Goal: Task Accomplishment & Management: Use online tool/utility

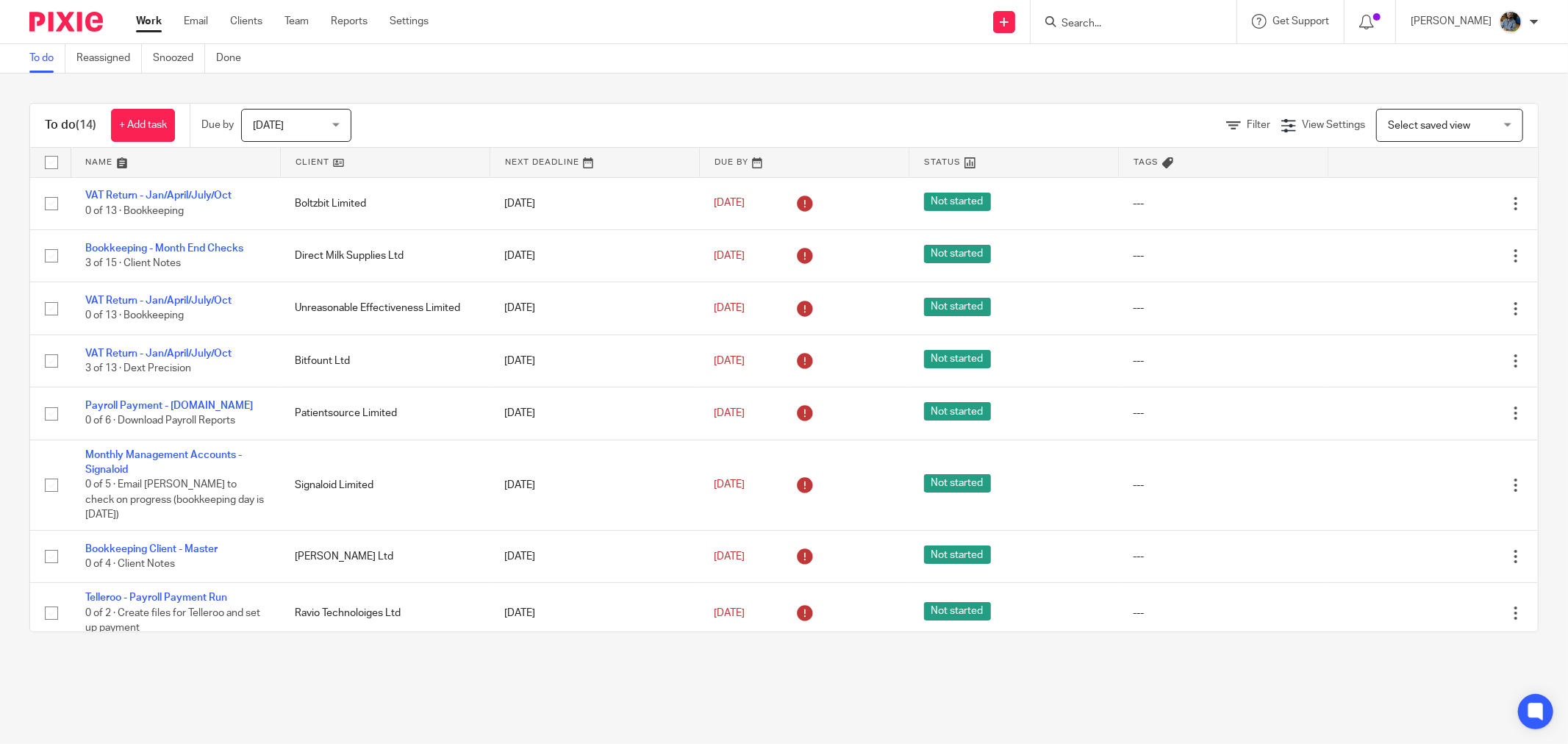
click at [318, 157] on link at bounding box center [385, 162] width 209 height 30
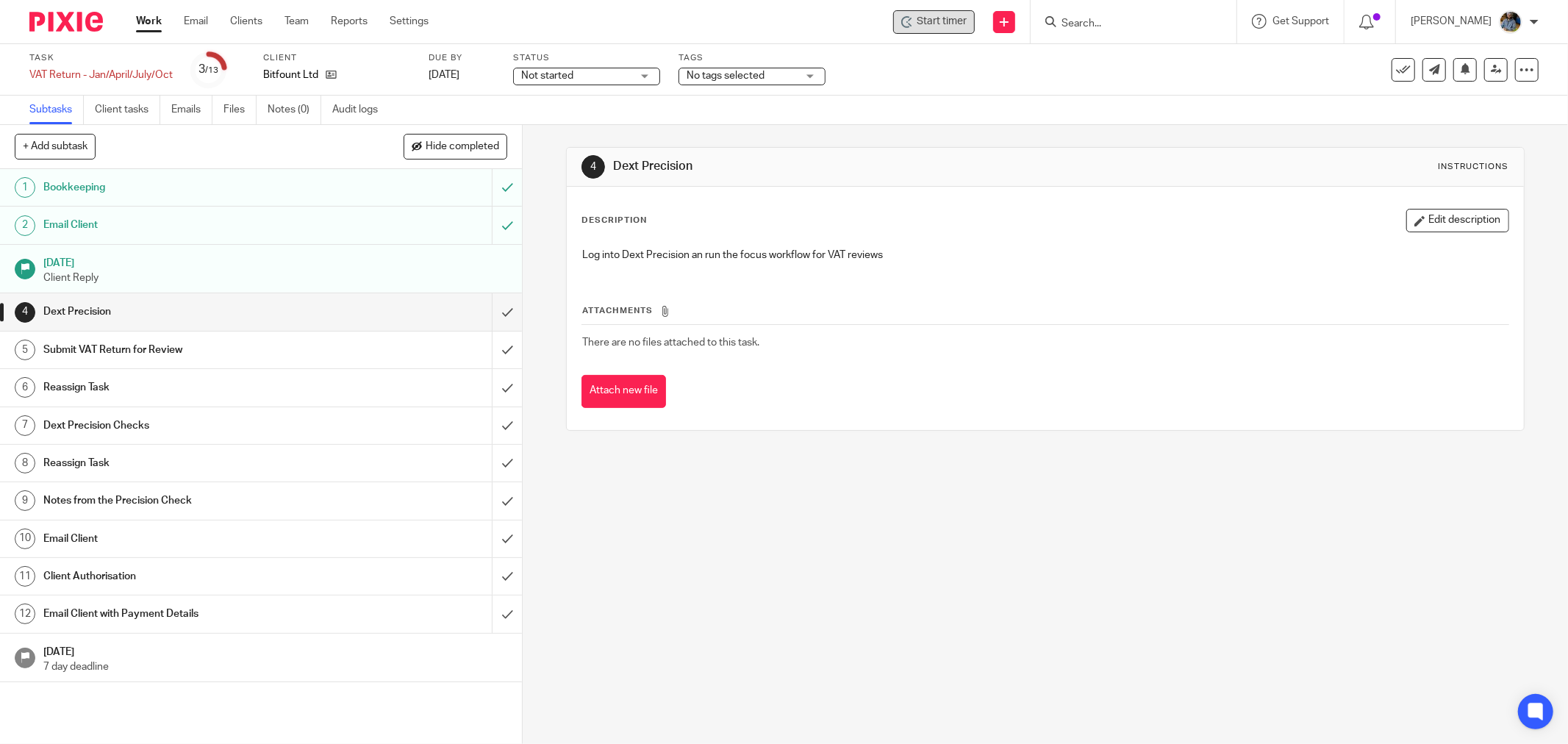
click at [927, 17] on span "Start timer" at bounding box center [942, 21] width 50 height 15
click at [946, 24] on span "Start timer" at bounding box center [942, 21] width 50 height 15
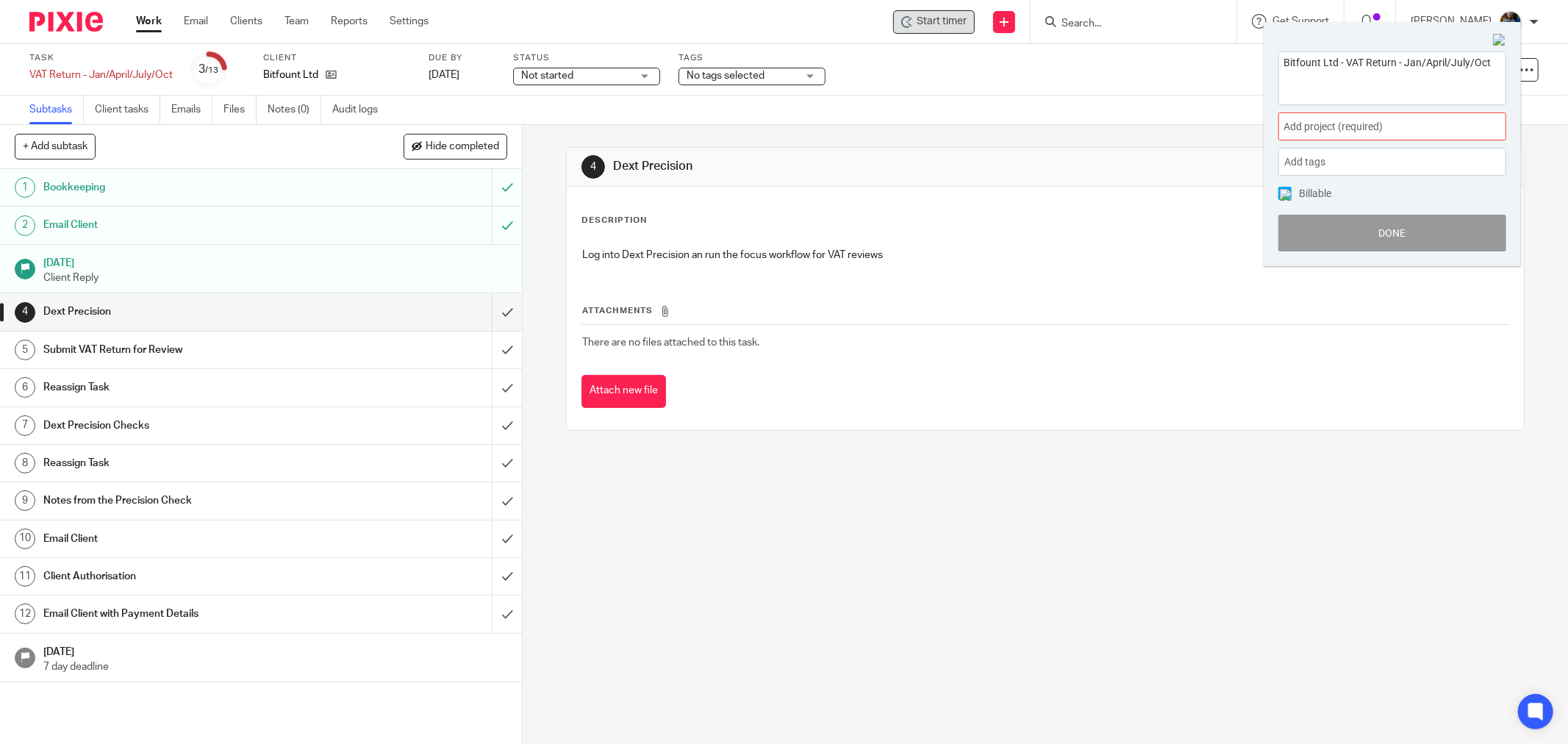
click at [1379, 123] on span "Add project (required) :" at bounding box center [1375, 126] width 185 height 15
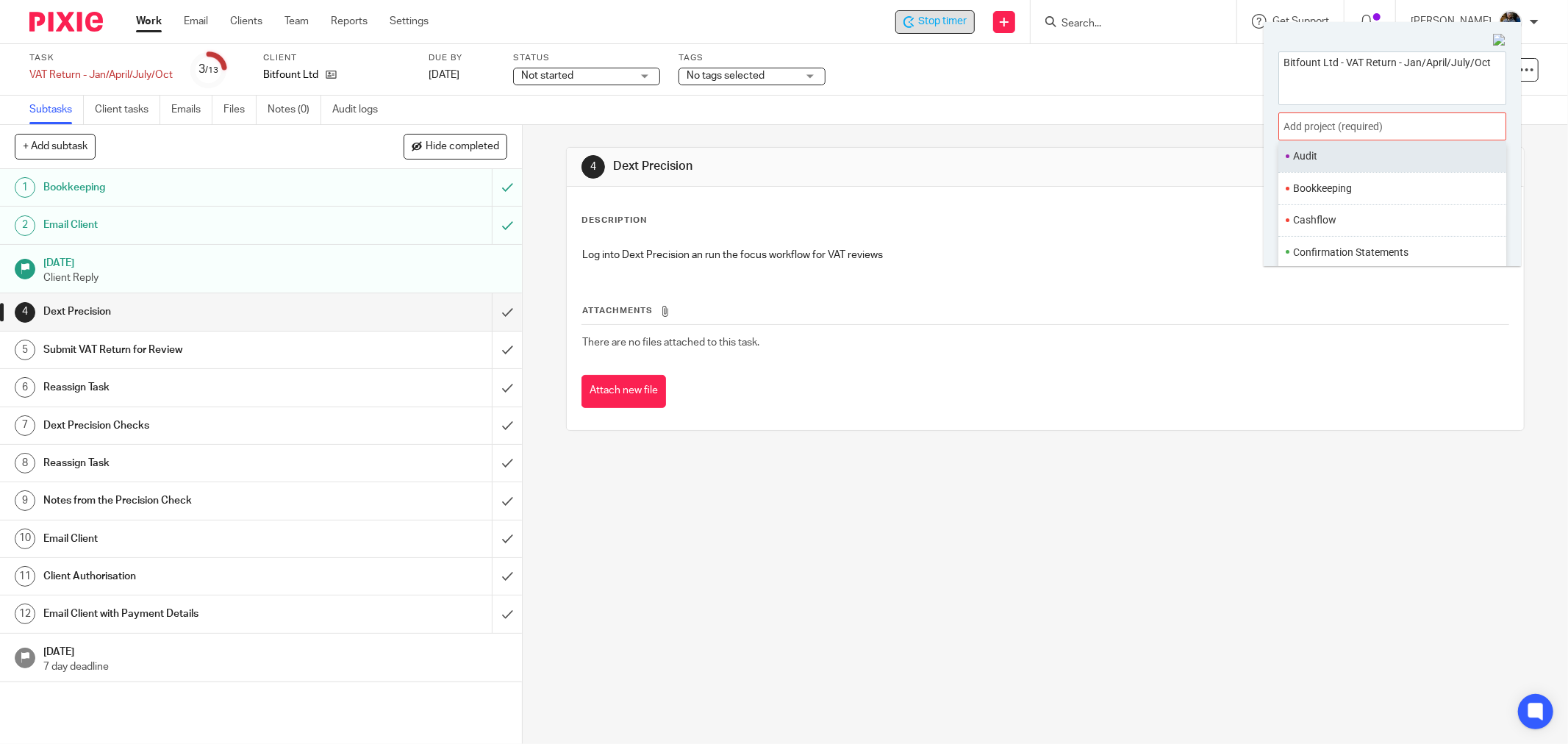
scroll to position [82, 0]
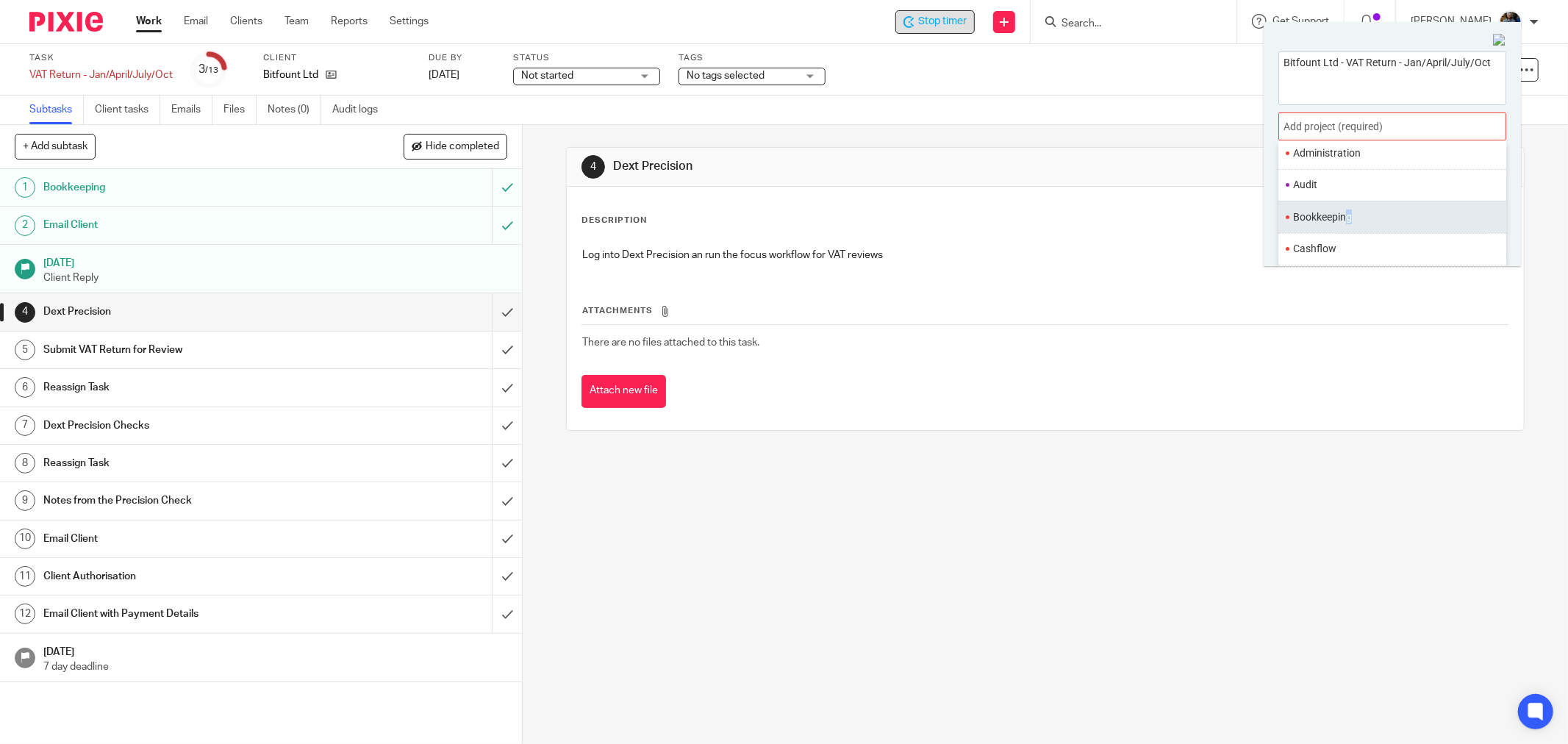
click at [1350, 209] on ul "Bookkeeping" at bounding box center [1392, 216] width 228 height 31
click at [1395, 219] on li "Bookkeeping" at bounding box center [1388, 217] width 192 height 15
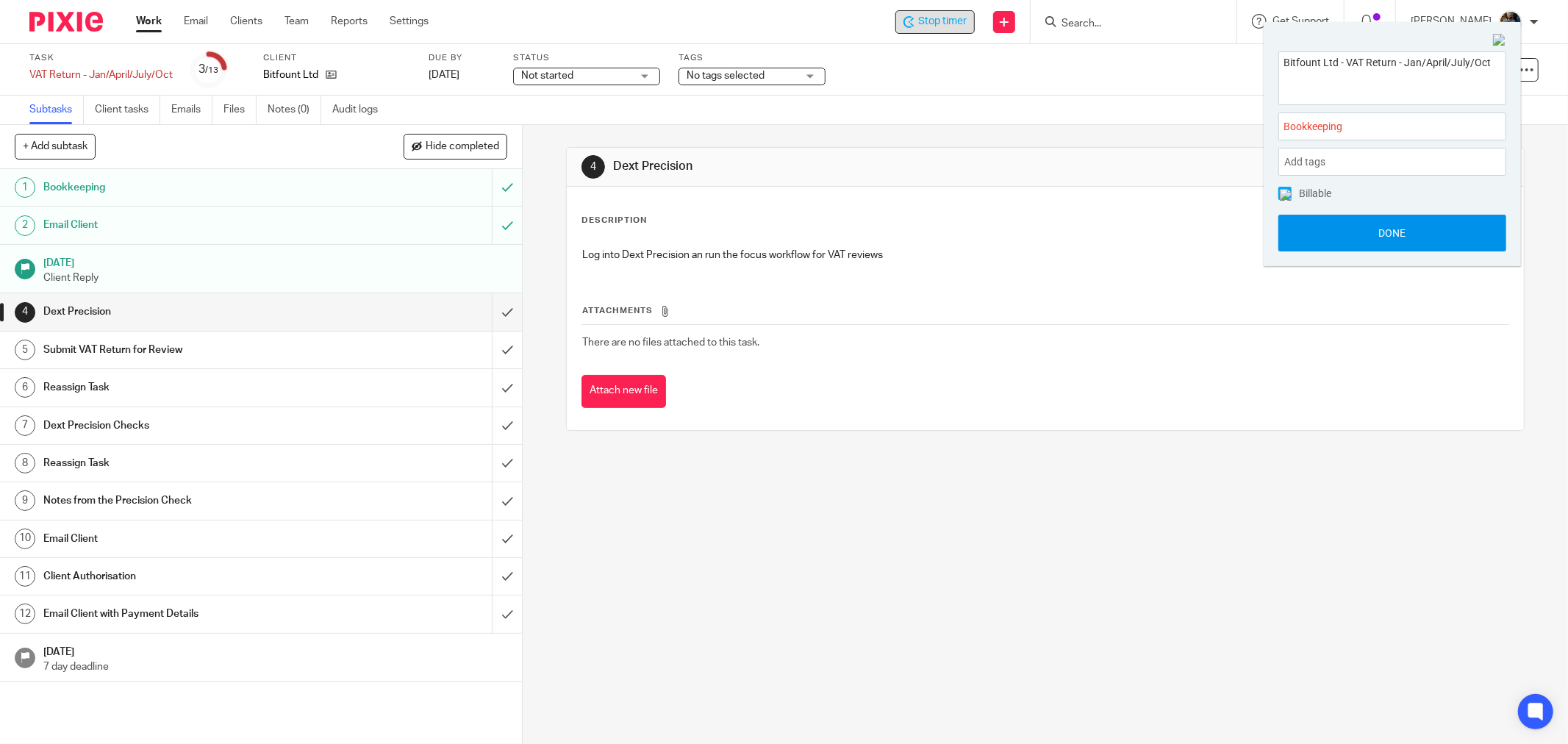
click at [1399, 237] on button "Done" at bounding box center [1392, 233] width 228 height 37
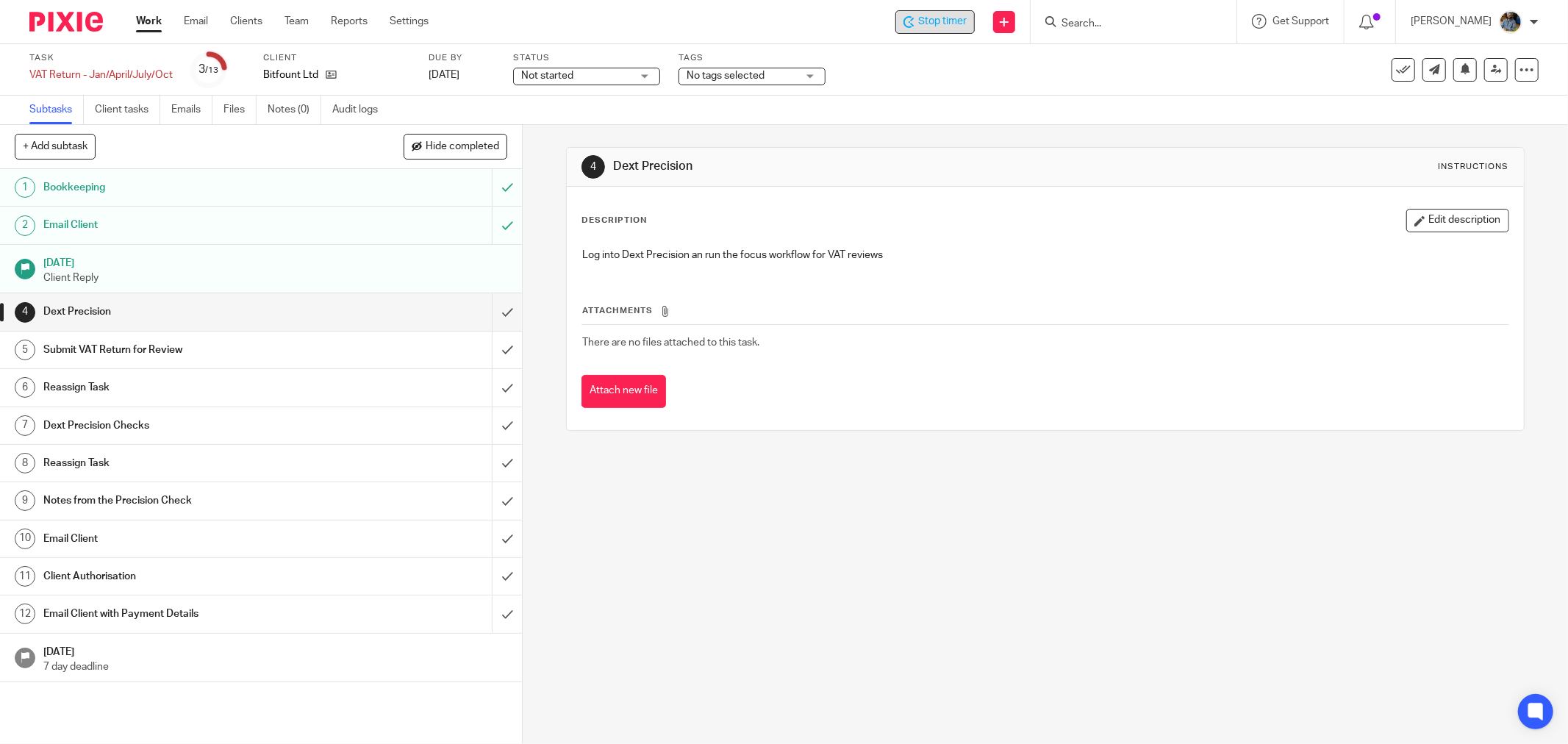
click at [920, 75] on div "Task VAT Return - Jan/April/July/Oct Save VAT Return - Jan/April/July/Oct 3 /13…" at bounding box center [658, 70] width 1257 height 35
drag, startPoint x: 836, startPoint y: 447, endPoint x: 707, endPoint y: 62, distance: 406.0
click at [804, 383] on div "4 Dext Precision Instructions Description Edit description Log into Dext Precis…" at bounding box center [1045, 289] width 959 height 327
click at [1106, 430] on div "4 Dext Precision Instructions Description Edit description Log into Dext Precis…" at bounding box center [1045, 289] width 959 height 327
drag, startPoint x: 489, startPoint y: 307, endPoint x: 492, endPoint y: 345, distance: 38.1
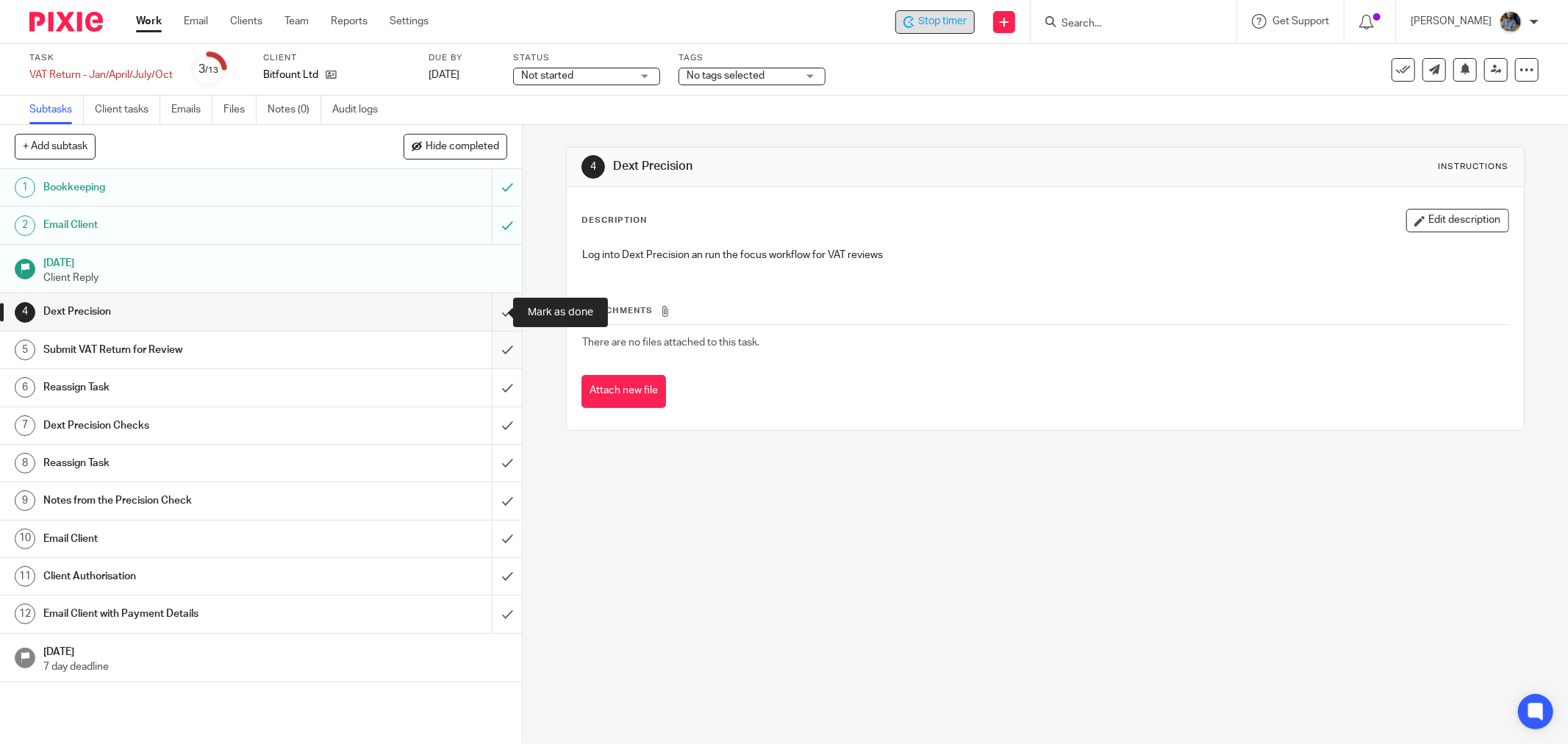
click at [489, 309] on input "submit" at bounding box center [261, 311] width 522 height 37
click at [491, 350] on input "submit" at bounding box center [261, 350] width 522 height 37
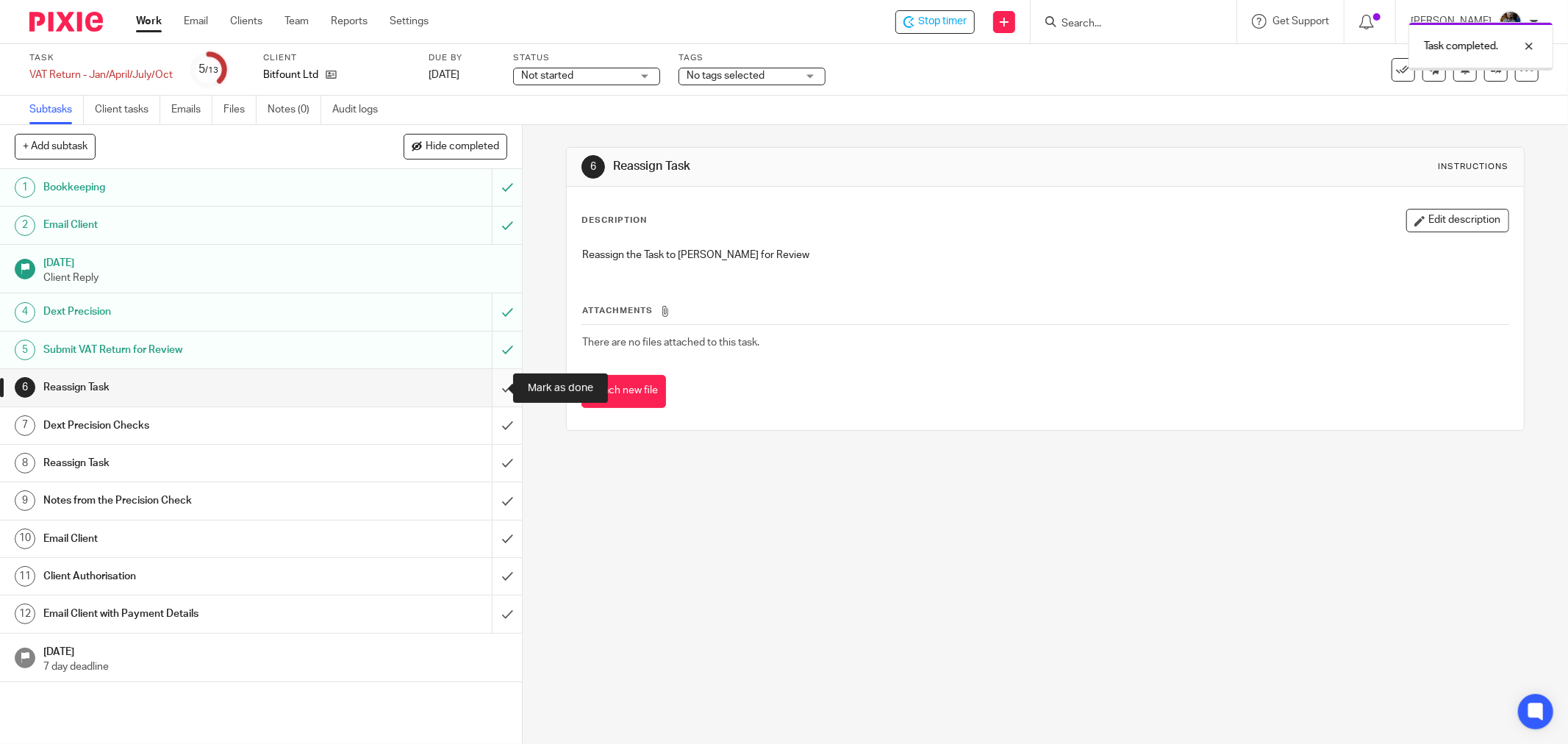
click at [488, 391] on input "submit" at bounding box center [261, 388] width 522 height 37
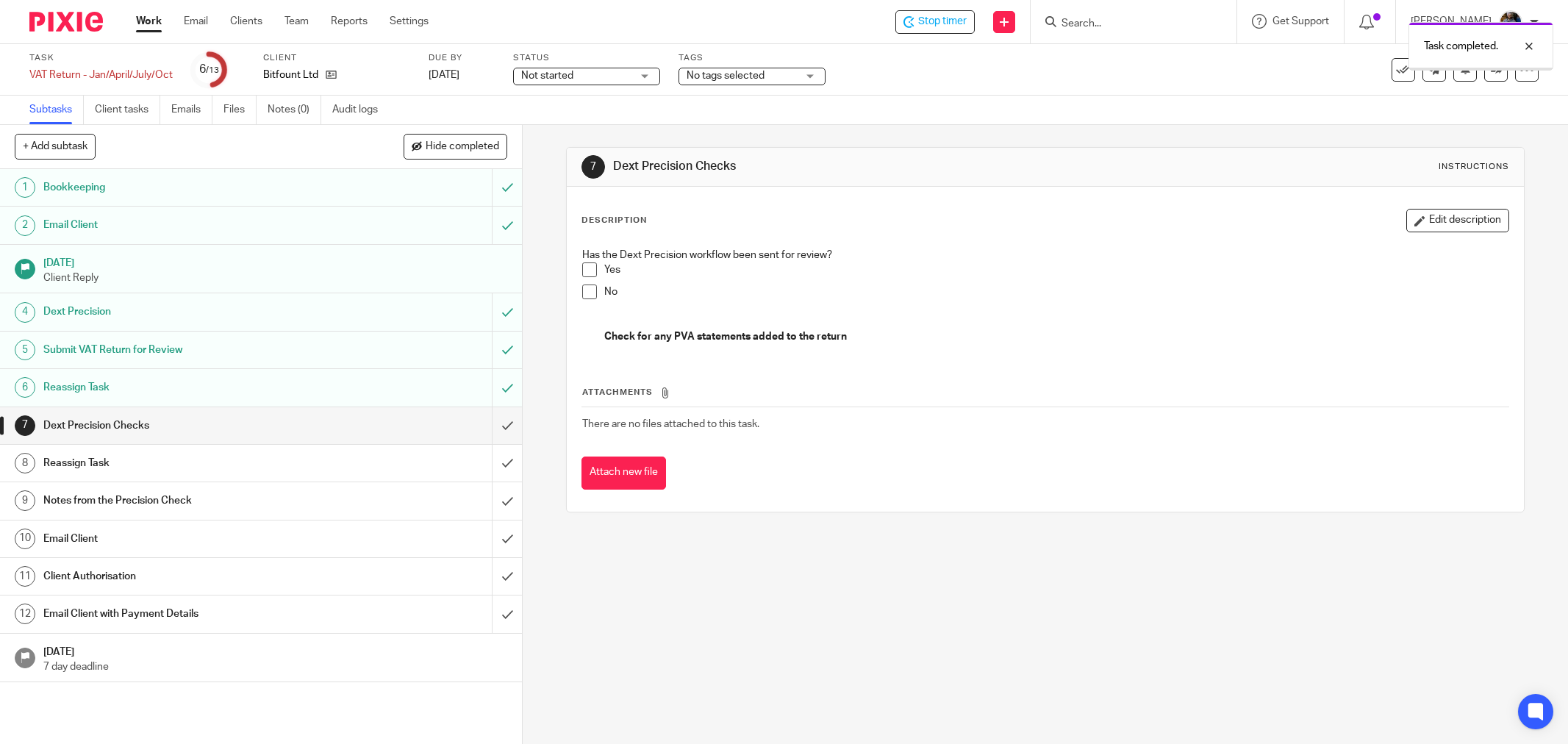
click at [1480, 64] on div "Task completed." at bounding box center [1169, 43] width 770 height 56
click at [1485, 77] on link at bounding box center [1495, 69] width 23 height 23
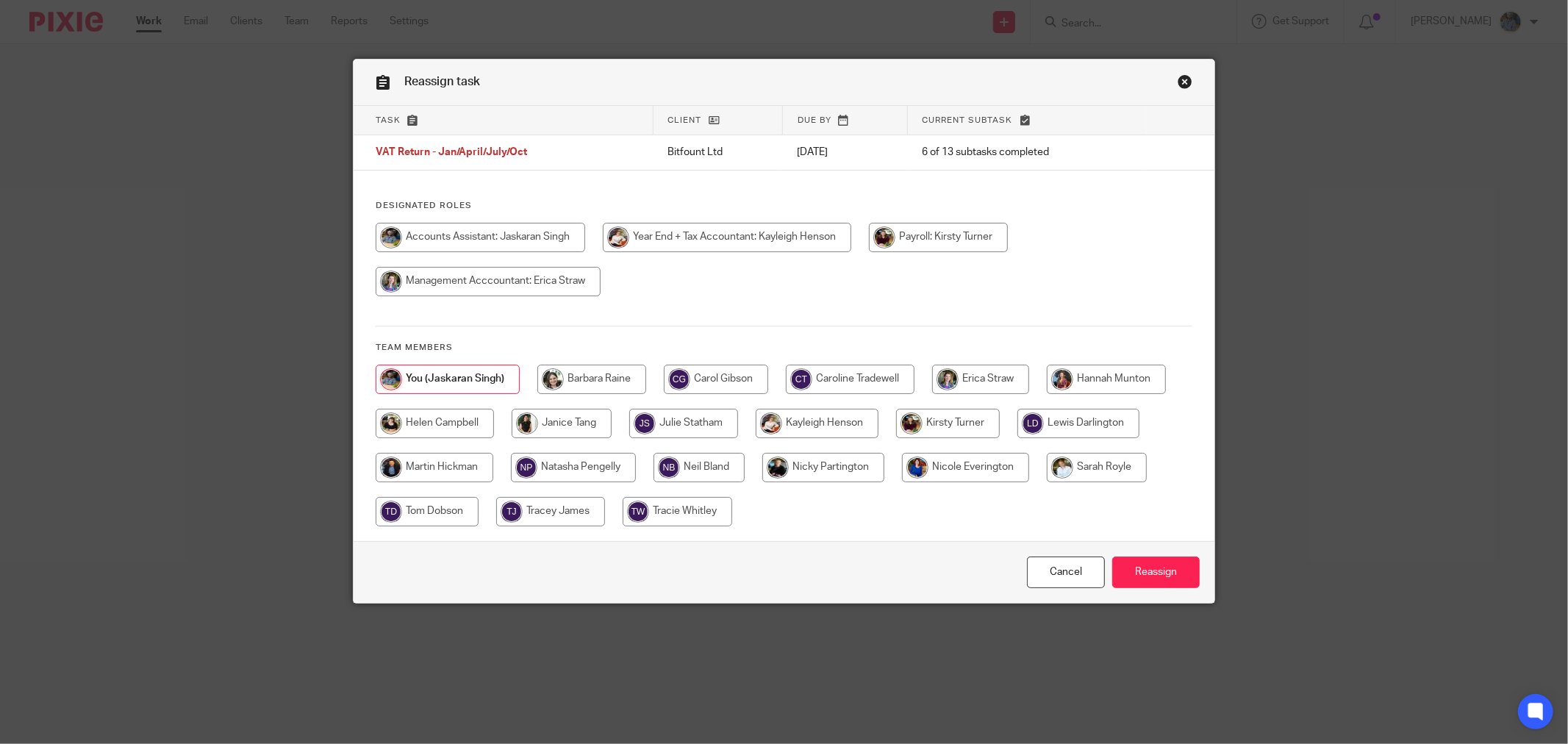
click at [448, 415] on input "radio" at bounding box center [434, 423] width 118 height 30
radio input "true"
click at [1134, 564] on input "Reassign" at bounding box center [1155, 571] width 88 height 31
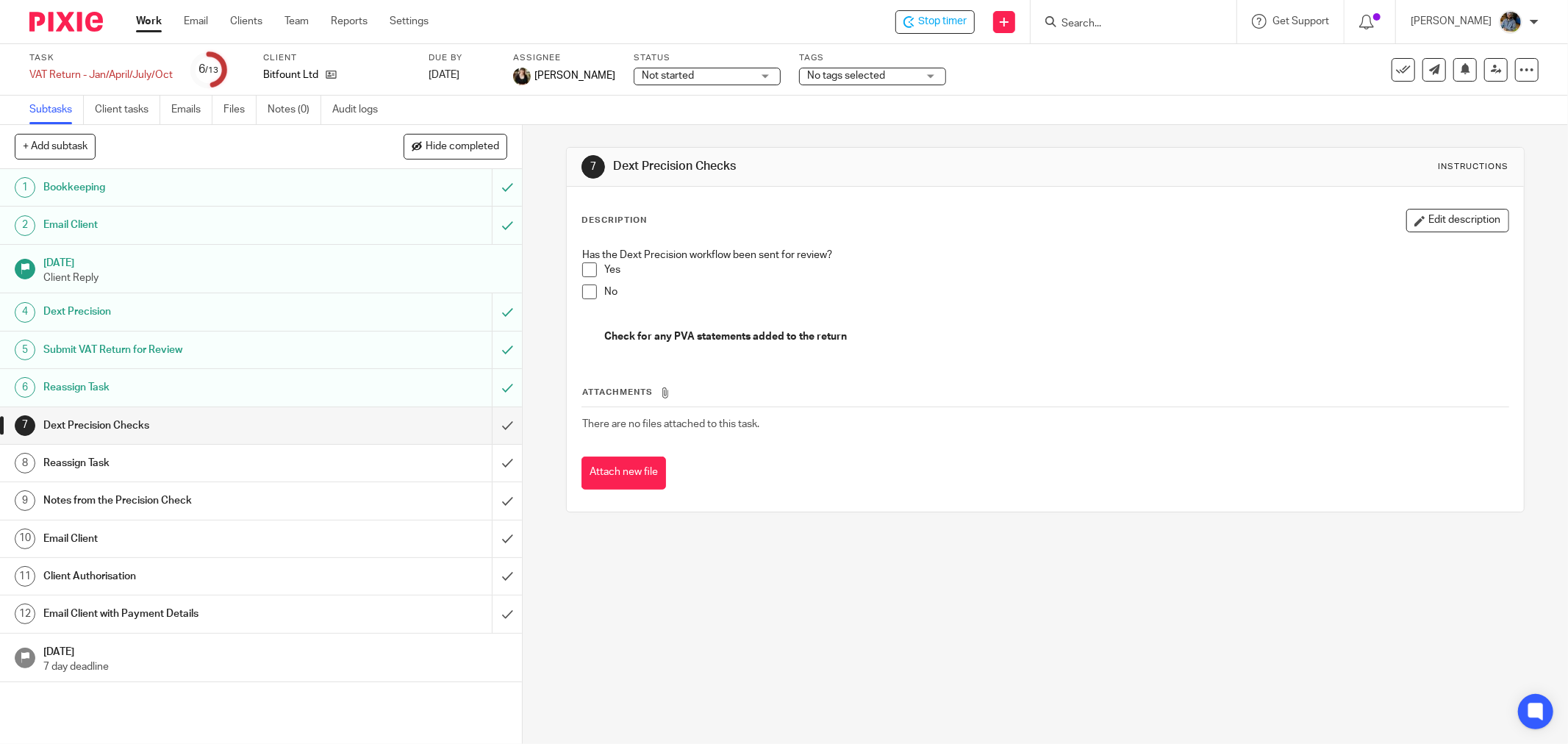
click at [731, 83] on div "Not started Not started" at bounding box center [707, 76] width 147 height 18
click at [718, 135] on li "In progress" at bounding box center [698, 130] width 145 height 30
click at [881, 70] on span "No tags selected" at bounding box center [861, 75] width 110 height 15
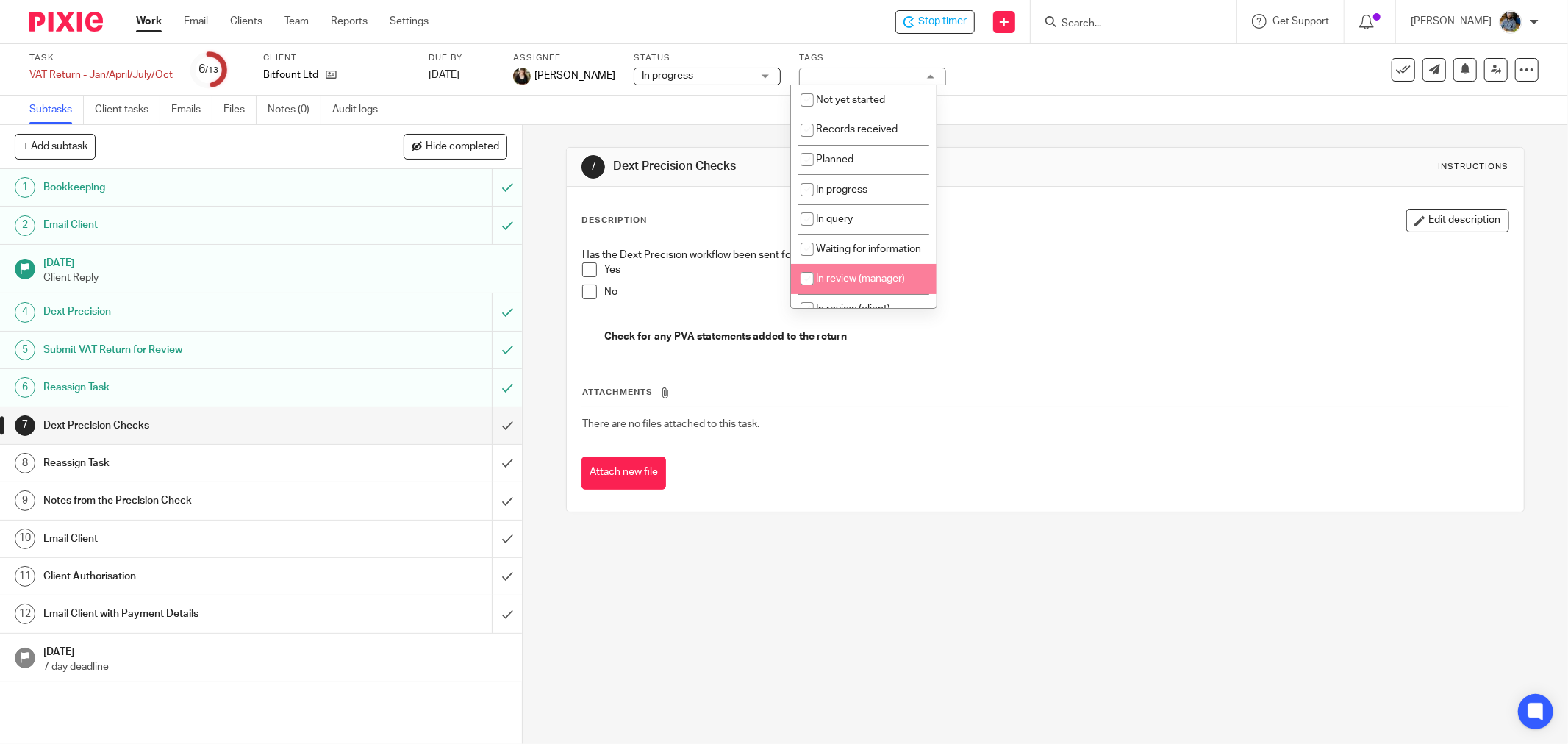
click at [804, 292] on input "checkbox" at bounding box center [807, 278] width 28 height 28
checkbox input "true"
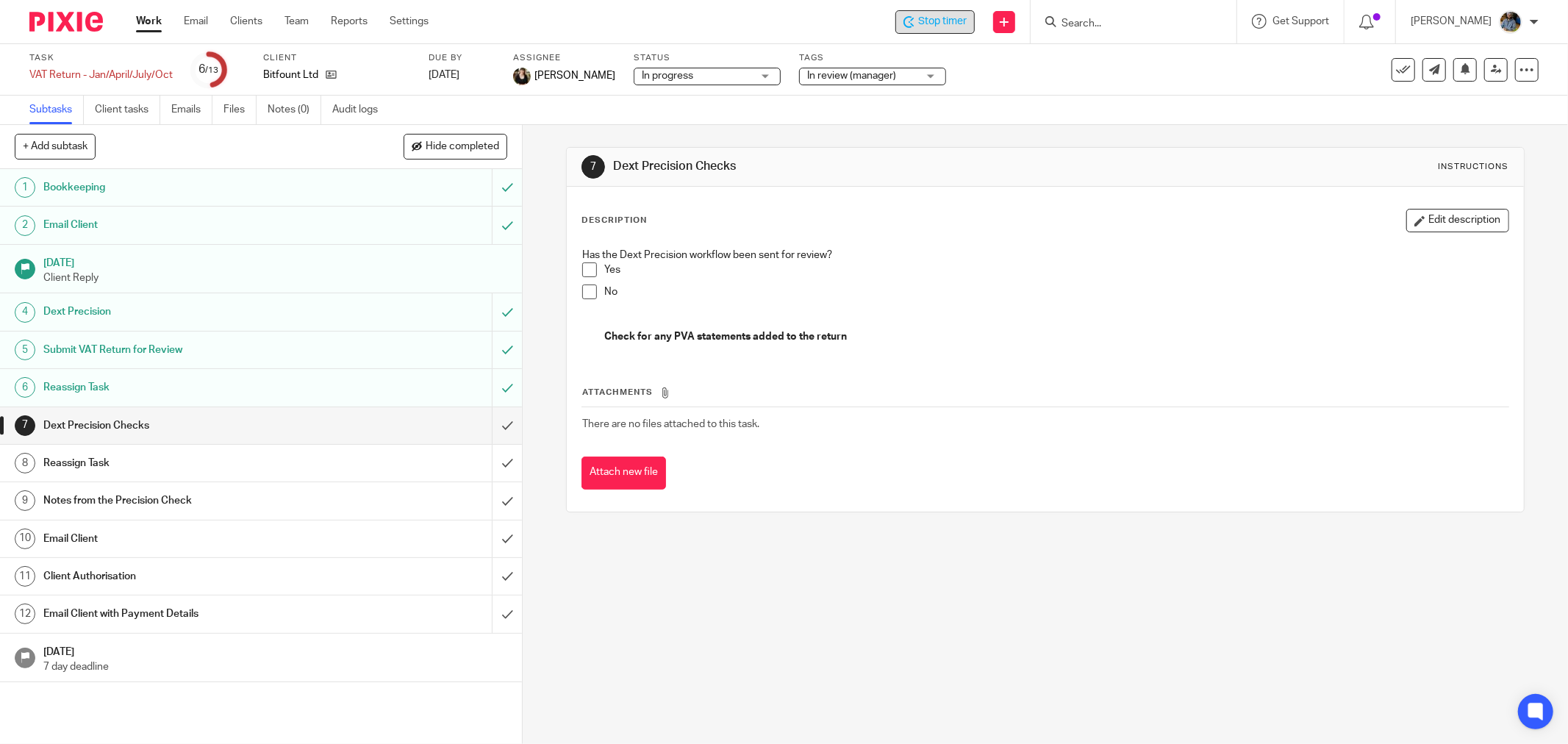
click at [963, 16] on span "Stop timer" at bounding box center [942, 21] width 48 height 15
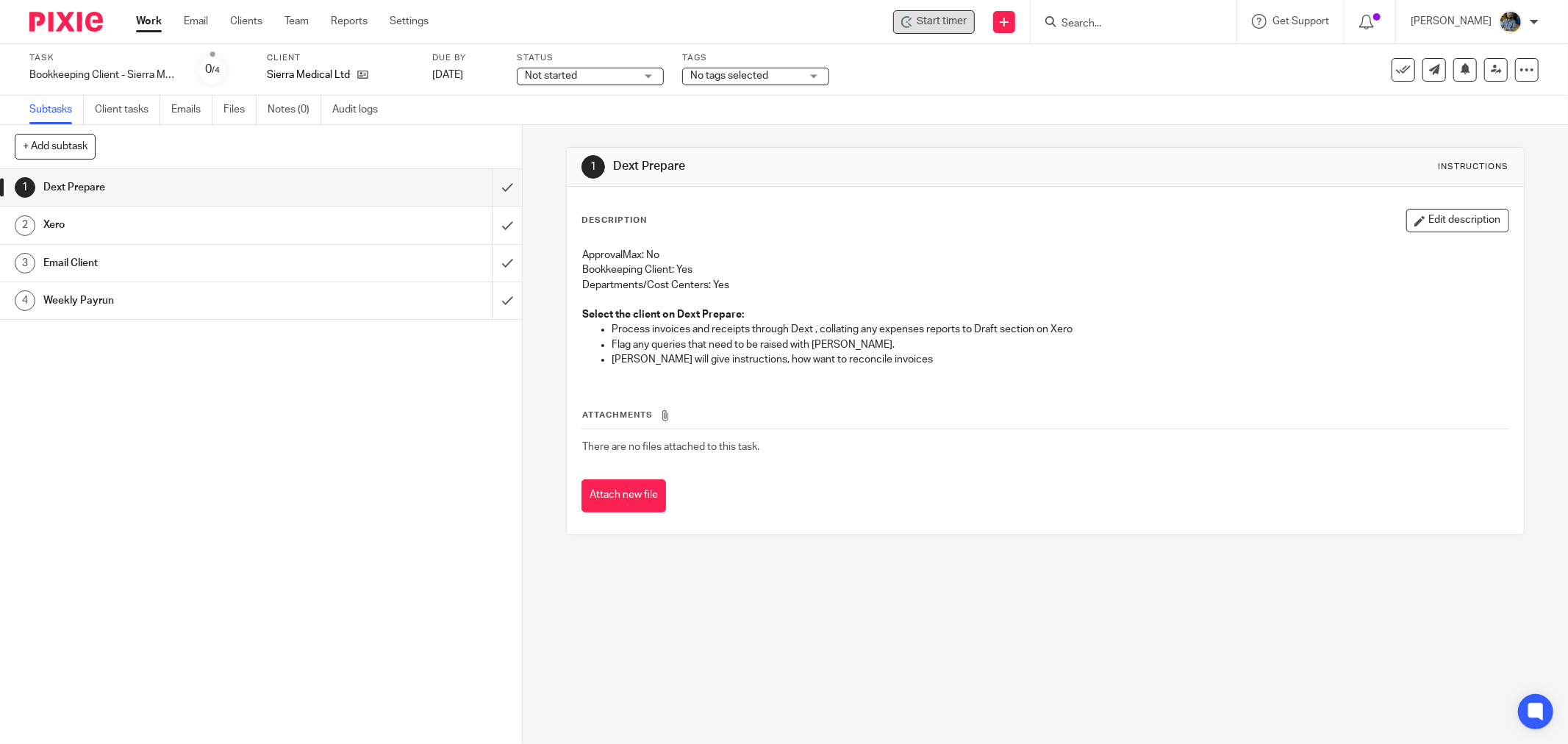
click at [947, 20] on span "Start timer" at bounding box center [942, 21] width 50 height 15
drag, startPoint x: 984, startPoint y: 125, endPoint x: 972, endPoint y: 47, distance: 78.9
click at [984, 123] on main "Task Bookkeeping Client - Sierra Medical Save Bookkeeping Client - Sierra Medic…" at bounding box center [784, 372] width 1568 height 744
click at [963, 27] on span "Start timer" at bounding box center [942, 21] width 50 height 15
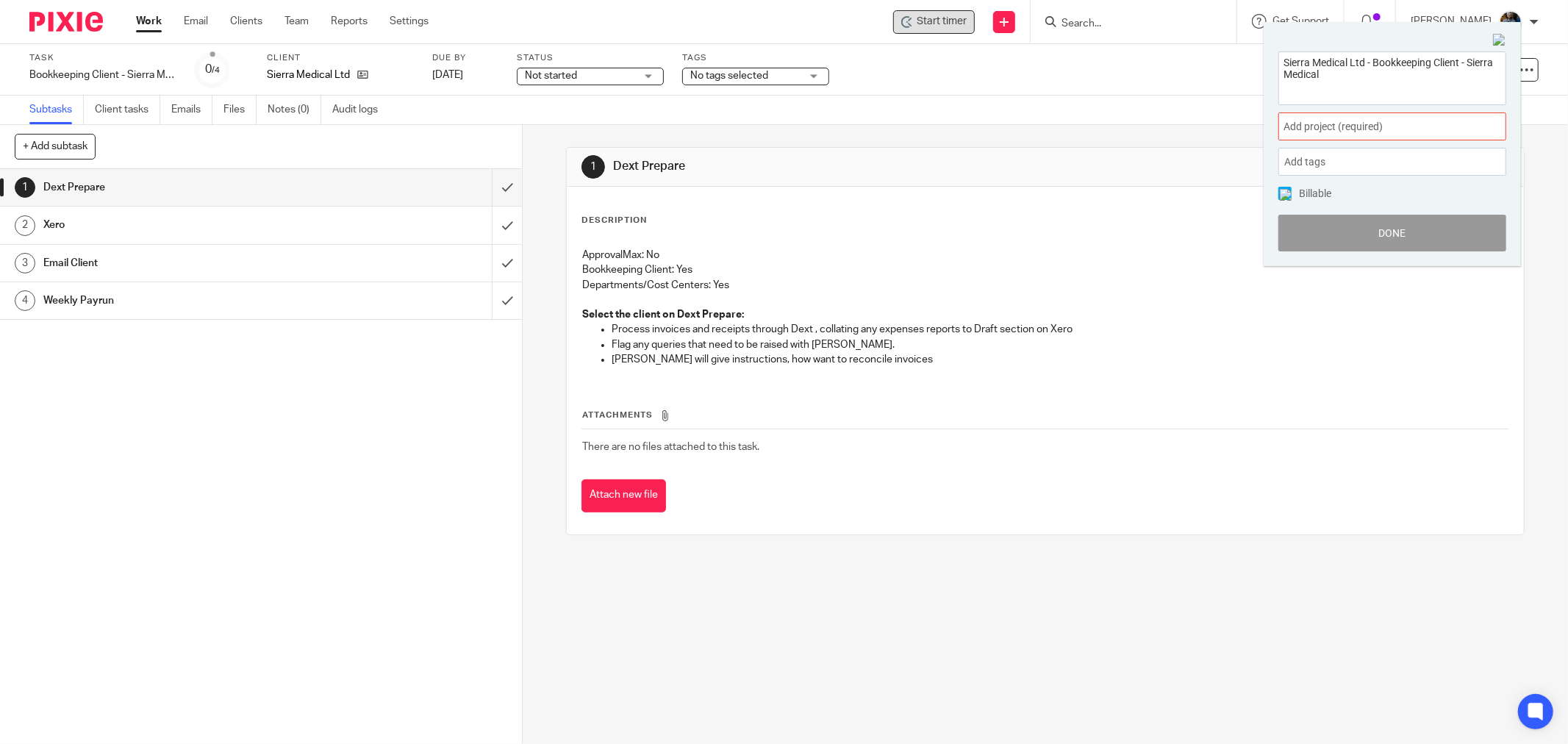
click at [1395, 127] on span "Add project (required) :" at bounding box center [1375, 126] width 185 height 15
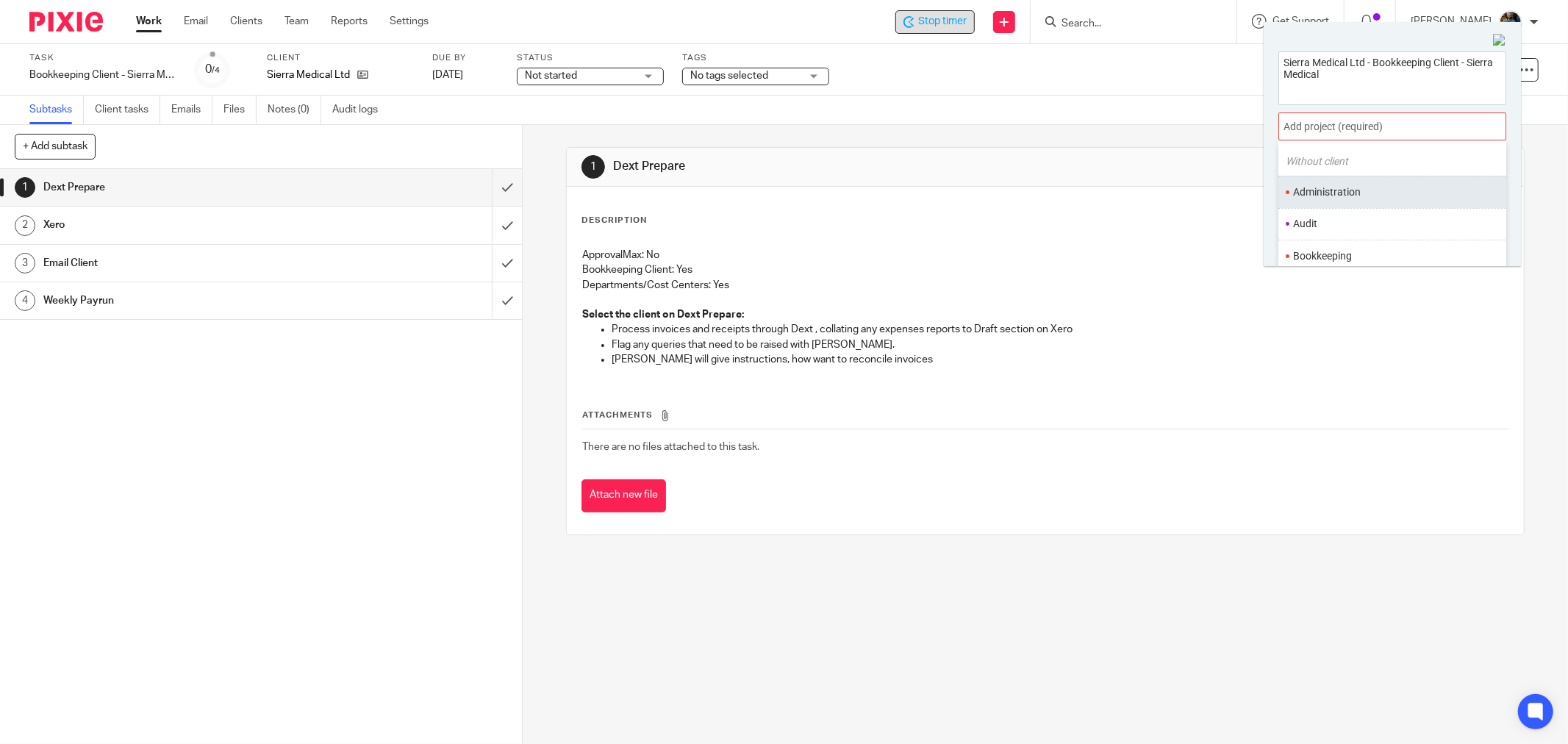
scroll to position [82, 0]
click at [1363, 209] on li "Bookkeeping" at bounding box center [1388, 217] width 192 height 15
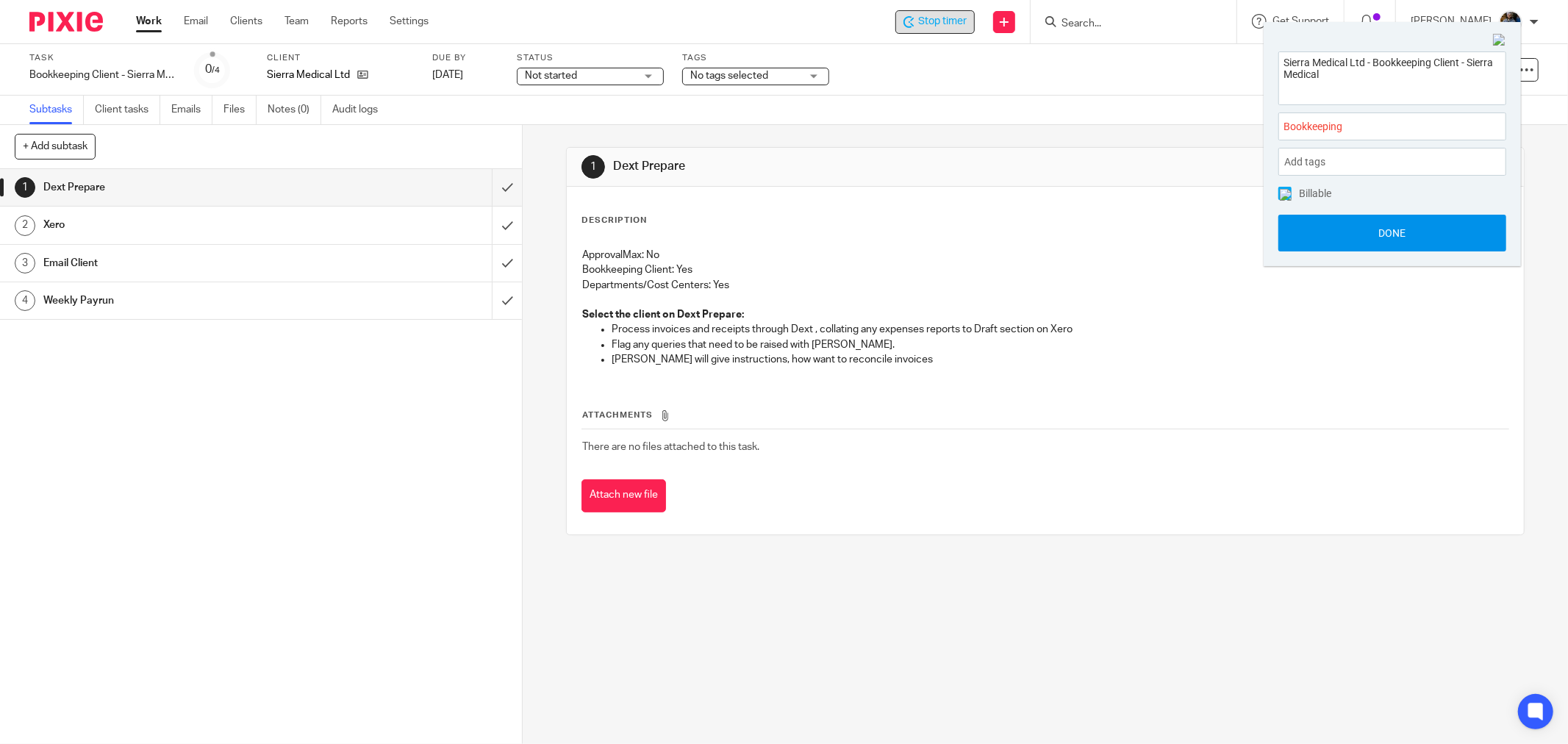
click at [1422, 239] on button "Done" at bounding box center [1392, 233] width 228 height 37
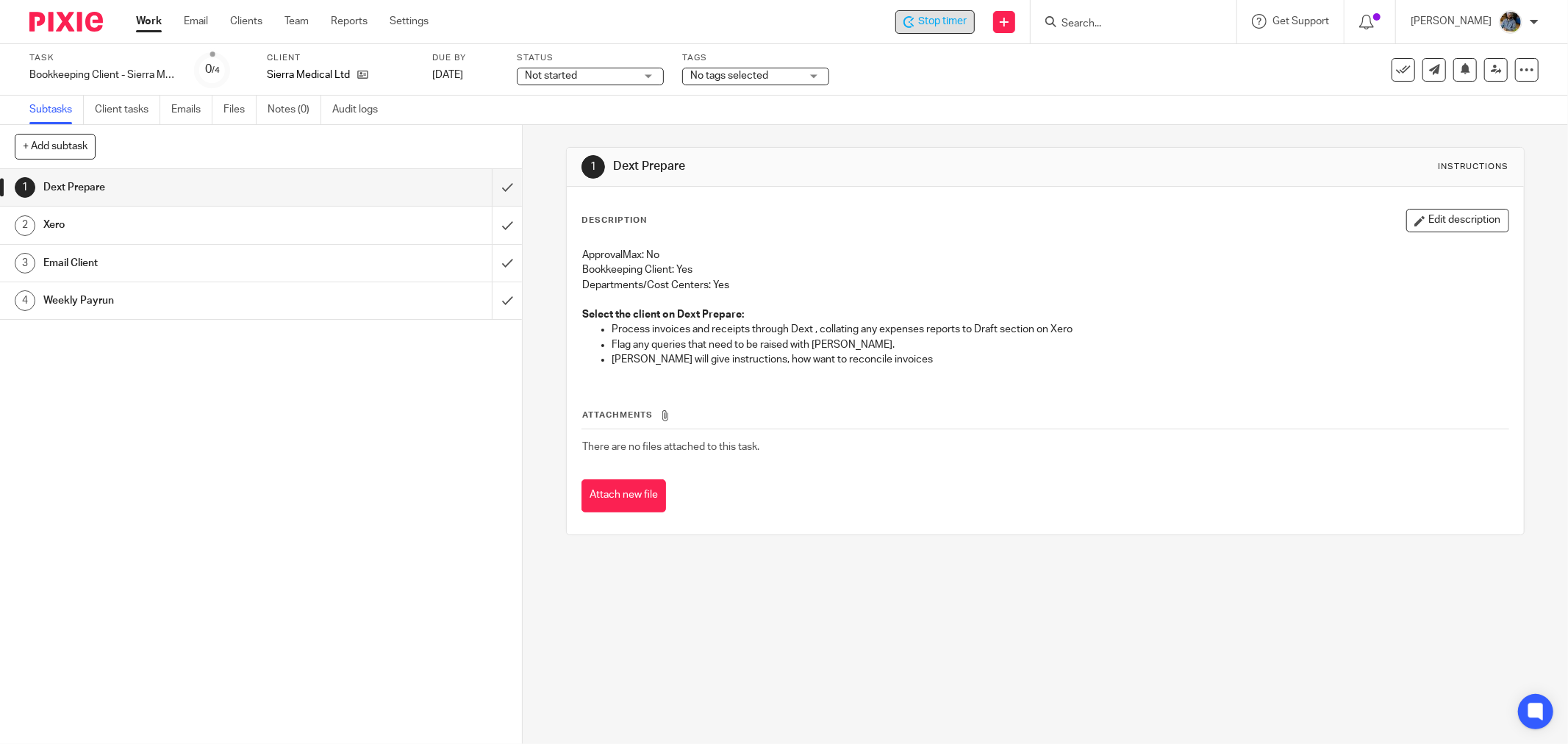
click at [1022, 282] on p "Departments/Cost Centers: Yes" at bounding box center [1045, 285] width 927 height 14
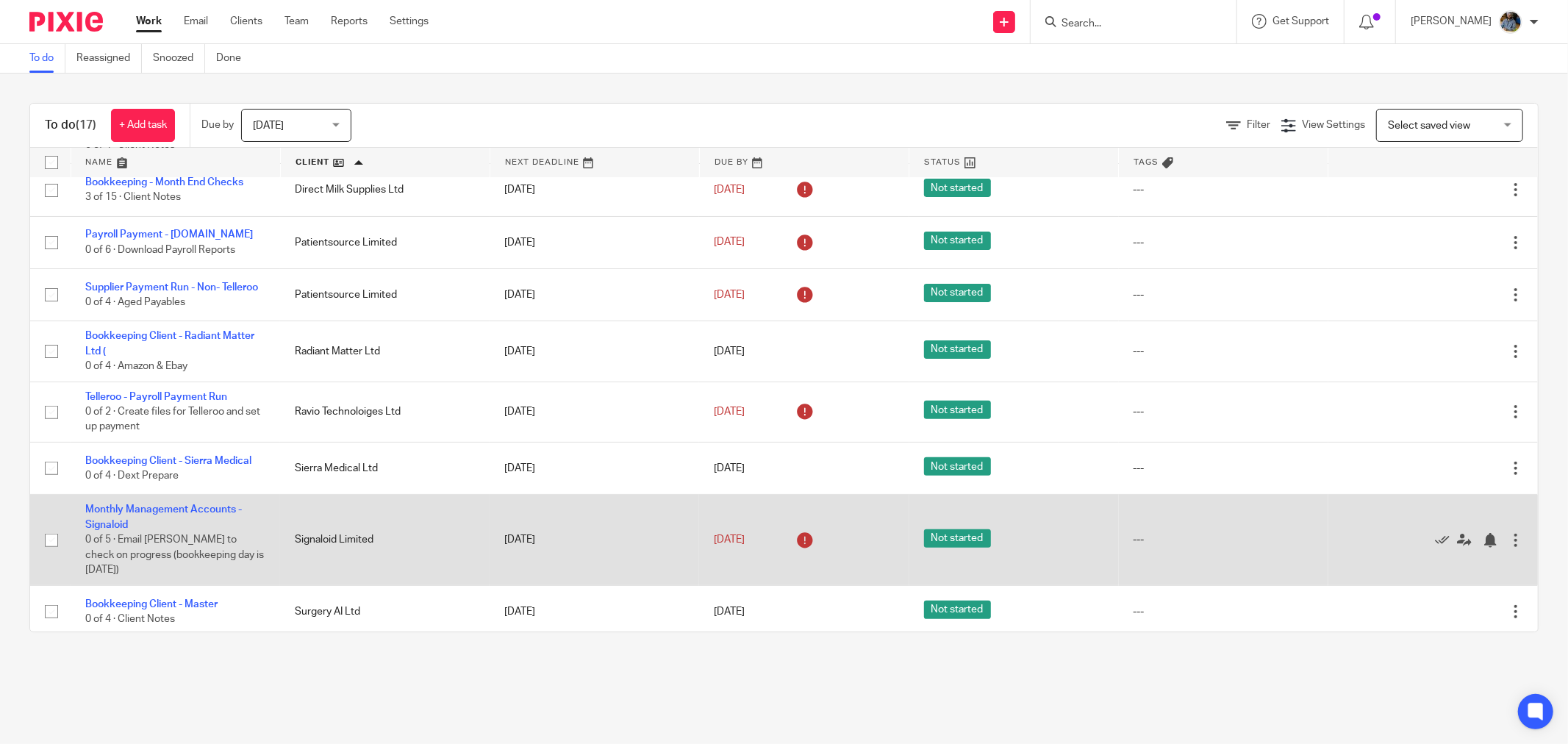
scroll to position [410, 0]
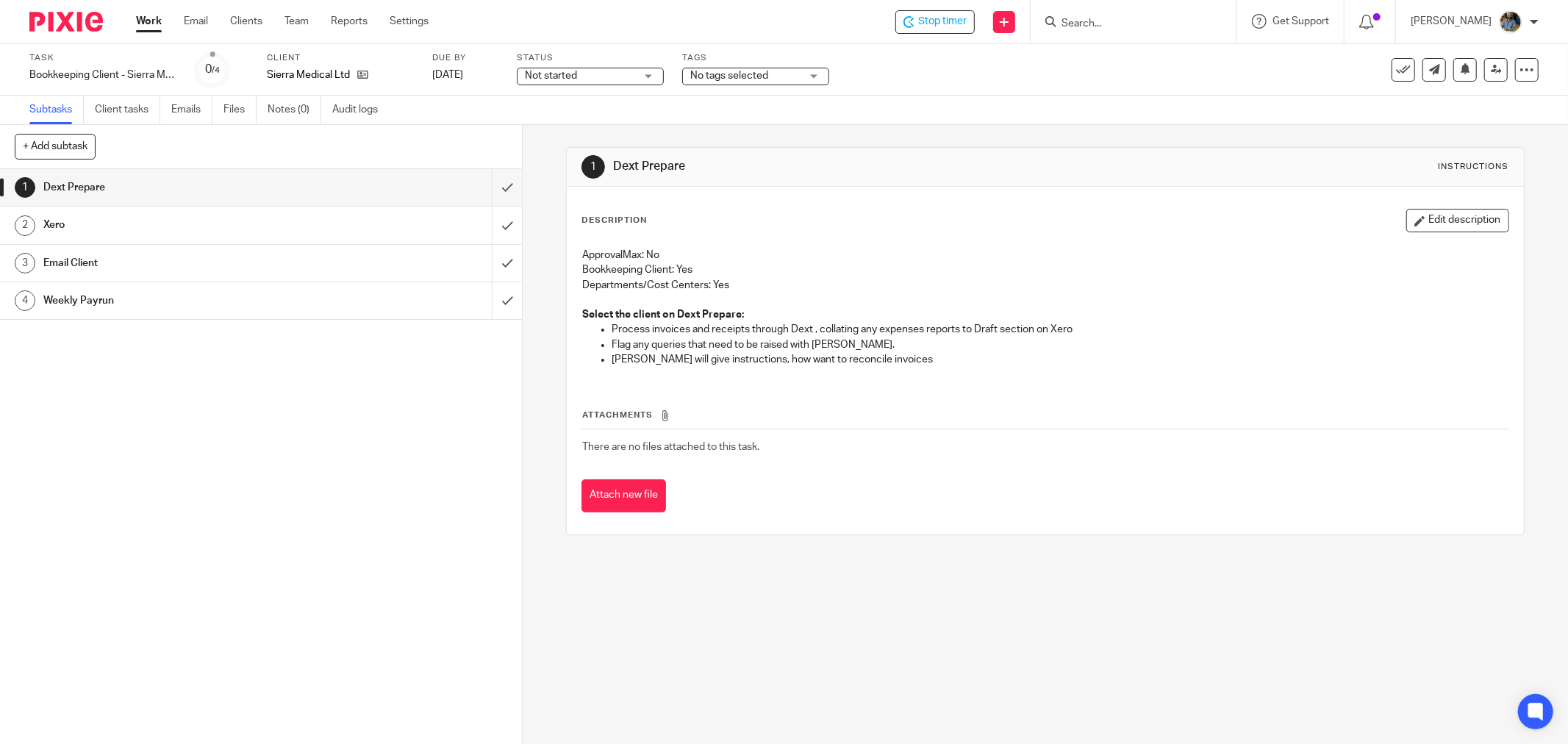
drag, startPoint x: 972, startPoint y: 335, endPoint x: 964, endPoint y: 331, distance: 8.9
click at [971, 335] on p "Process invoices and receipts through Dext , collating any expenses reports to …" at bounding box center [1060, 329] width 897 height 14
click at [1396, 72] on icon at bounding box center [1403, 70] width 14 height 14
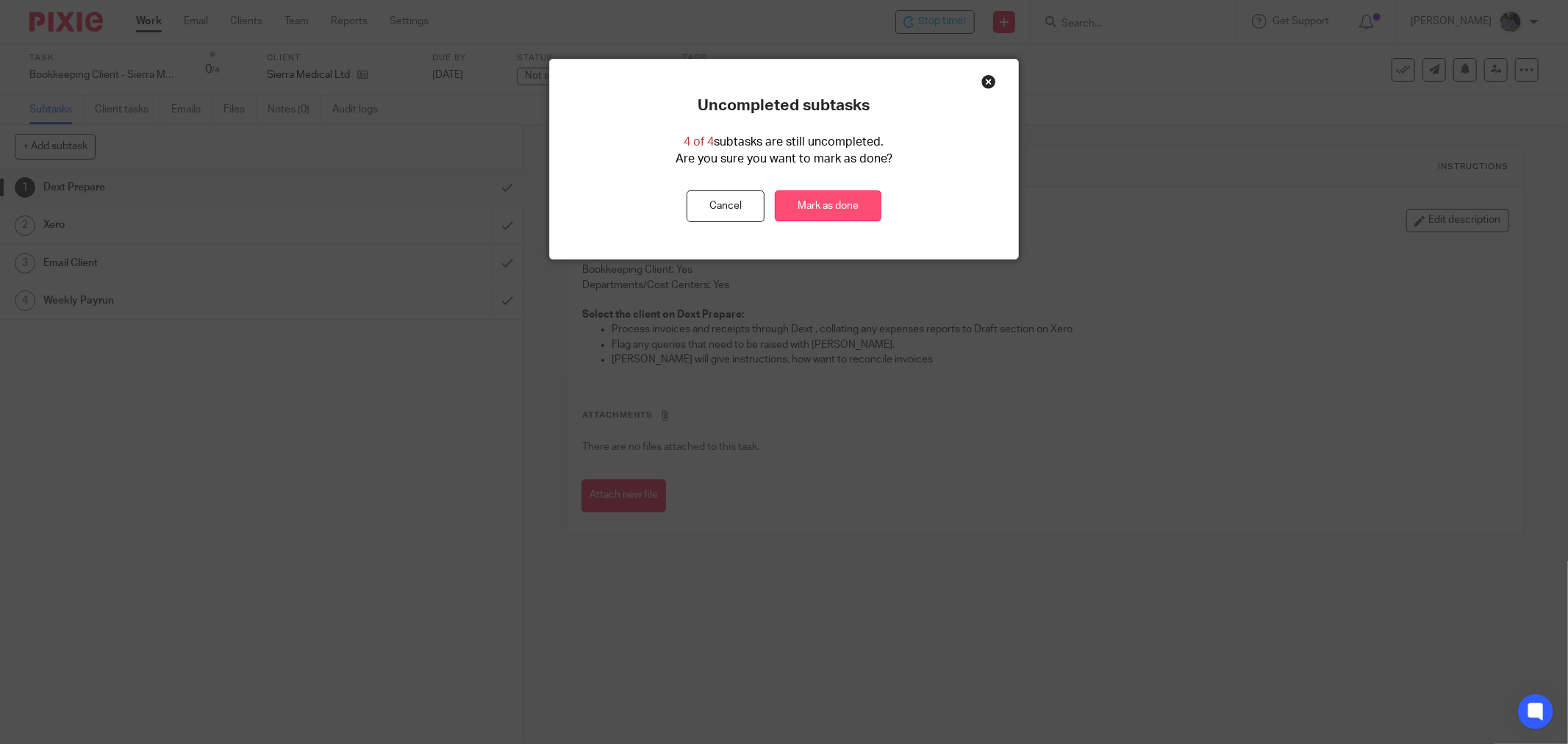
click at [833, 218] on link "Mark as done" at bounding box center [828, 205] width 107 height 31
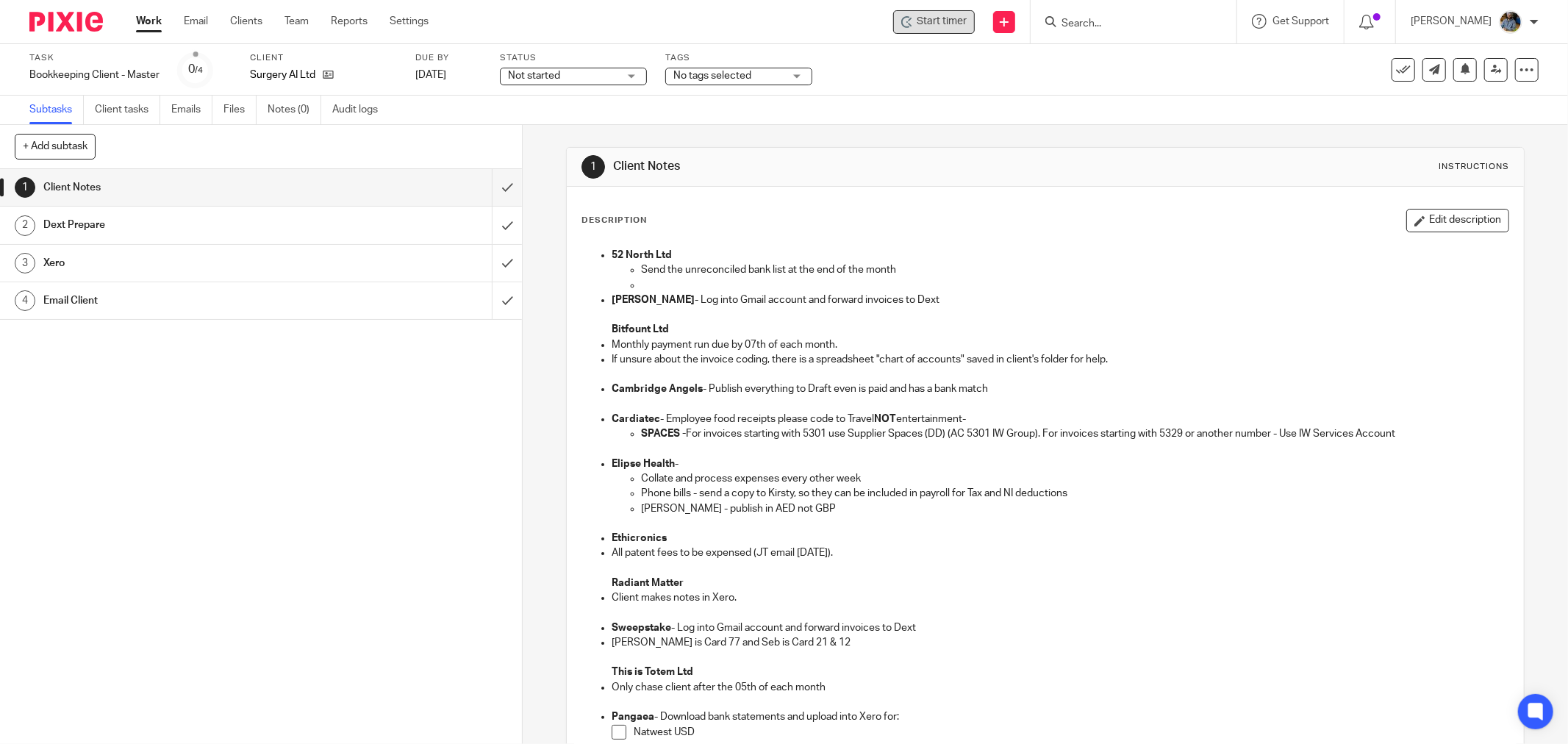
click at [963, 28] on span "Start timer" at bounding box center [942, 21] width 50 height 15
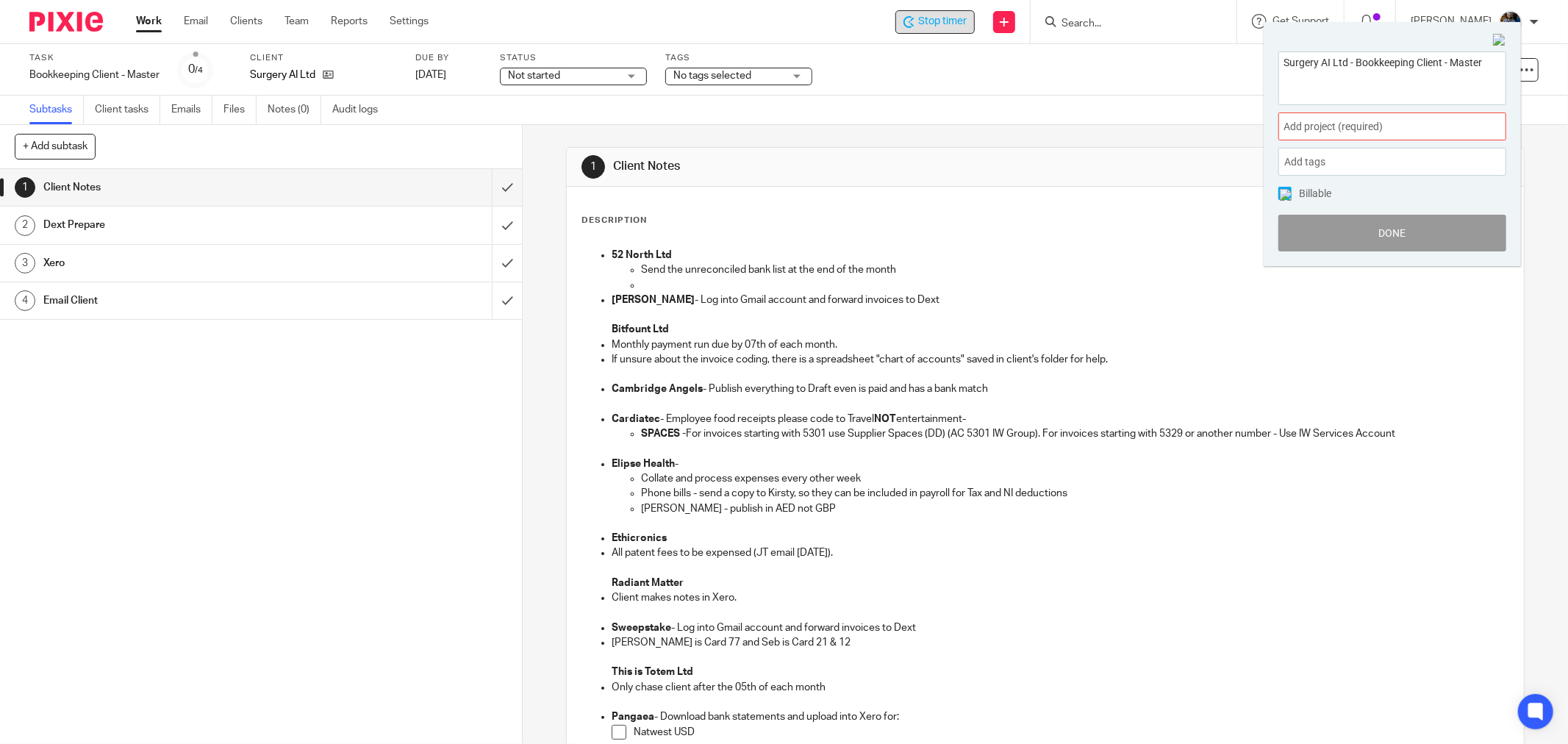
click at [1346, 117] on div "Add project (required) :" at bounding box center [1392, 126] width 228 height 28
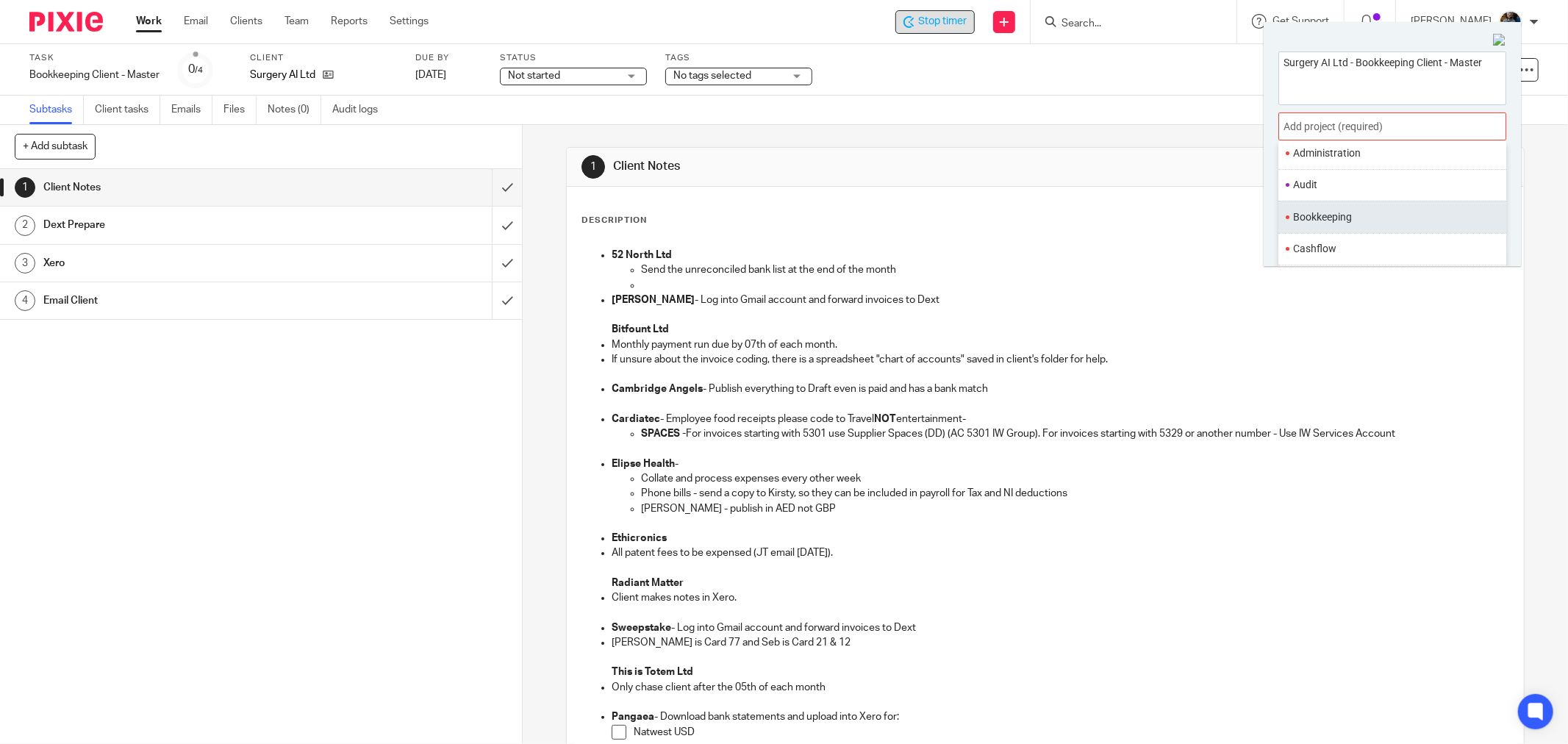
click at [1341, 205] on ul "Bookkeeping" at bounding box center [1392, 216] width 228 height 31
click at [1345, 219] on li "Bookkeeping" at bounding box center [1388, 217] width 192 height 15
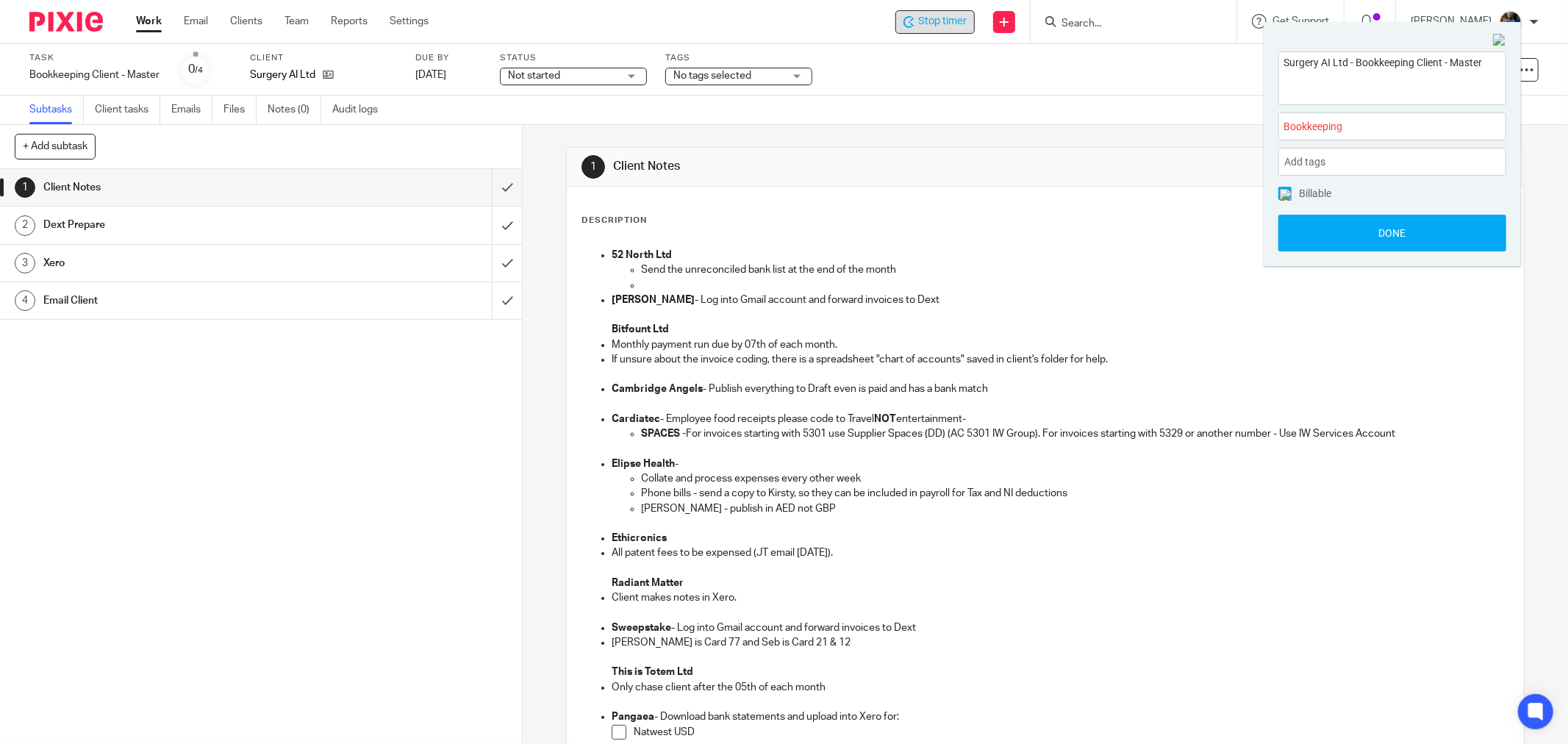
drag, startPoint x: 1402, startPoint y: 234, endPoint x: 1113, endPoint y: 207, distance: 290.3
click at [1402, 235] on button "Done" at bounding box center [1392, 233] width 228 height 37
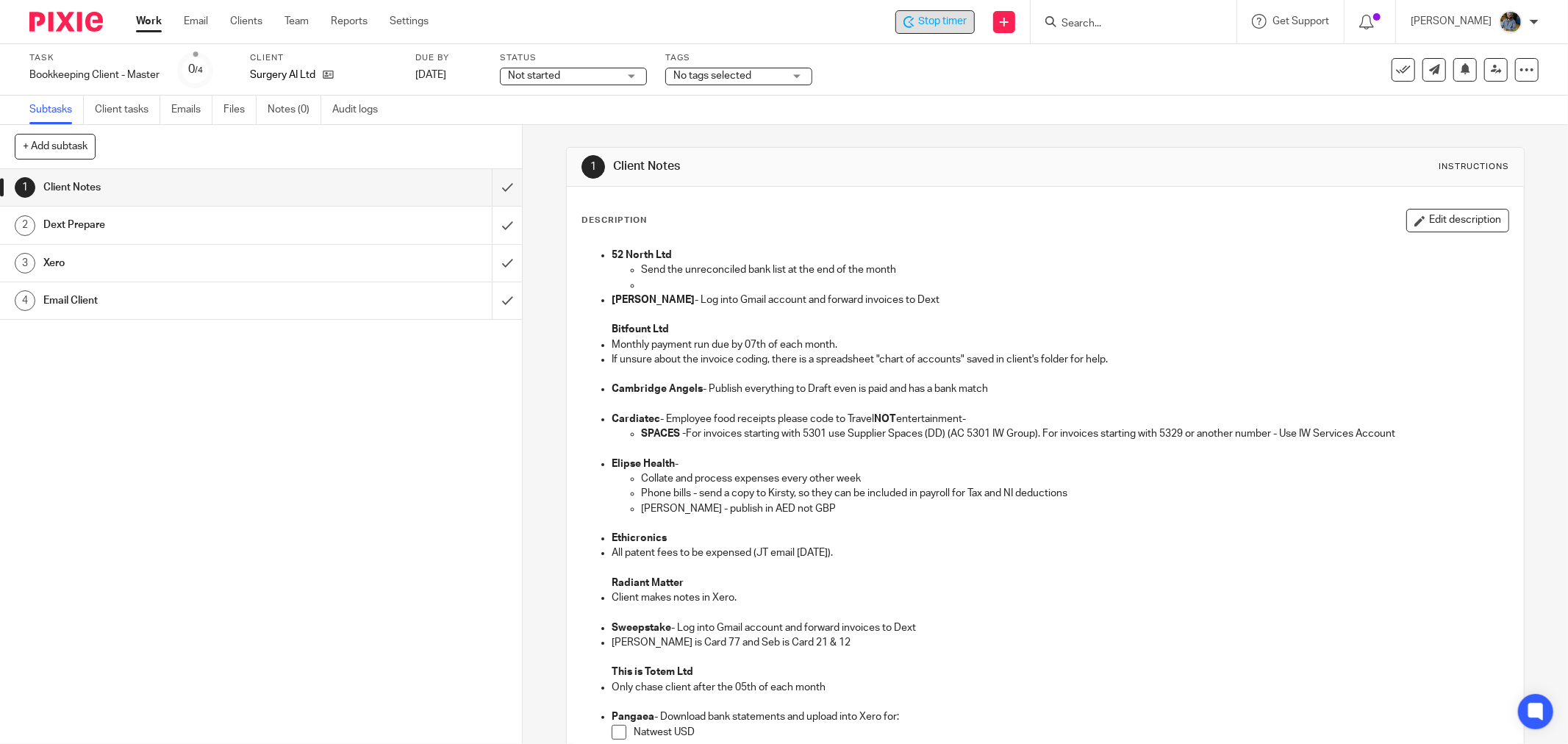
click at [1048, 207] on div "Description Edit description 52 North Ltd Send the unreconciled bank list at th…" at bounding box center [1045, 636] width 957 height 897
click at [1373, 75] on div "See template in use Advanced task editor Copy task Change schedule Delete" at bounding box center [1412, 69] width 251 height 23
click at [1396, 70] on icon at bounding box center [1403, 70] width 14 height 14
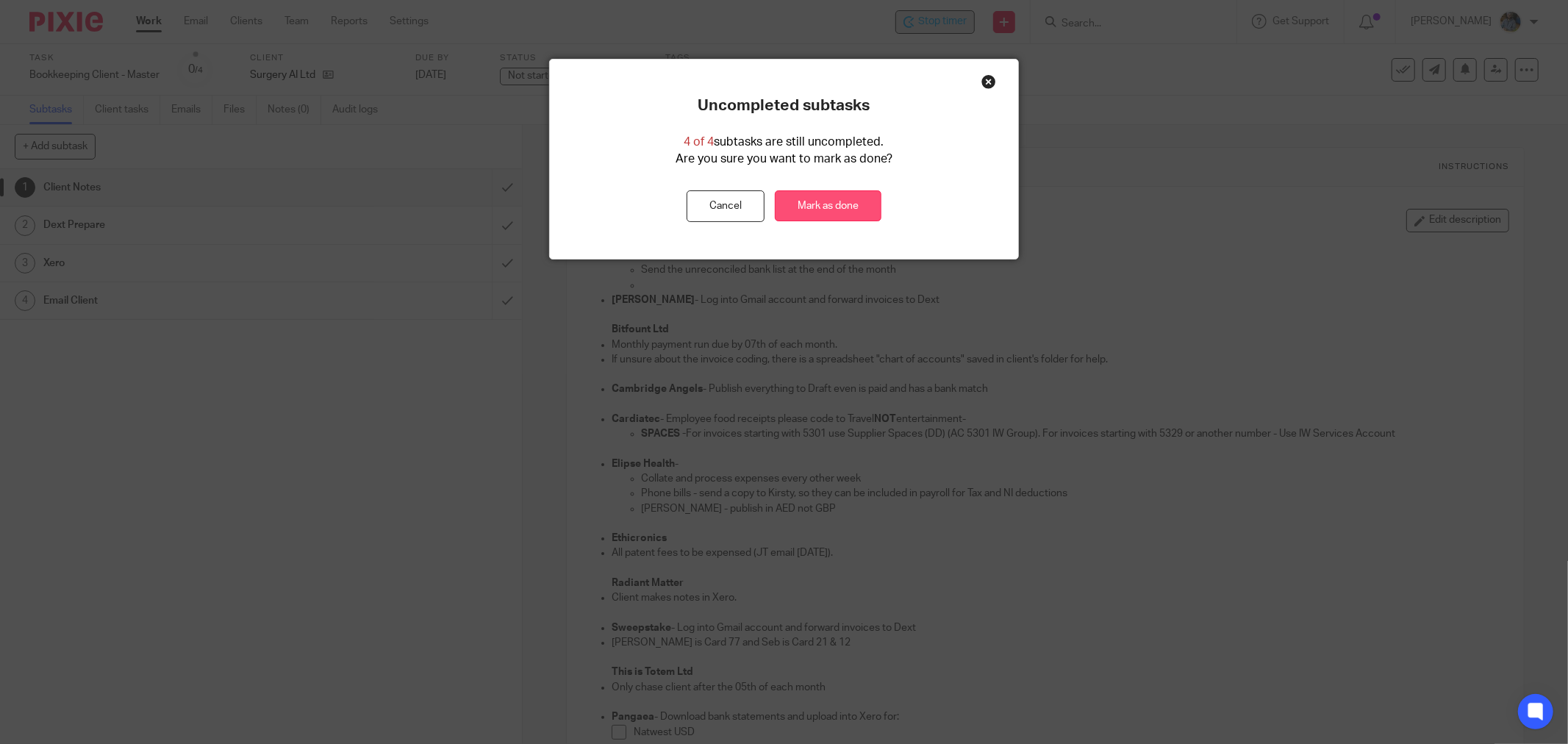
click at [849, 203] on link "Mark as done" at bounding box center [828, 205] width 107 height 31
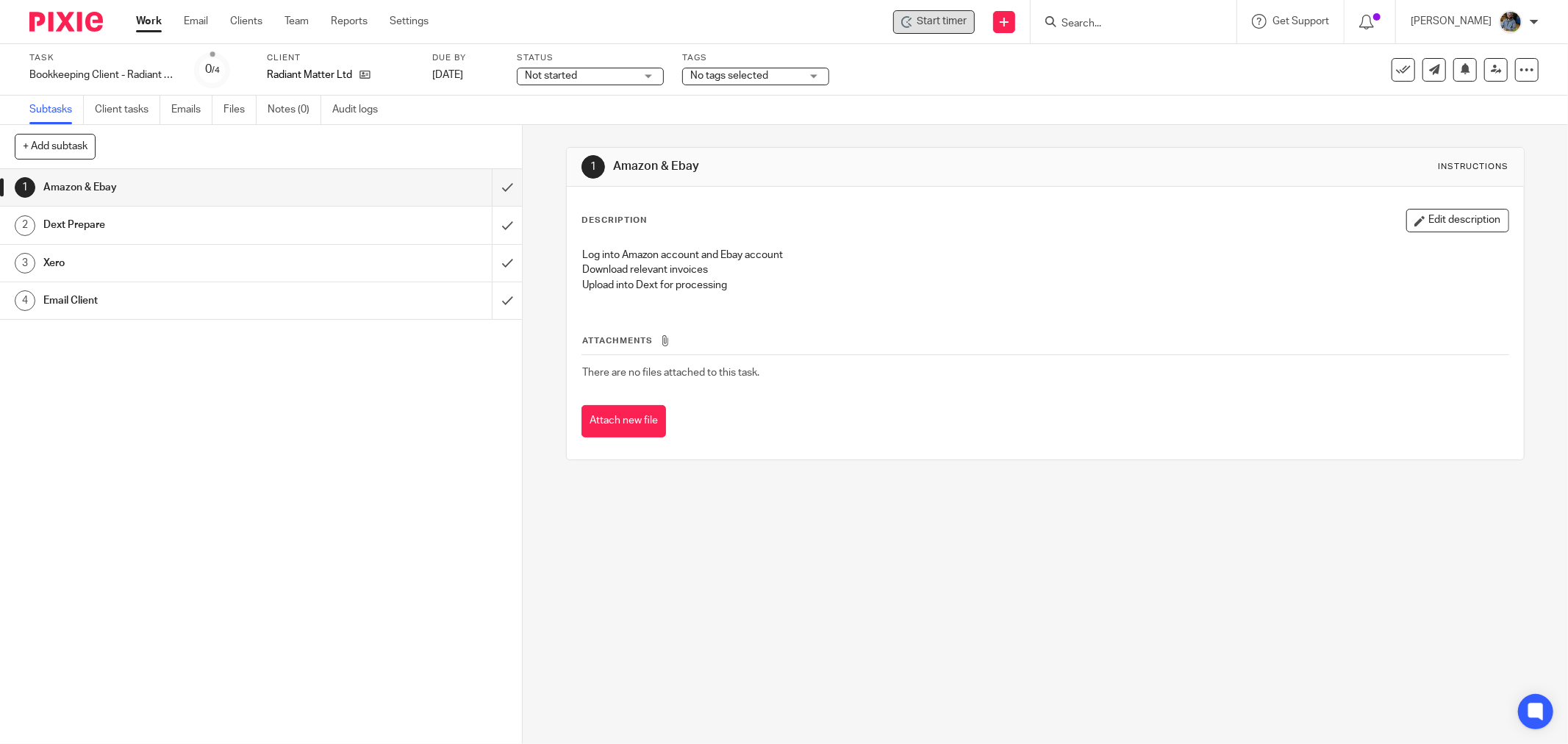
click at [953, 12] on div "Start timer" at bounding box center [934, 22] width 82 height 23
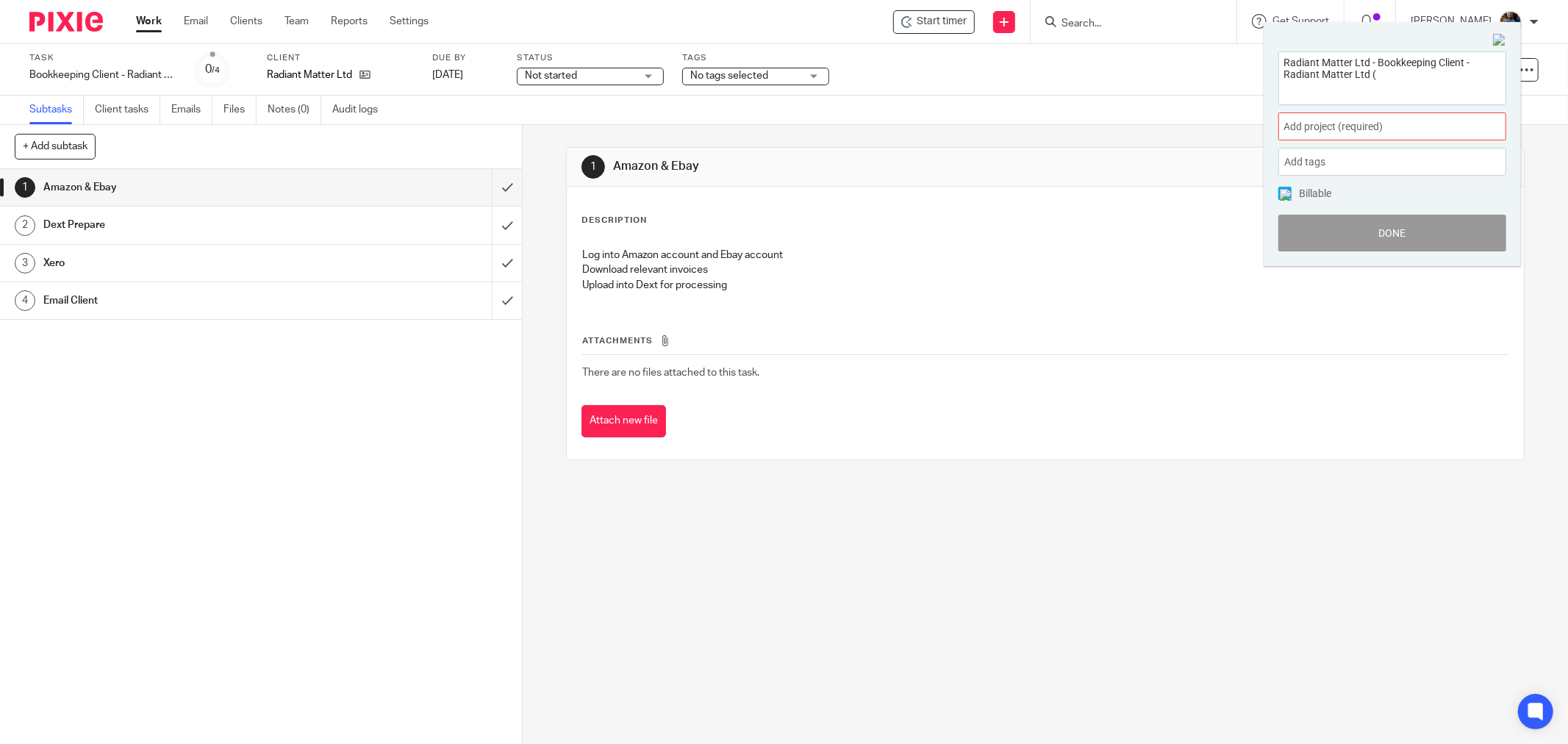
click at [1451, 130] on span "Add project (required) :" at bounding box center [1375, 126] width 185 height 15
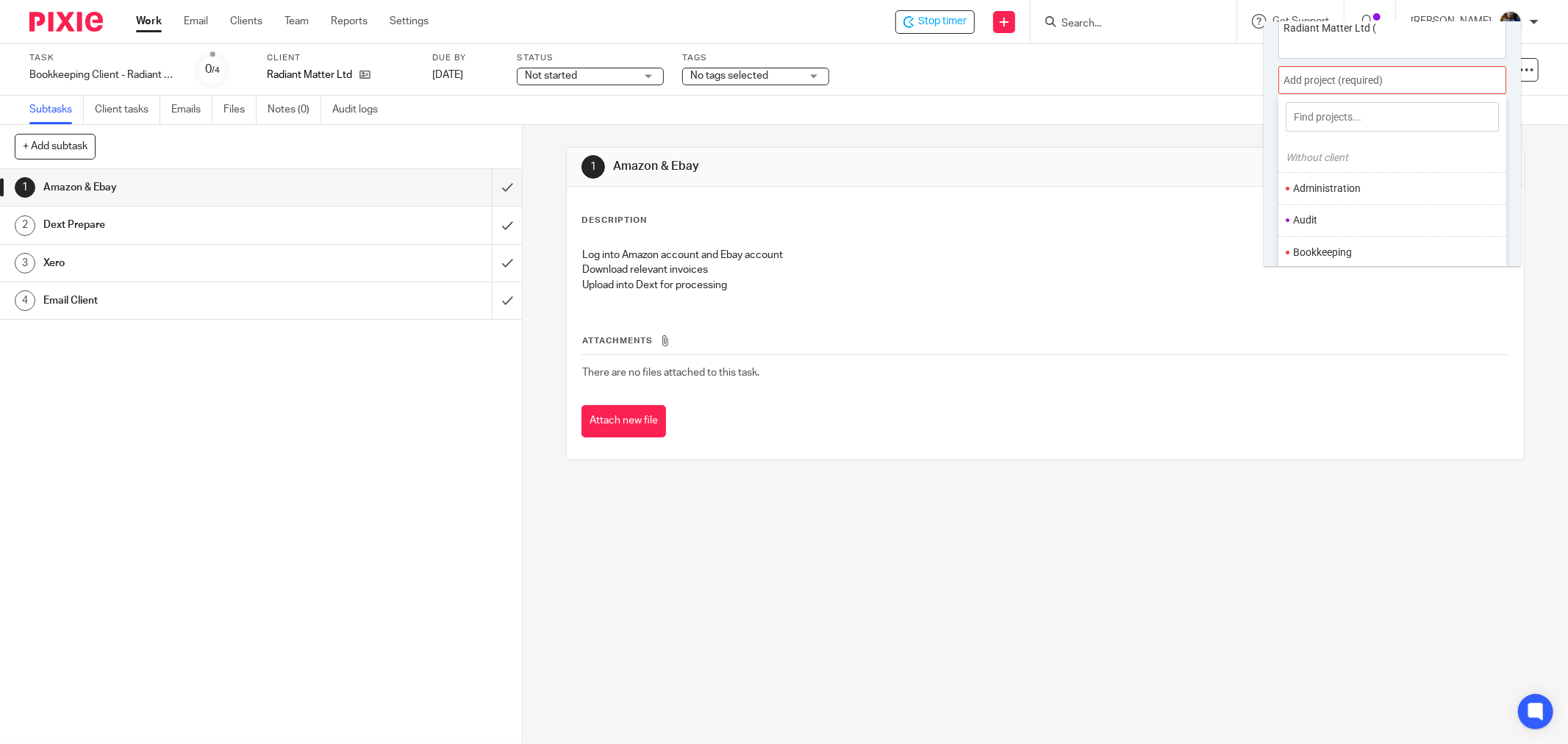
scroll to position [72, 0]
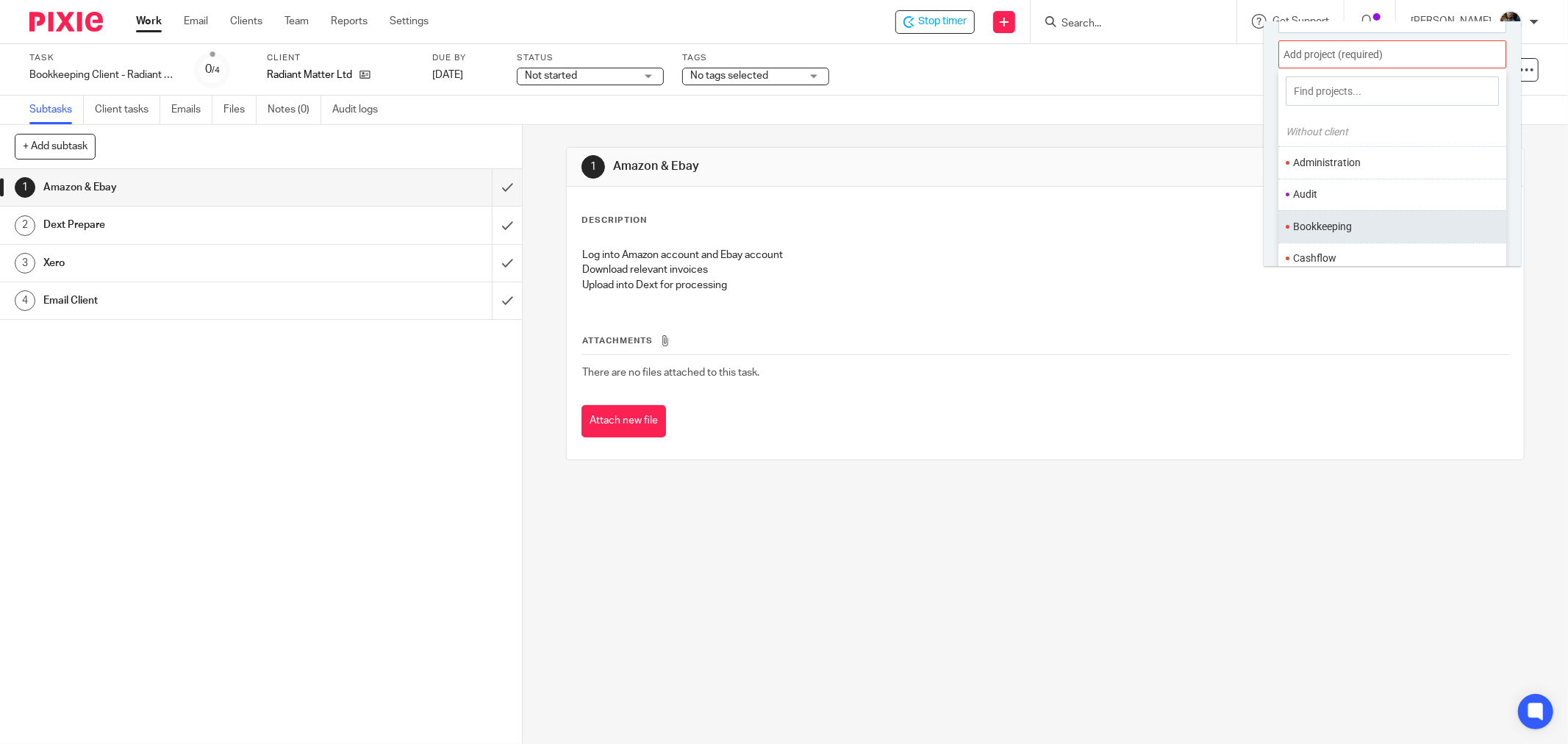
drag, startPoint x: 1301, startPoint y: 217, endPoint x: 1358, endPoint y: 223, distance: 57.3
click at [1306, 219] on ul "Bookkeeping" at bounding box center [1392, 226] width 228 height 31
click at [1440, 226] on li "Bookkeeping" at bounding box center [1388, 226] width 192 height 15
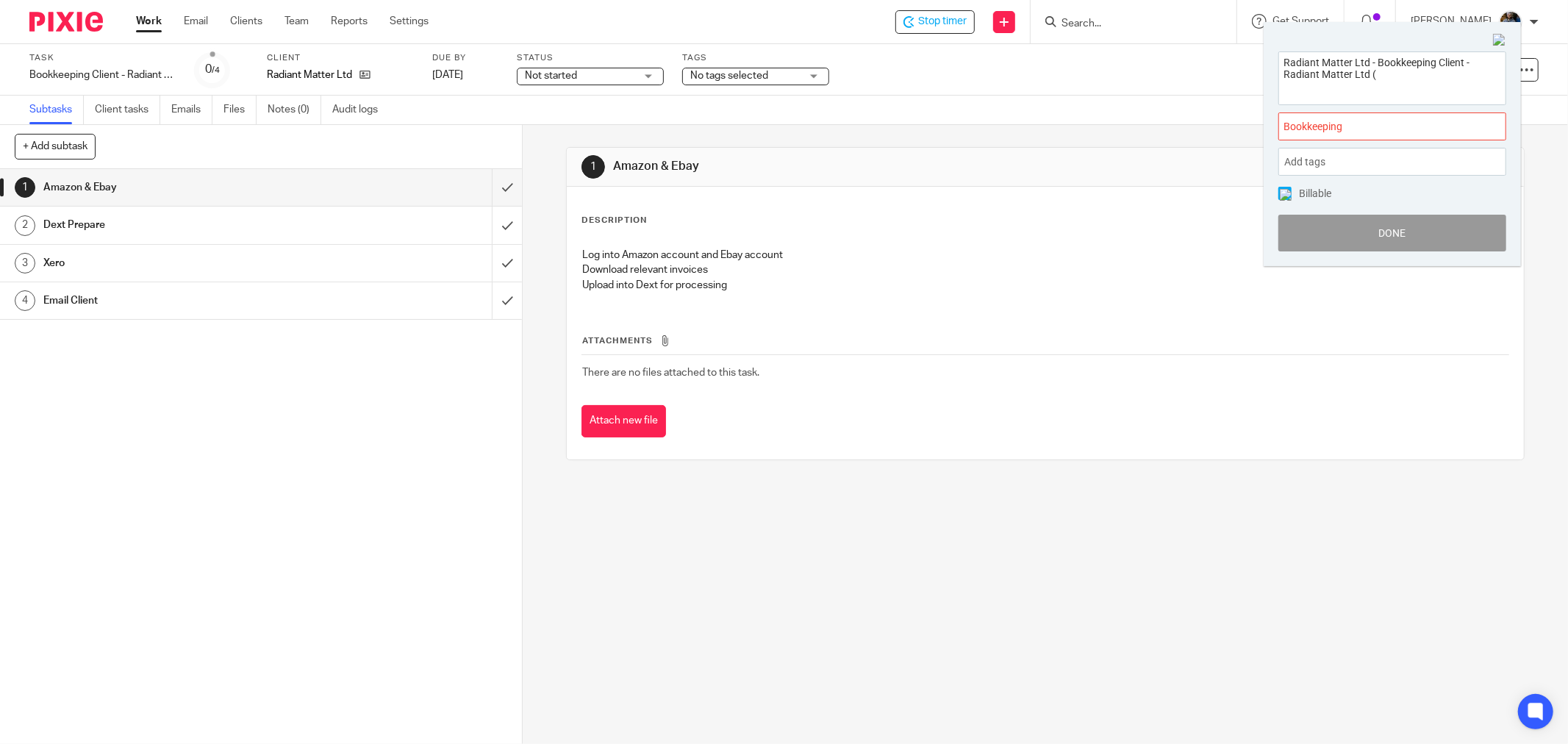
scroll to position [0, 0]
click at [1395, 232] on button "Done" at bounding box center [1392, 233] width 228 height 37
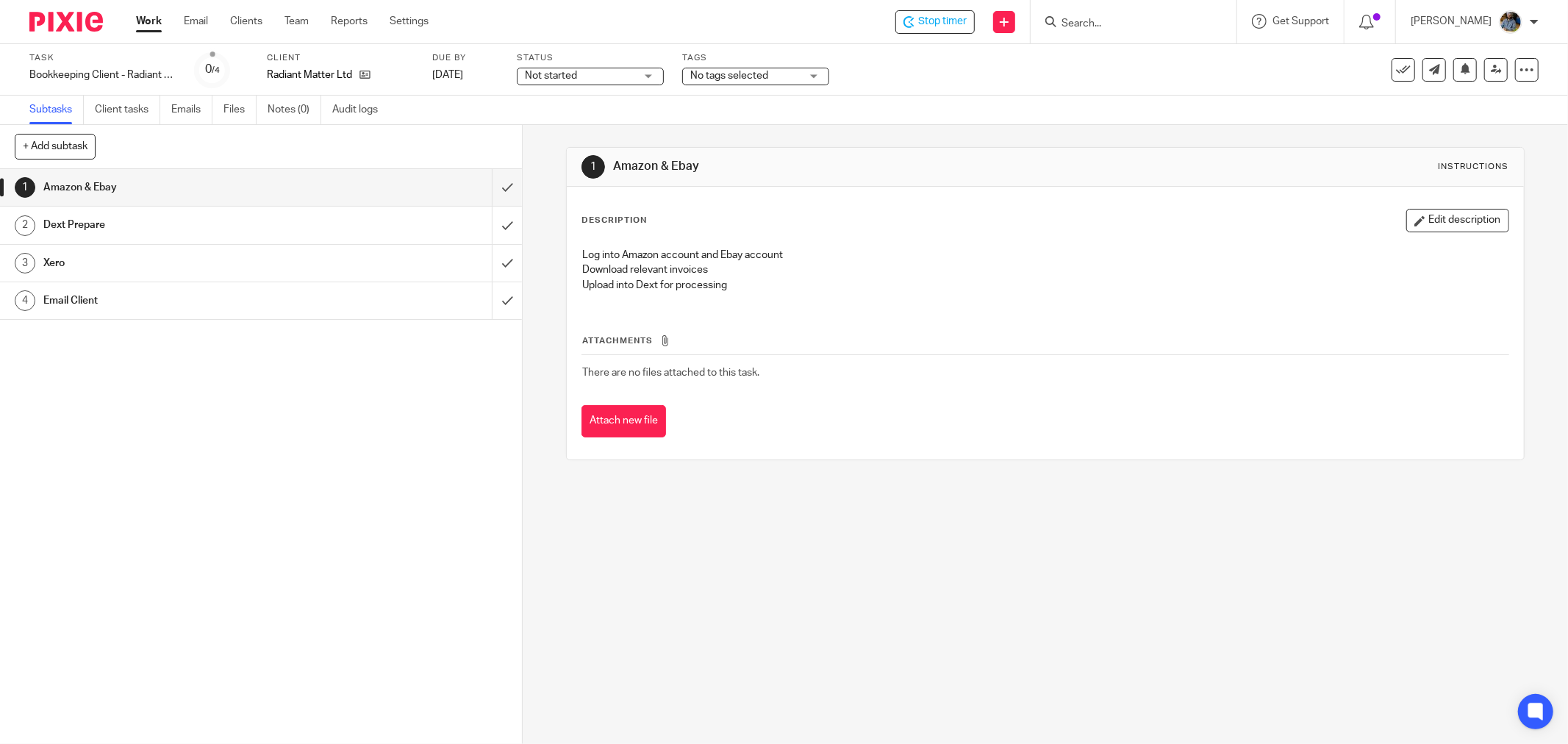
drag, startPoint x: 884, startPoint y: 254, endPoint x: 790, endPoint y: 56, distance: 219.2
click at [879, 239] on div "Log into Amazon account and Ebay account Download relevant invoices Upload into…" at bounding box center [1045, 271] width 943 height 65
click at [645, 126] on div "1 Amazon & Ebay Instructions Description Edit description Log into Amazon accou…" at bounding box center [1045, 303] width 959 height 357
click at [920, 303] on div "Log into Amazon account and Ebay account Download relevant invoices Upload into…" at bounding box center [1045, 271] width 941 height 63
click at [888, 238] on div "Description Edit description Log into Amazon account and Ebay account Download …" at bounding box center [1045, 256] width 927 height 96
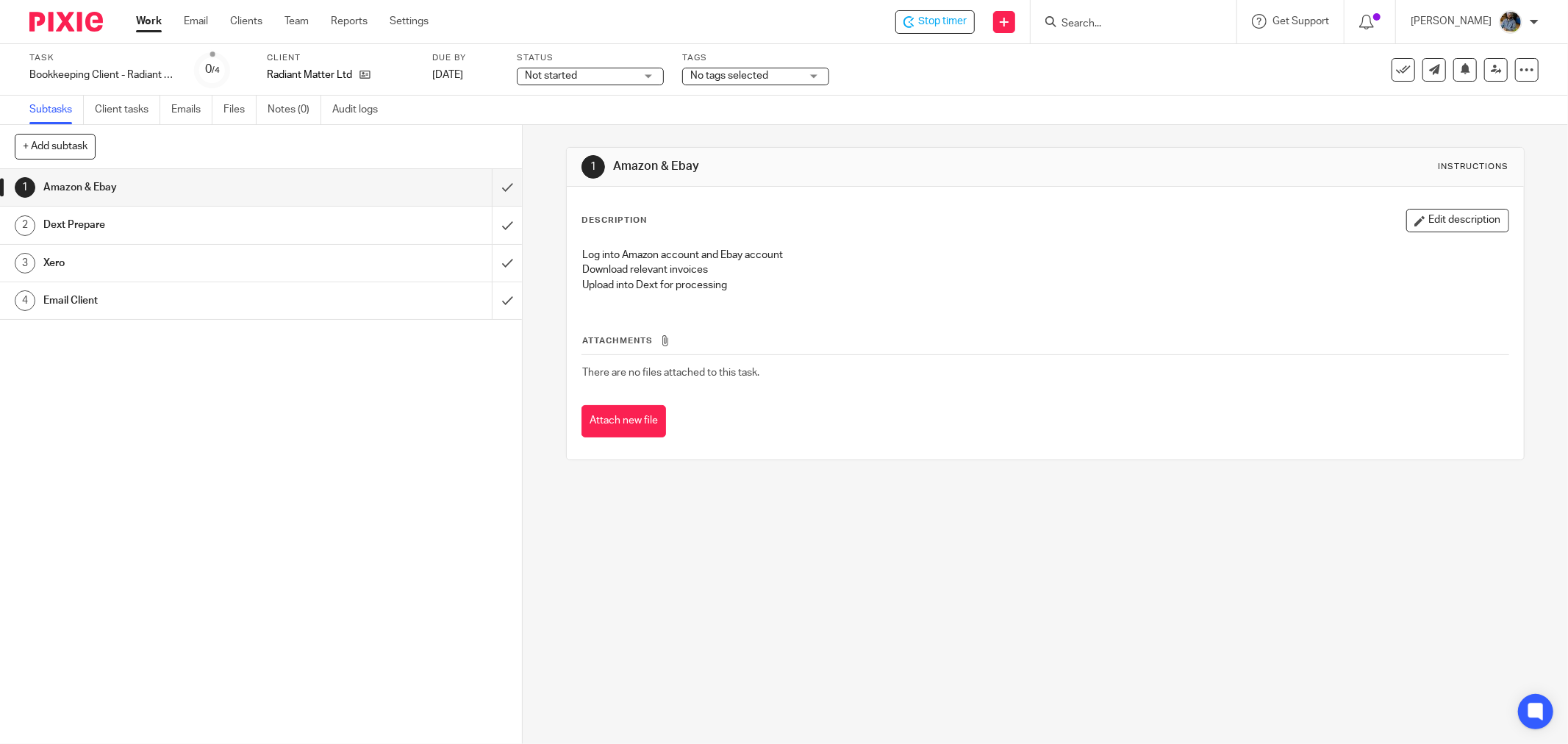
drag, startPoint x: 1391, startPoint y: 67, endPoint x: 1501, endPoint y: 165, distance: 147.3
click at [1396, 67] on icon at bounding box center [1403, 70] width 14 height 14
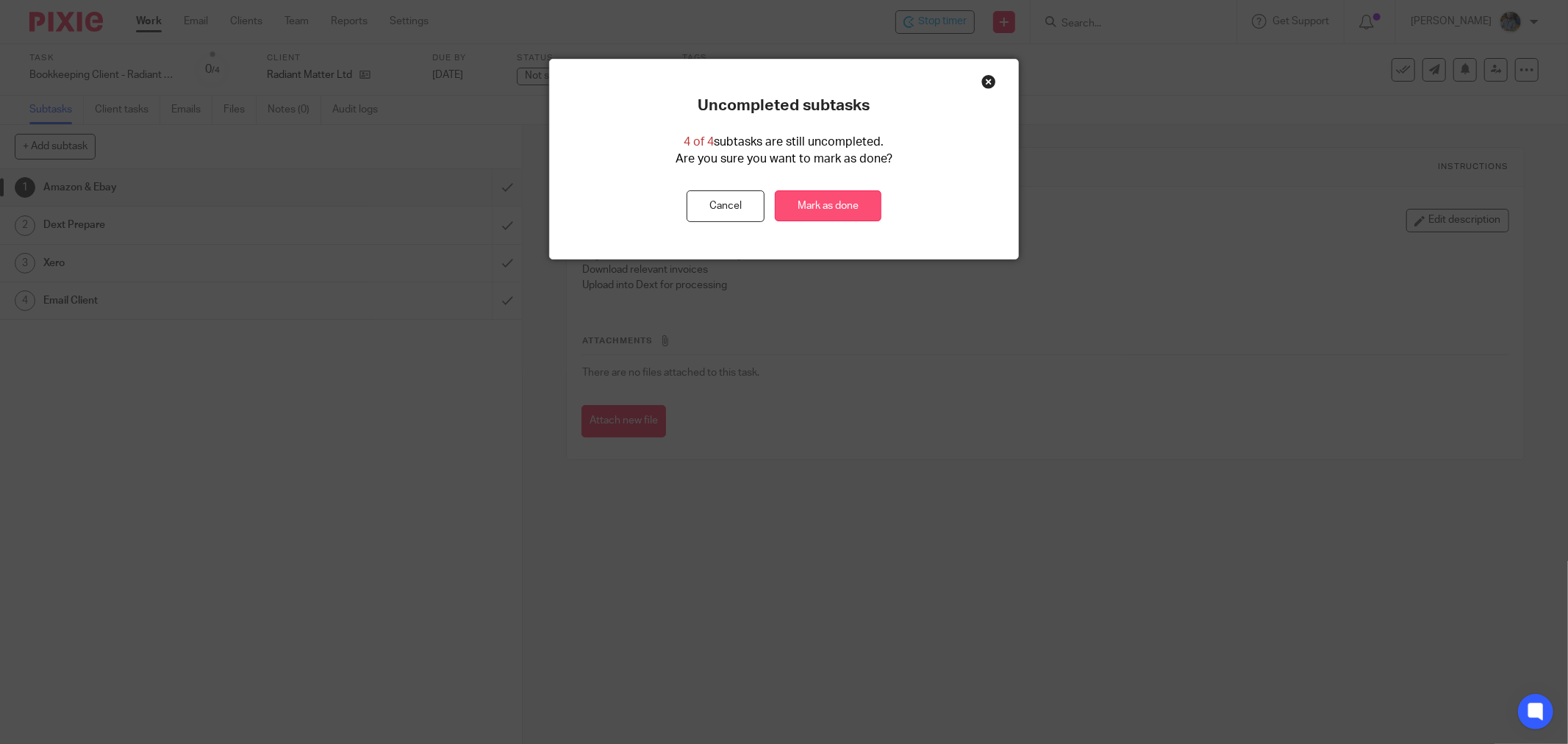
click at [826, 205] on link "Mark as done" at bounding box center [828, 205] width 107 height 31
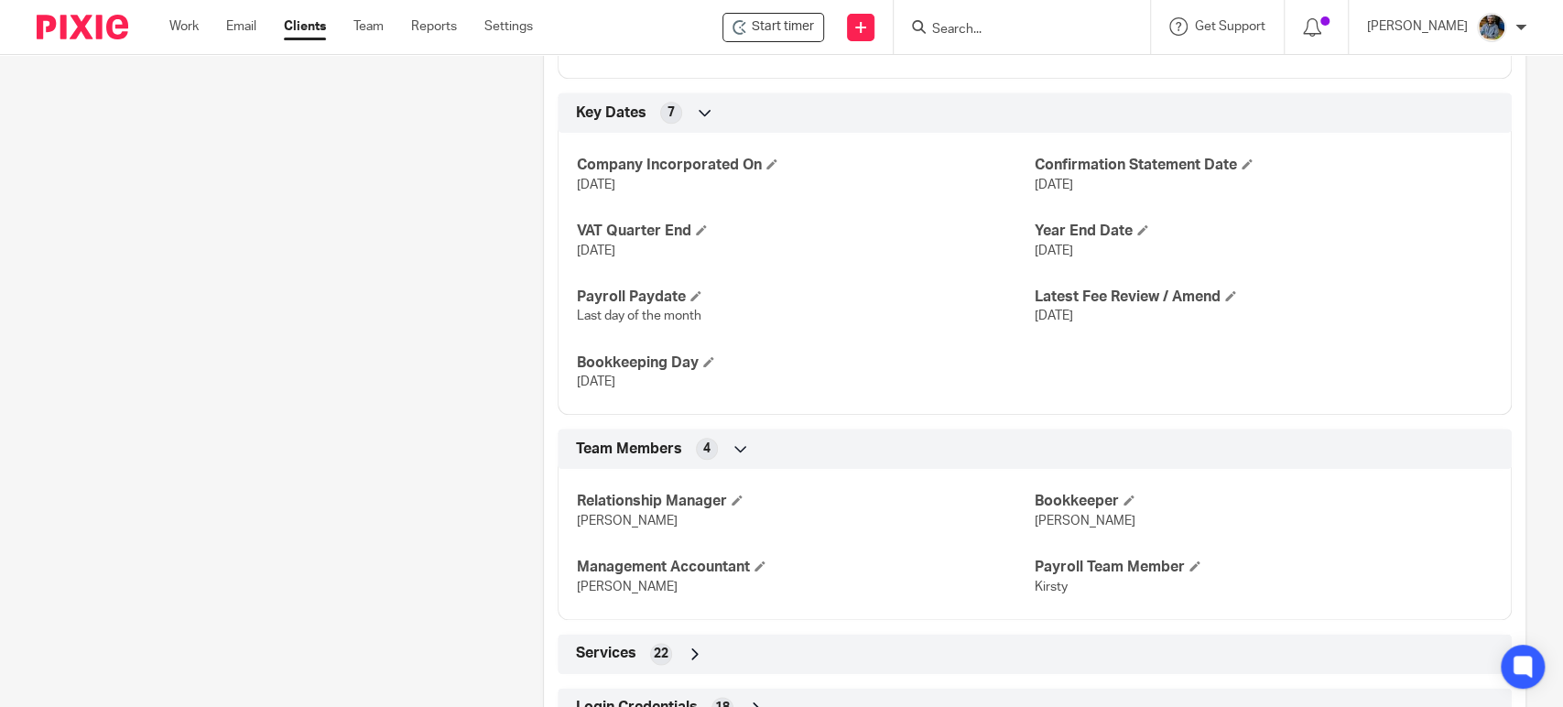
scroll to position [1311, 0]
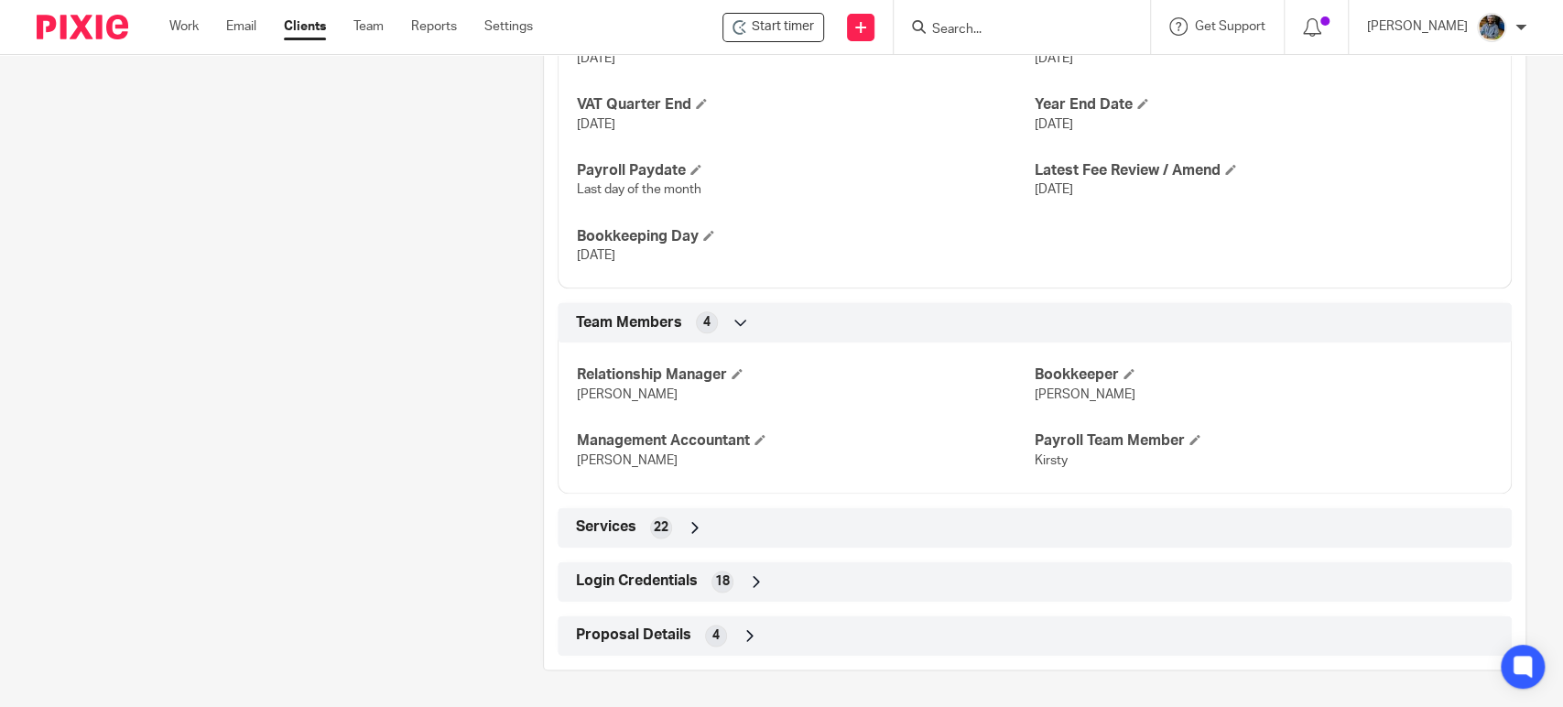
click at [663, 572] on span "Login Credentials" at bounding box center [637, 580] width 122 height 19
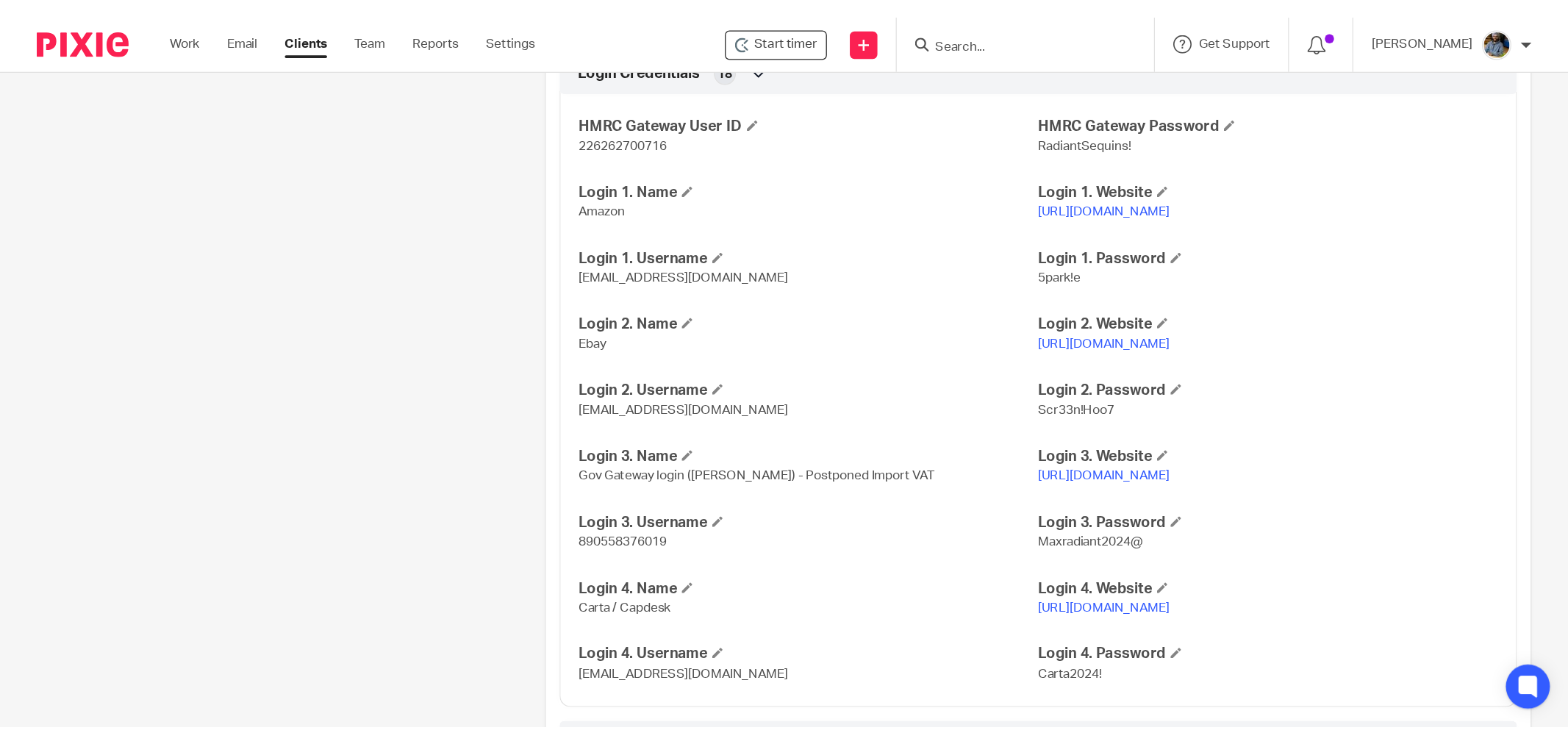
scroll to position [1379, 0]
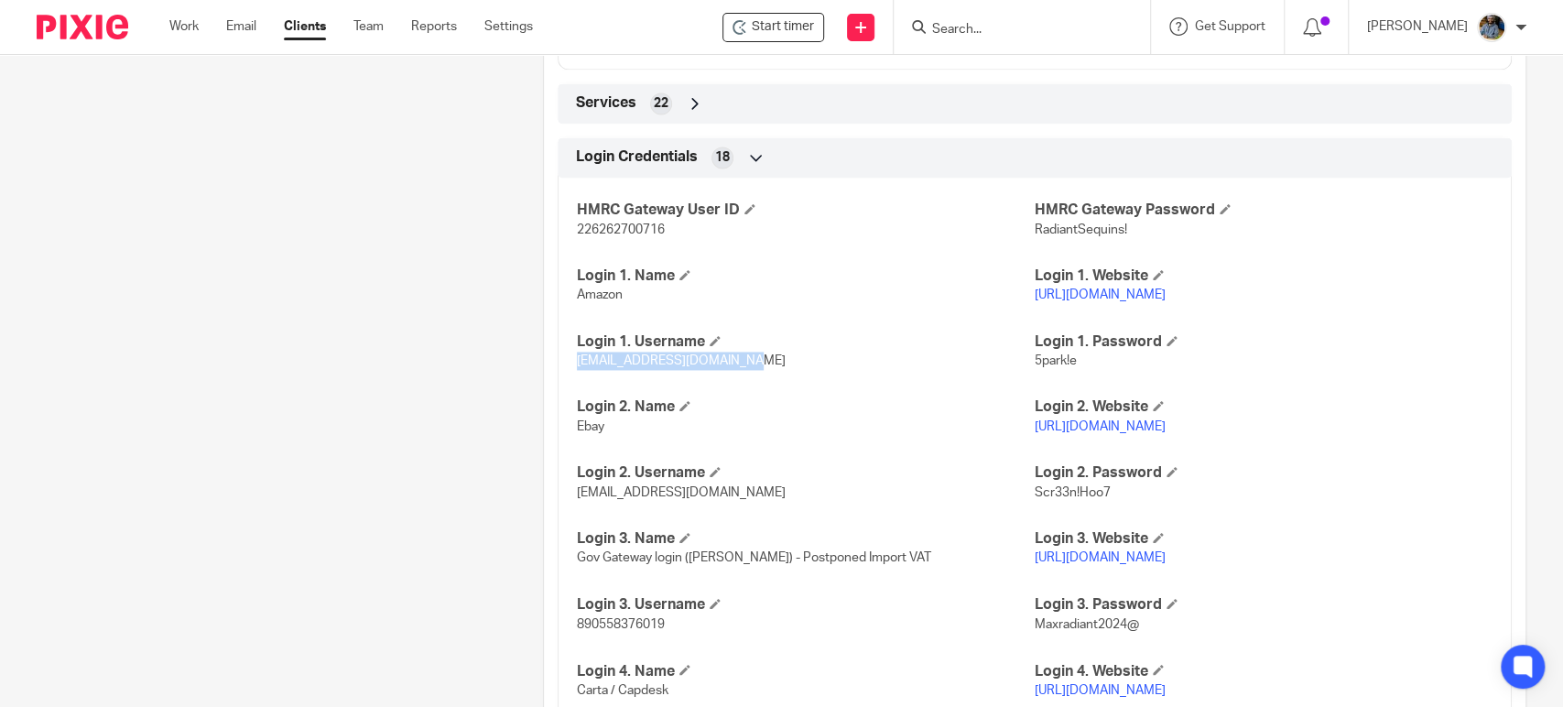
drag, startPoint x: 727, startPoint y: 379, endPoint x: 572, endPoint y: 383, distance: 154.8
click at [577, 370] on p "[EMAIL_ADDRESS][DOMAIN_NAME]" at bounding box center [806, 361] width 458 height 18
copy span "[EMAIL_ADDRESS][DOMAIN_NAME]"
drag, startPoint x: 1070, startPoint y: 382, endPoint x: 1026, endPoint y: 383, distance: 44.0
click at [1035, 370] on p "5park!e" at bounding box center [1264, 361] width 458 height 18
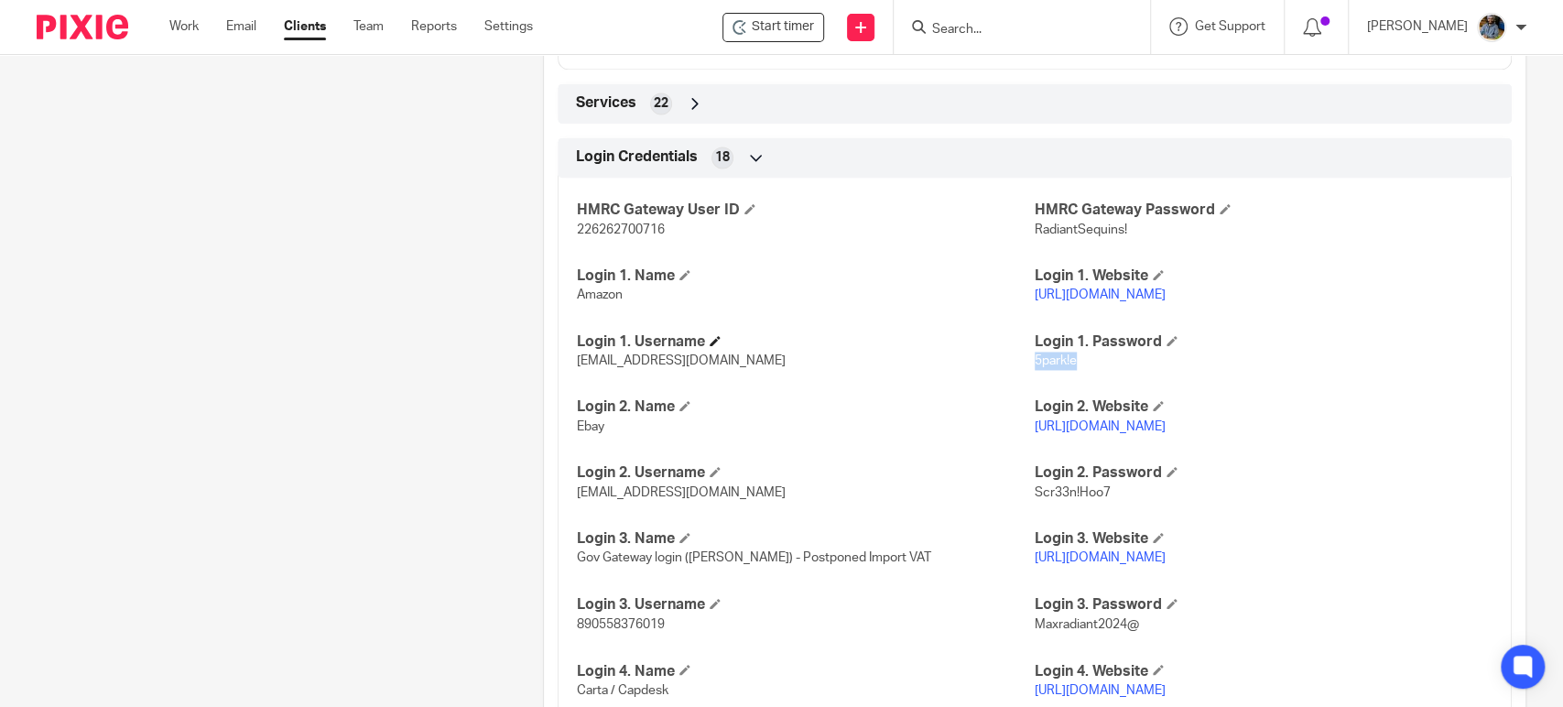
copy span "5park!e"
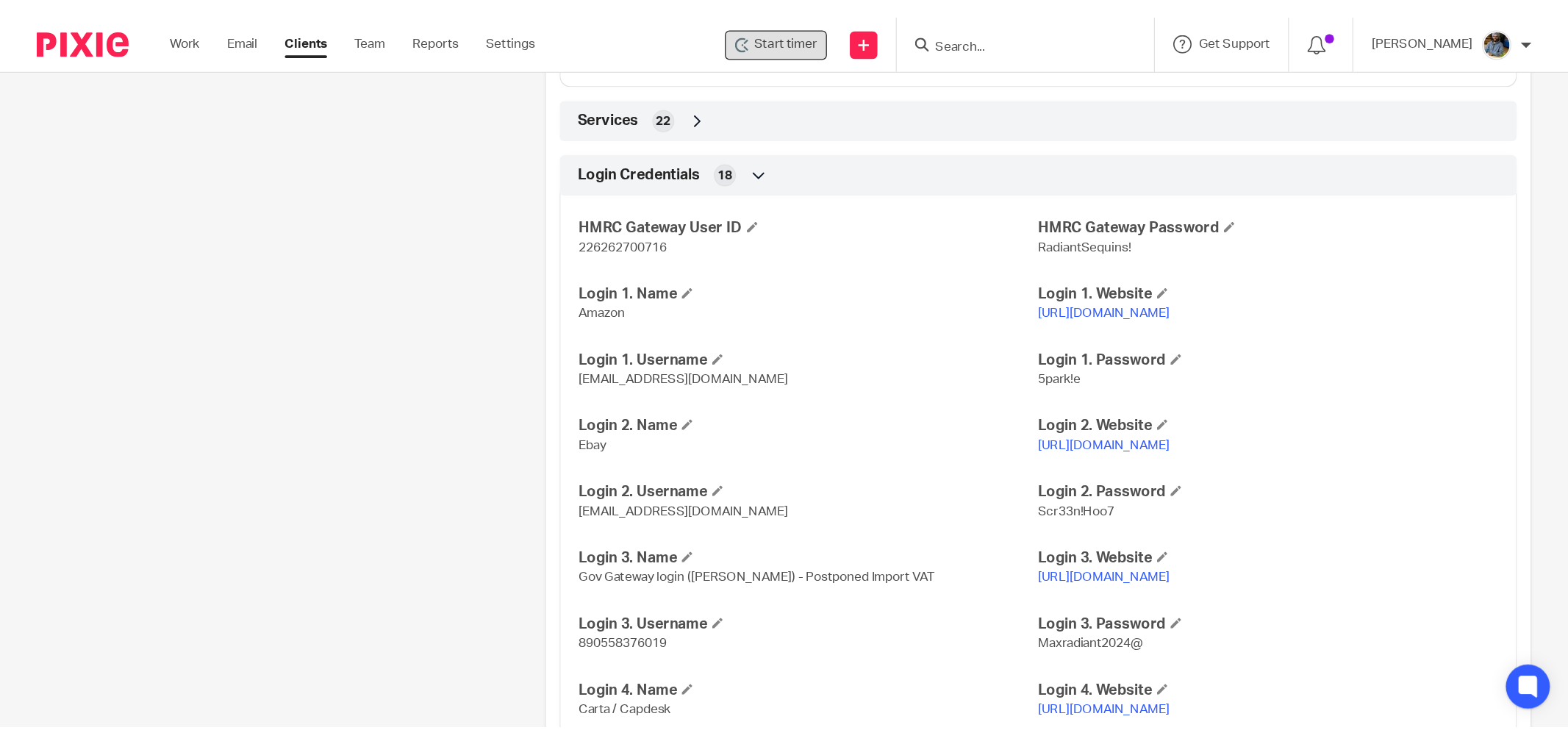
scroll to position [1353, 0]
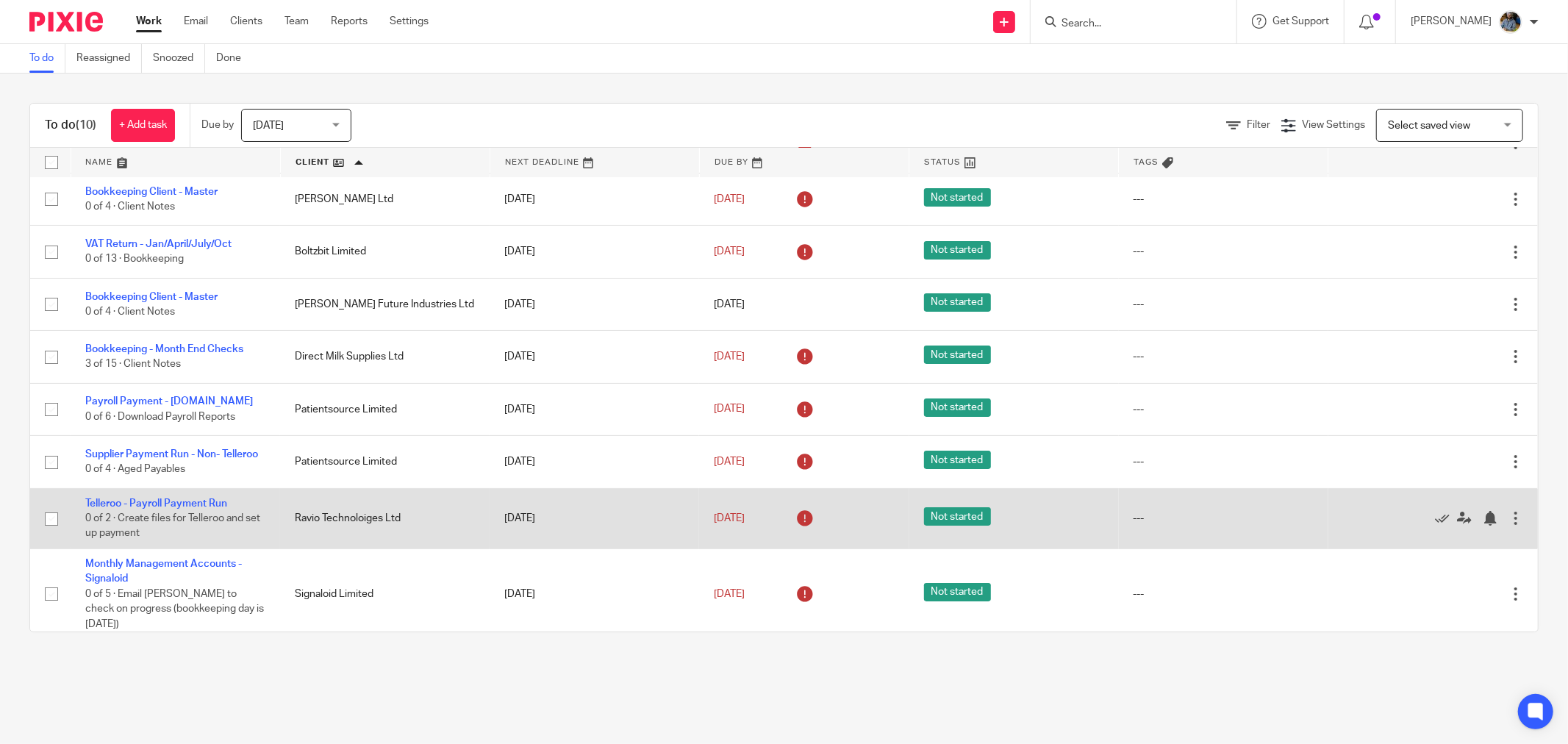
scroll to position [137, 0]
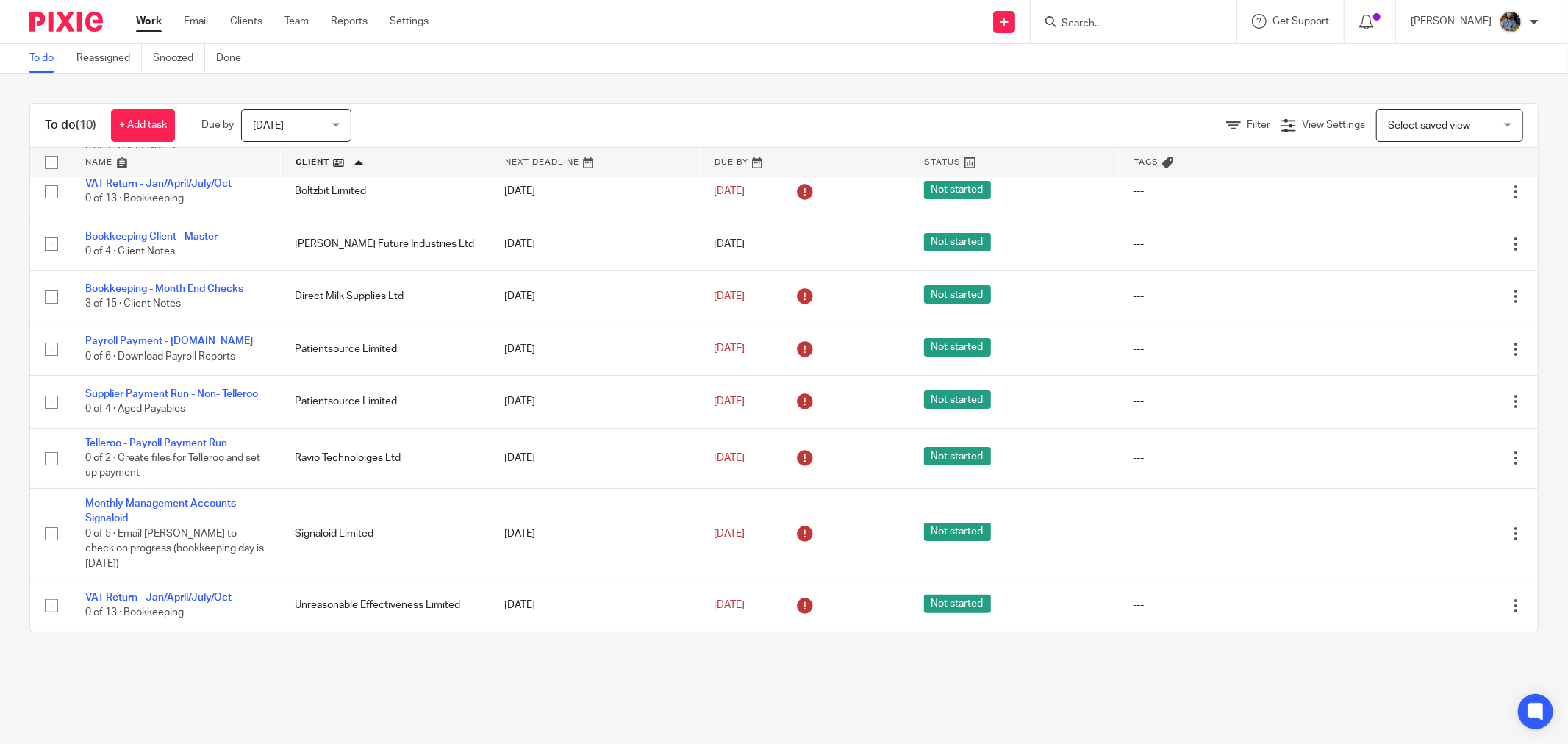
click at [287, 665] on main "To do Reassigned Snoozed Done To do (10) + Add task Due by Today Today Today To…" at bounding box center [784, 372] width 1568 height 744
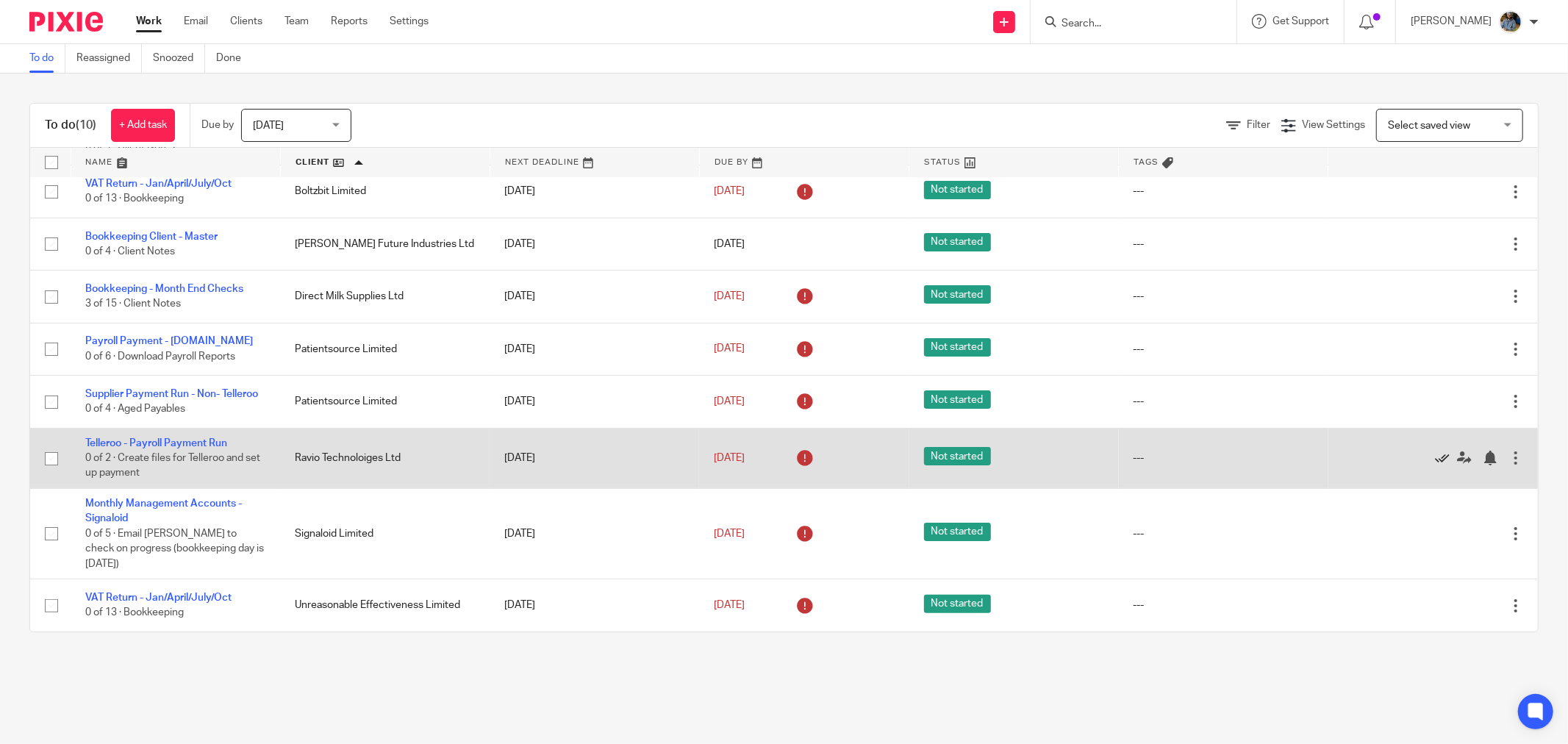
click at [1435, 457] on icon at bounding box center [1442, 457] width 14 height 14
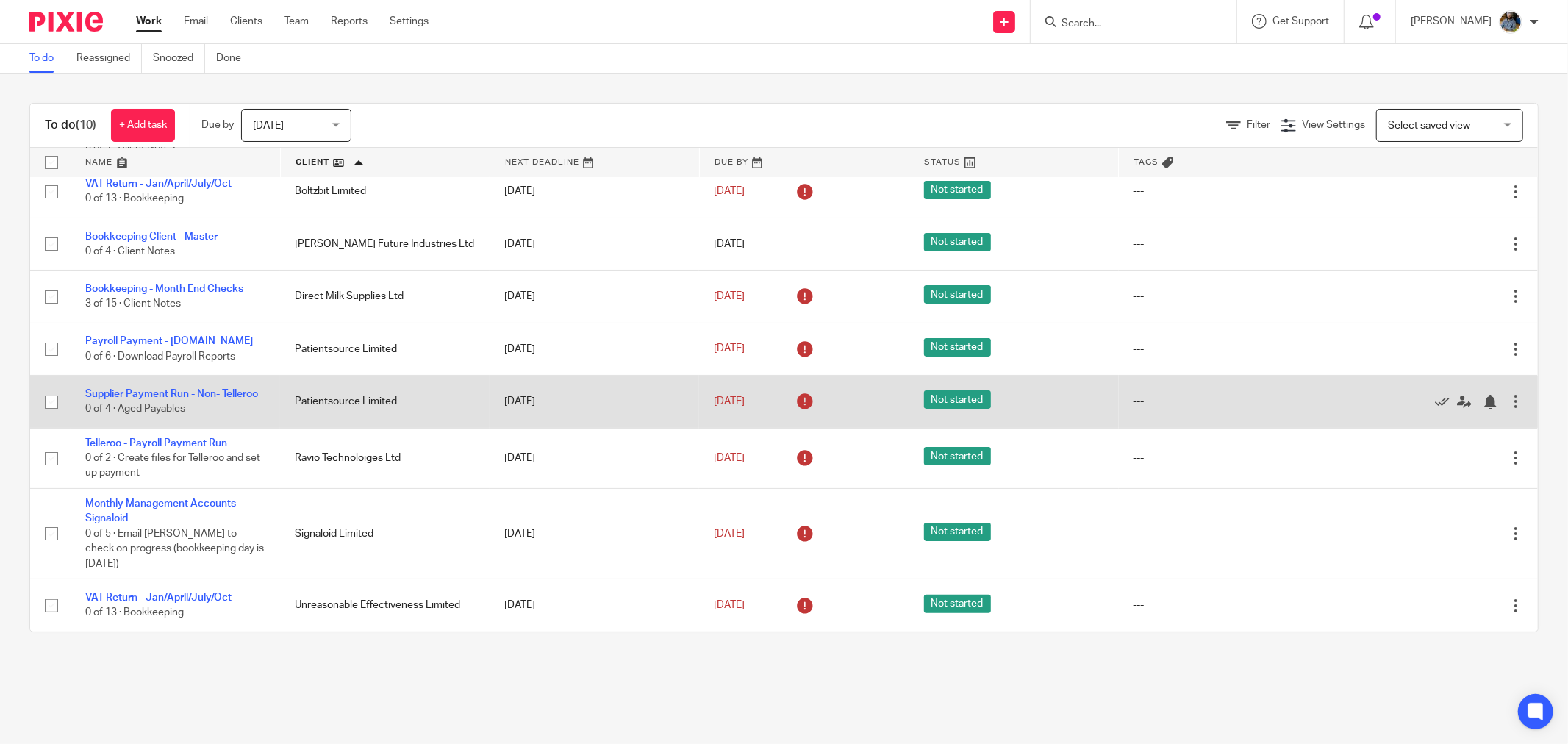
scroll to position [76, 0]
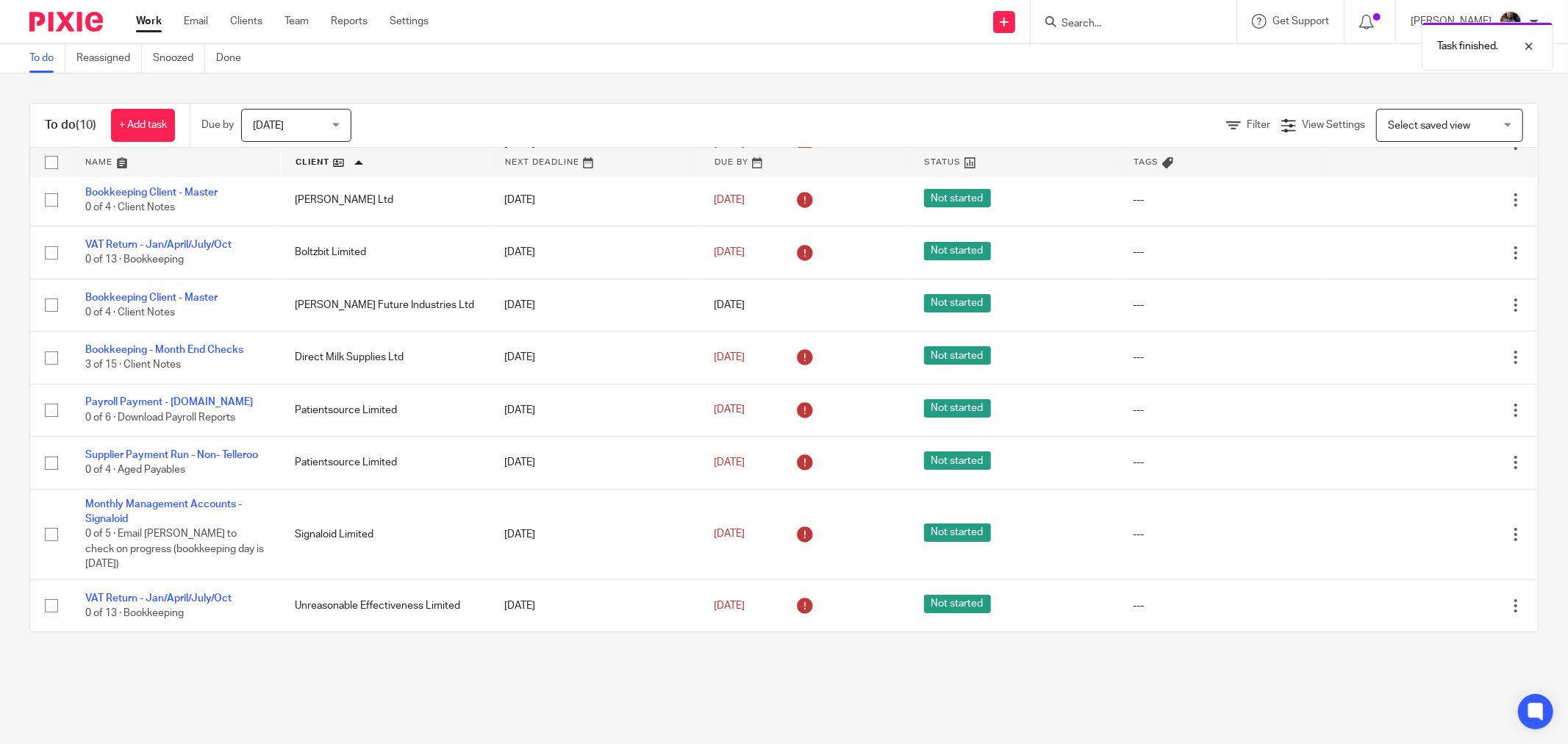
click at [359, 692] on main "To do Reassigned Snoozed Done To do (10) + Add task Due by Today Today Today To…" at bounding box center [784, 372] width 1568 height 744
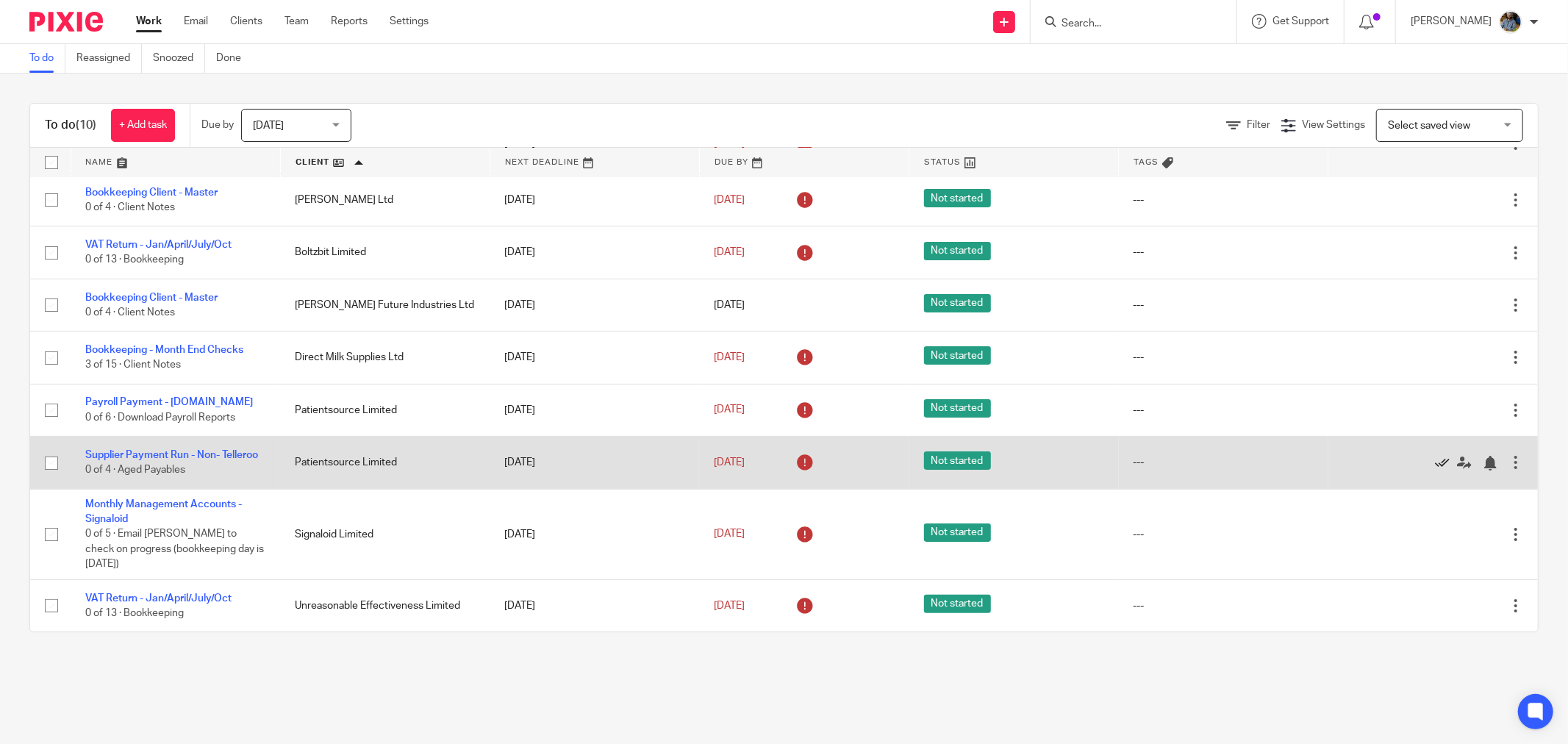
click at [1435, 456] on icon at bounding box center [1442, 463] width 14 height 14
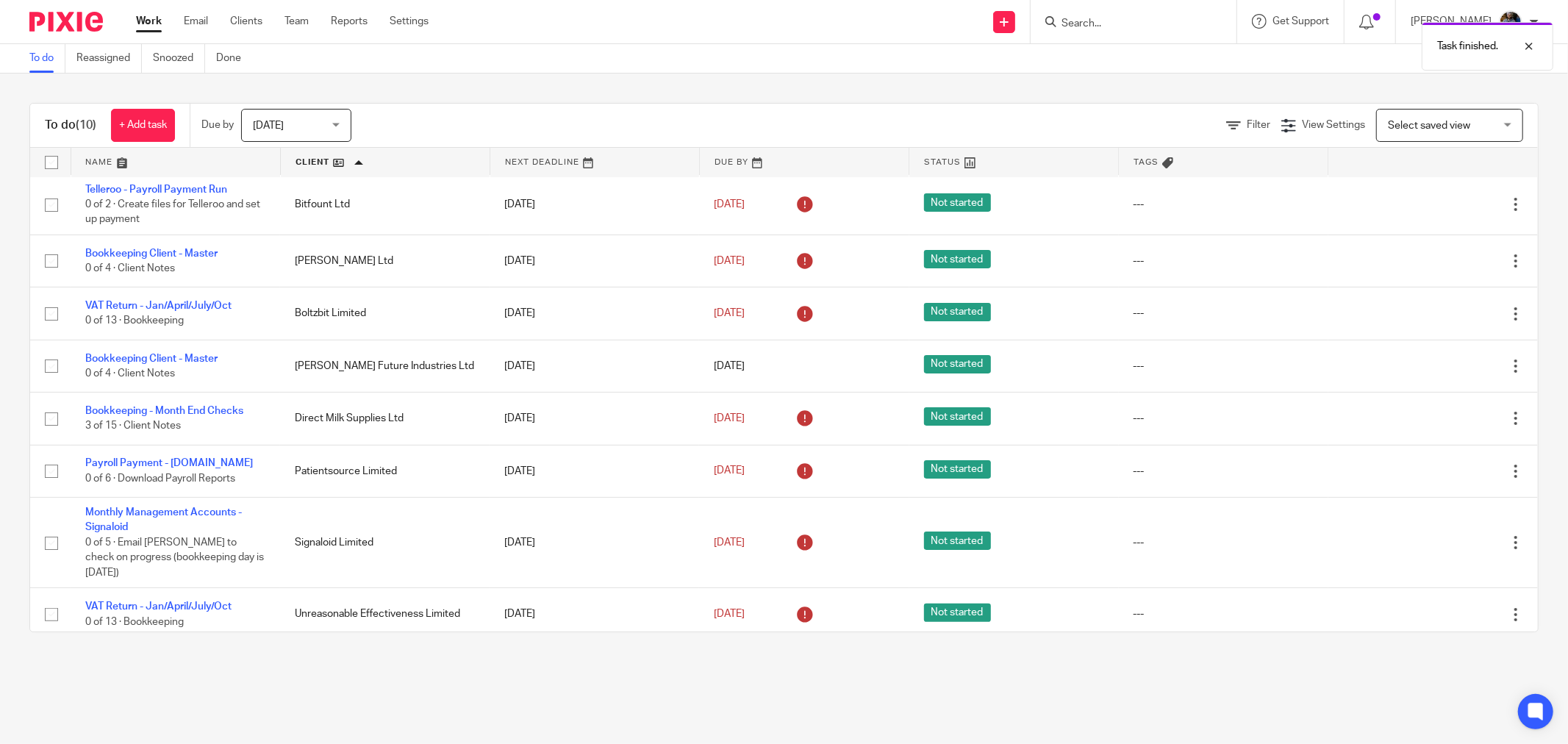
scroll to position [0, 0]
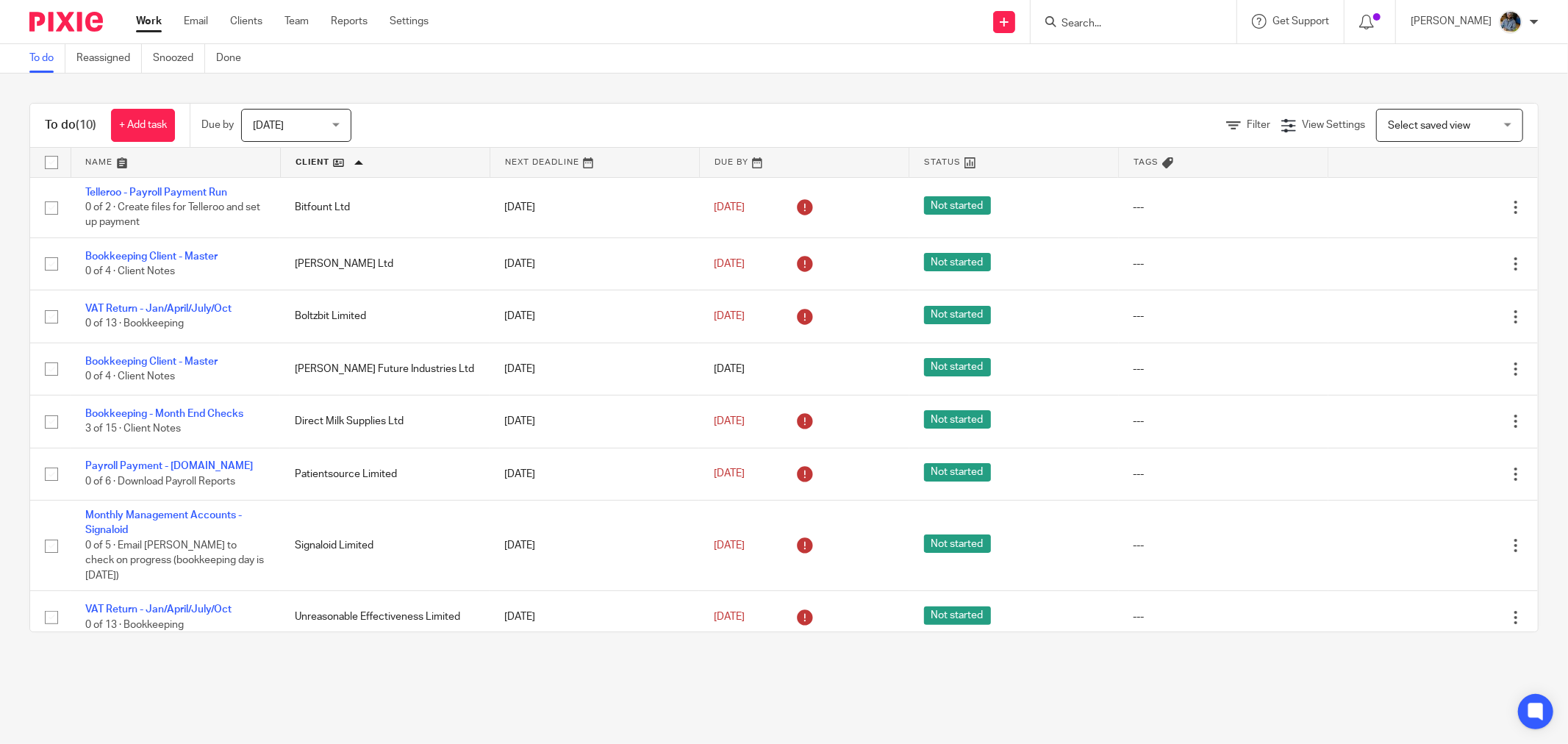
click at [637, 57] on div "To do Reassigned Snoozed Done" at bounding box center [784, 59] width 1568 height 30
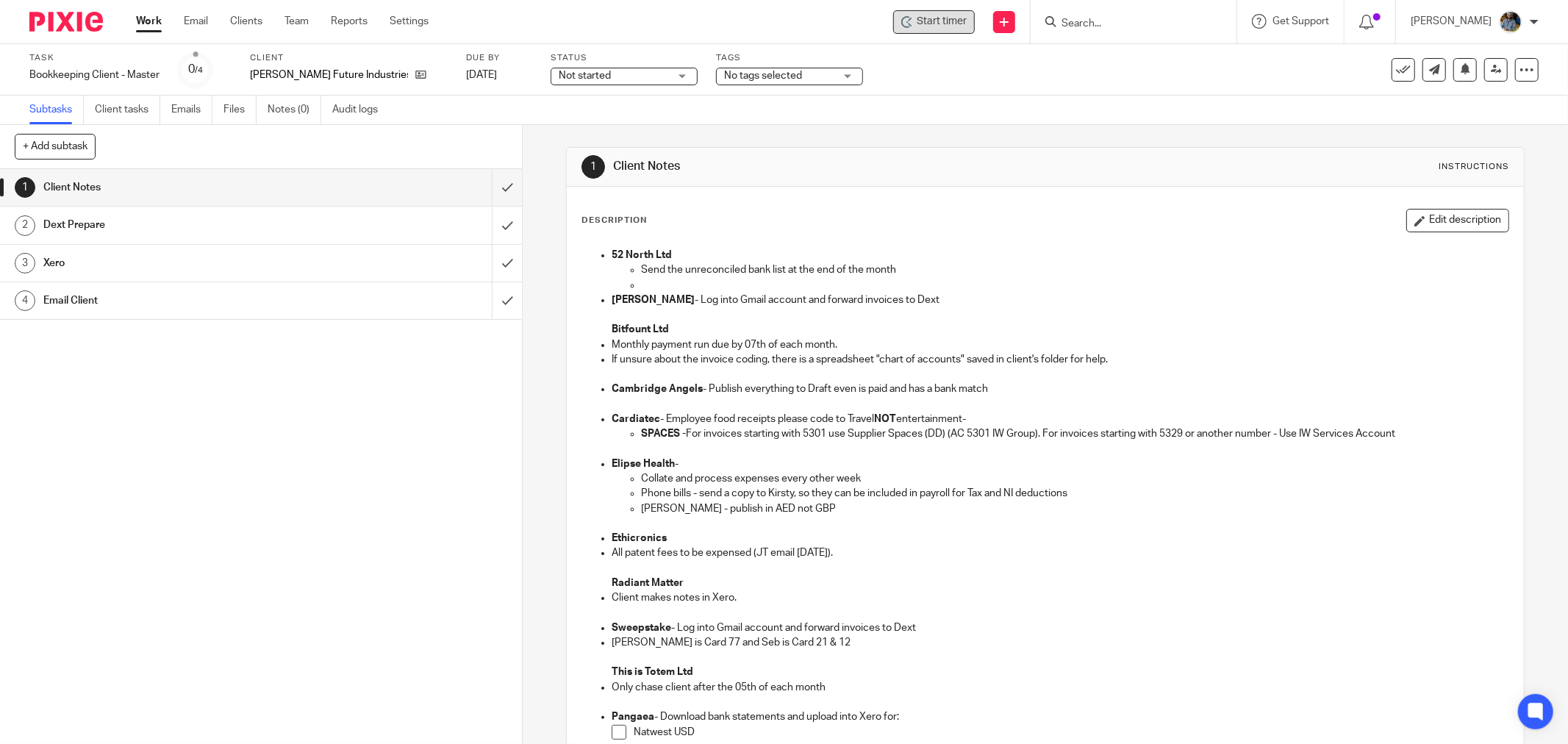
click at [975, 10] on div "Start timer" at bounding box center [934, 22] width 82 height 23
click at [974, 31] on div "Start timer" at bounding box center [934, 22] width 82 height 23
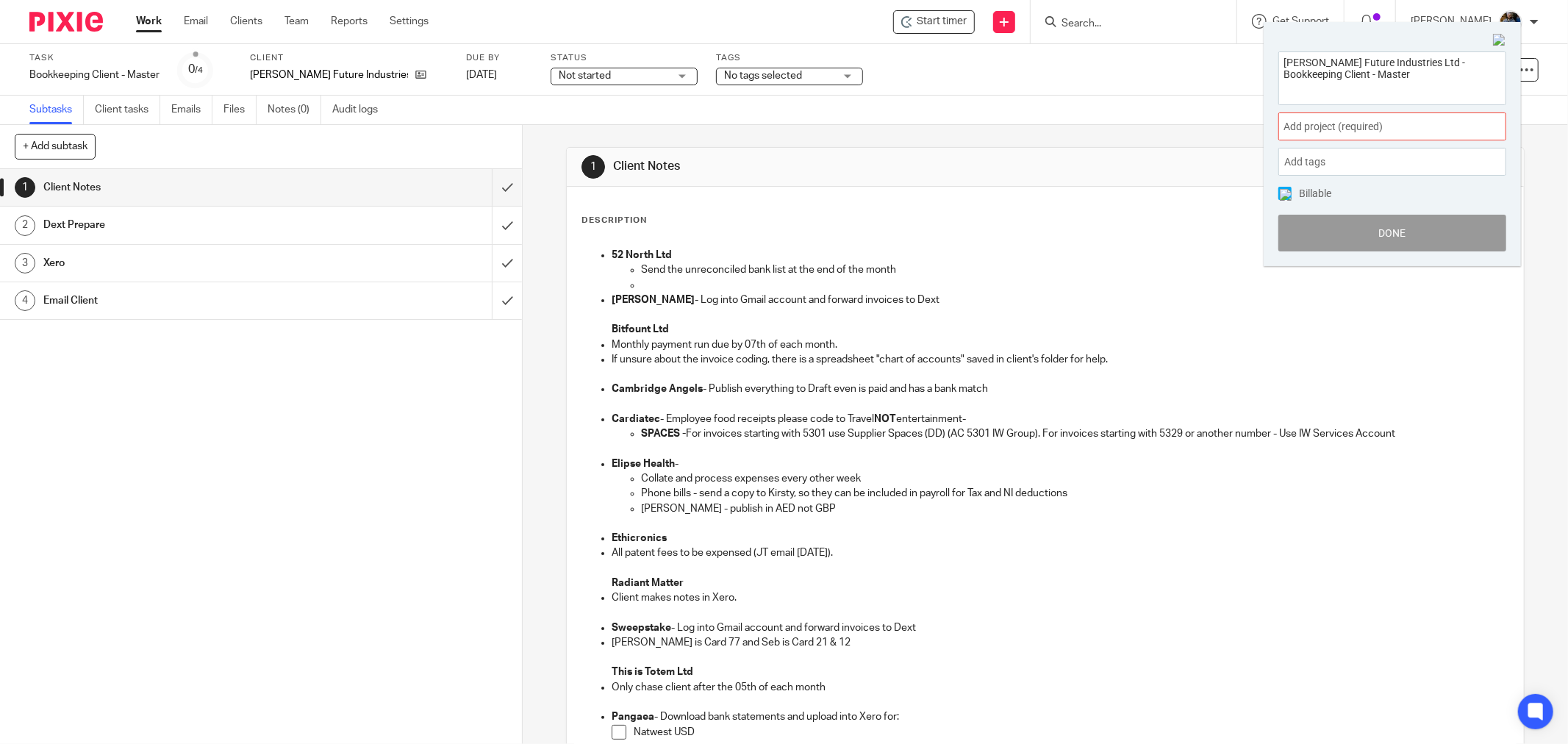
click at [1323, 119] on span "Add project (required) :" at bounding box center [1375, 126] width 185 height 15
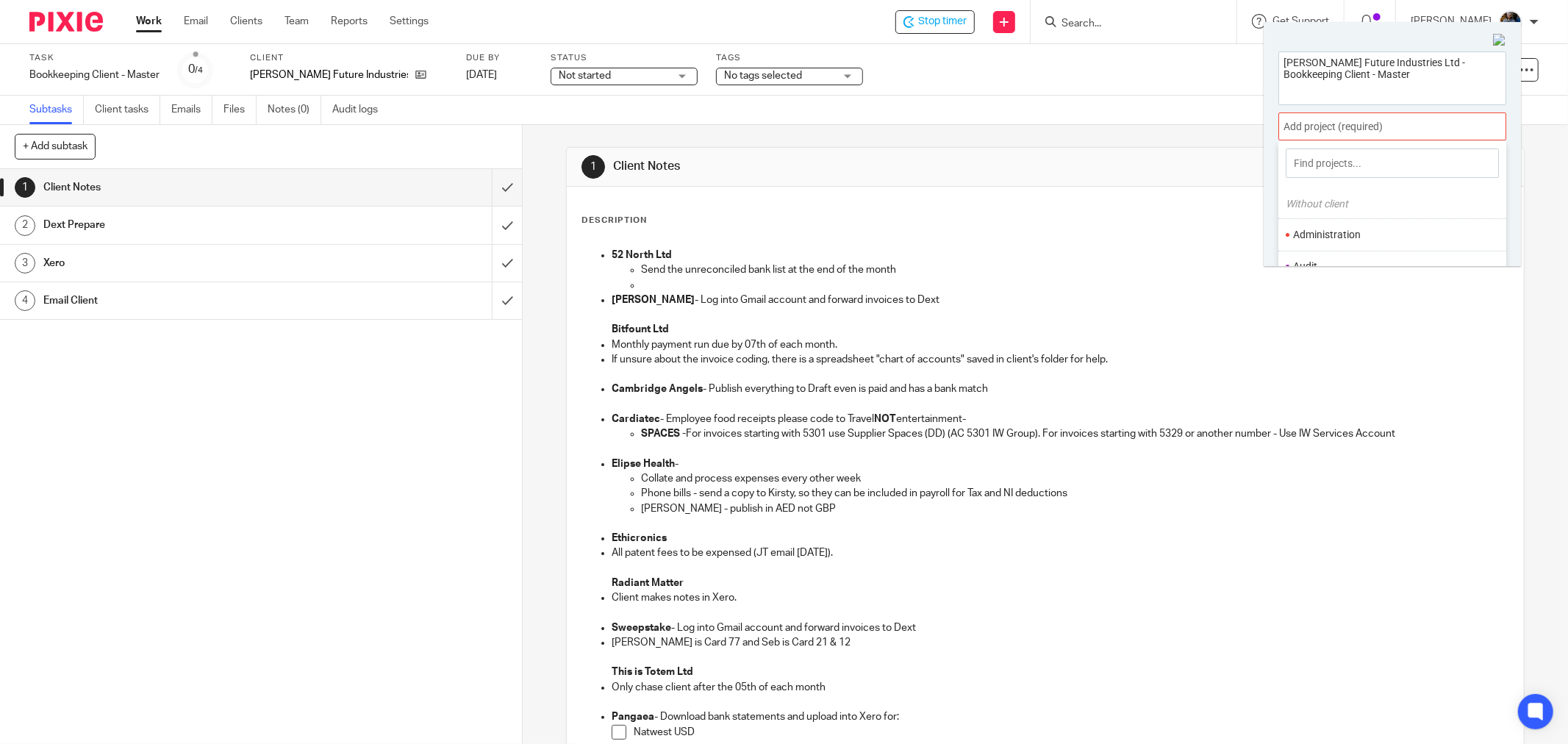
scroll to position [72, 0]
click at [1341, 219] on li "Bookkeeping" at bounding box center [1388, 226] width 192 height 15
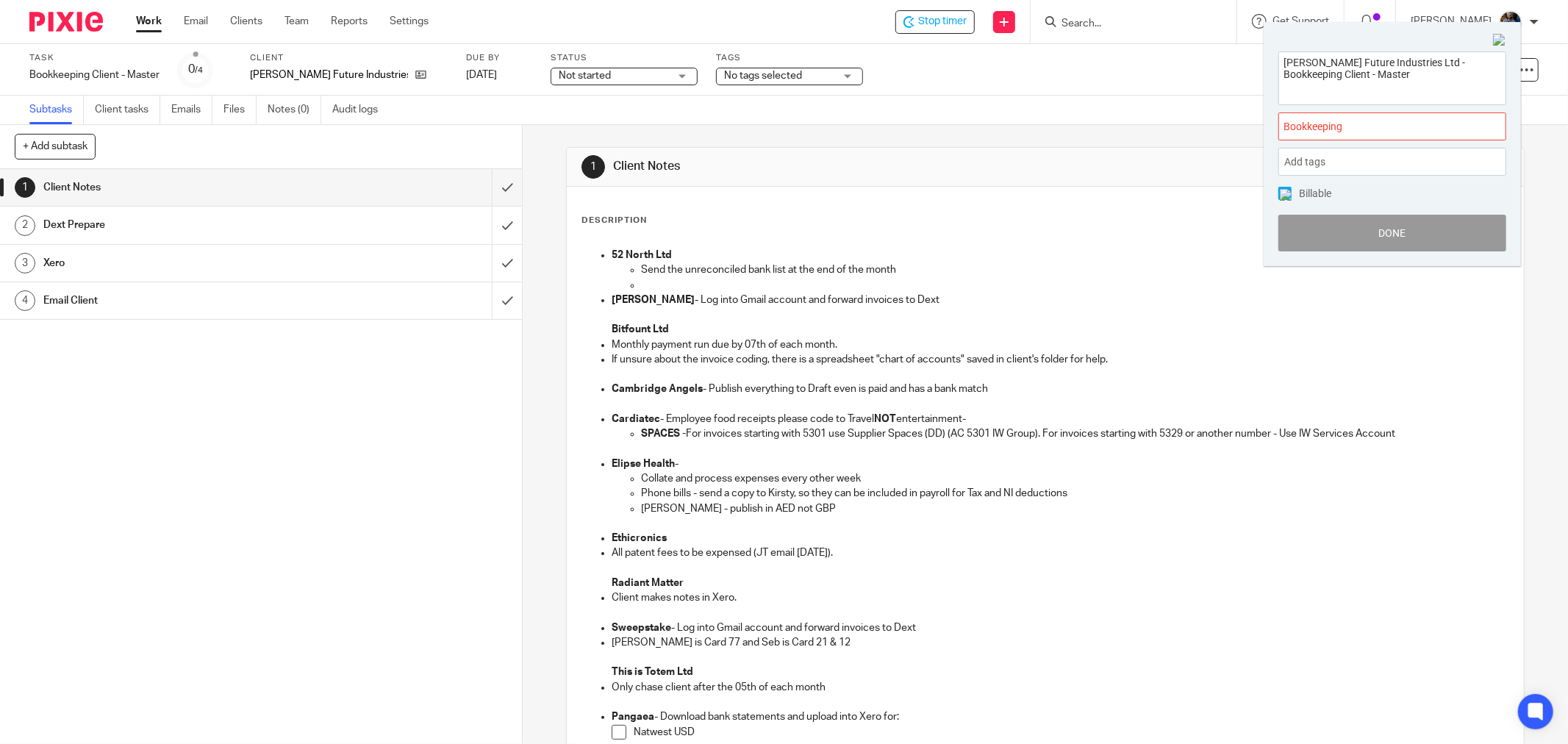
scroll to position [0, 0]
click at [1406, 231] on button "Done" at bounding box center [1392, 233] width 228 height 37
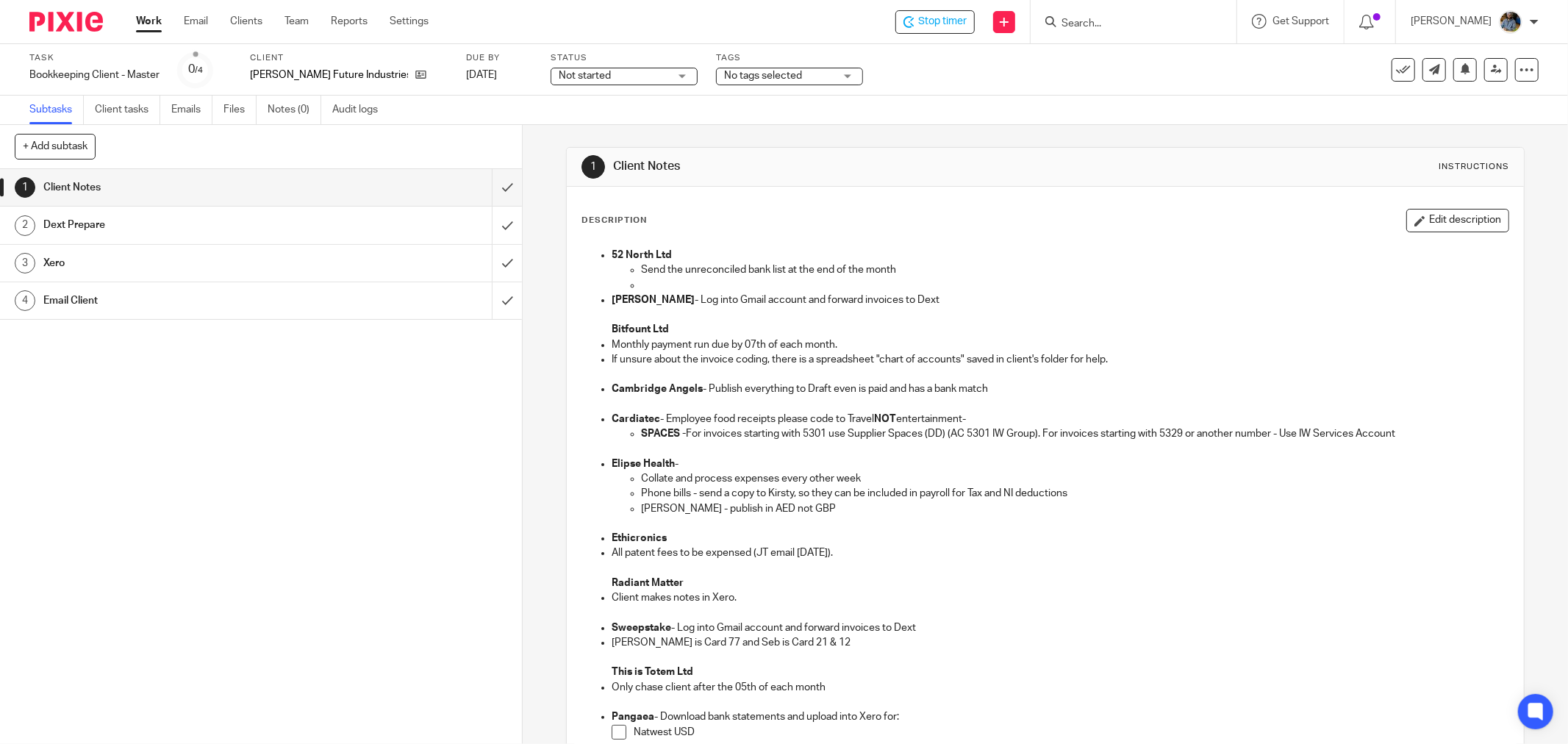
drag, startPoint x: 1066, startPoint y: 186, endPoint x: 714, endPoint y: 99, distance: 362.6
click at [1057, 182] on div "1 Client Notes Instructions Description Edit description 52 North Ltd Send the …" at bounding box center [1045, 616] width 959 height 937
click at [819, 213] on div "Description Edit description" at bounding box center [1045, 220] width 927 height 23
click at [1396, 75] on icon at bounding box center [1403, 70] width 14 height 14
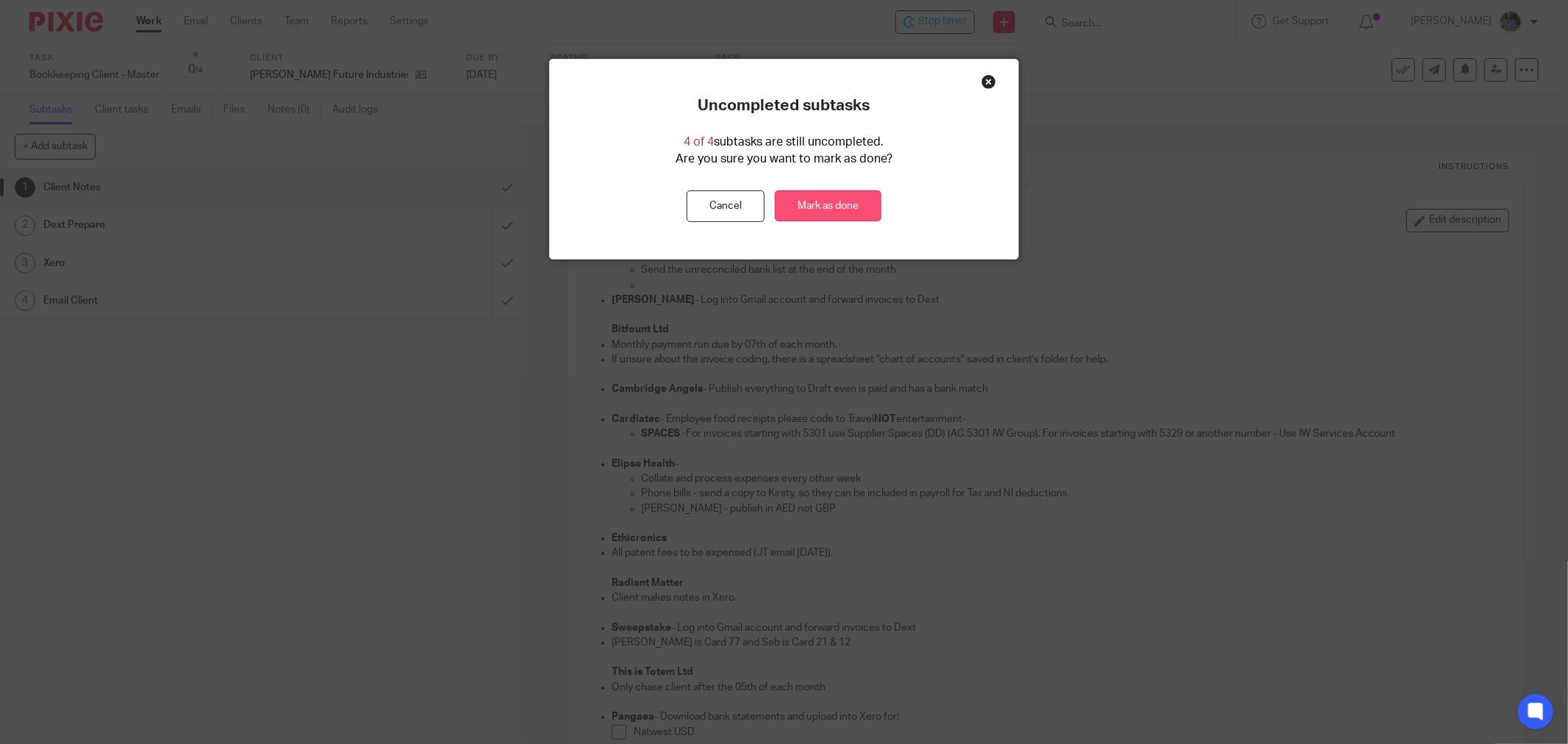
click at [821, 195] on link "Mark as done" at bounding box center [828, 205] width 107 height 31
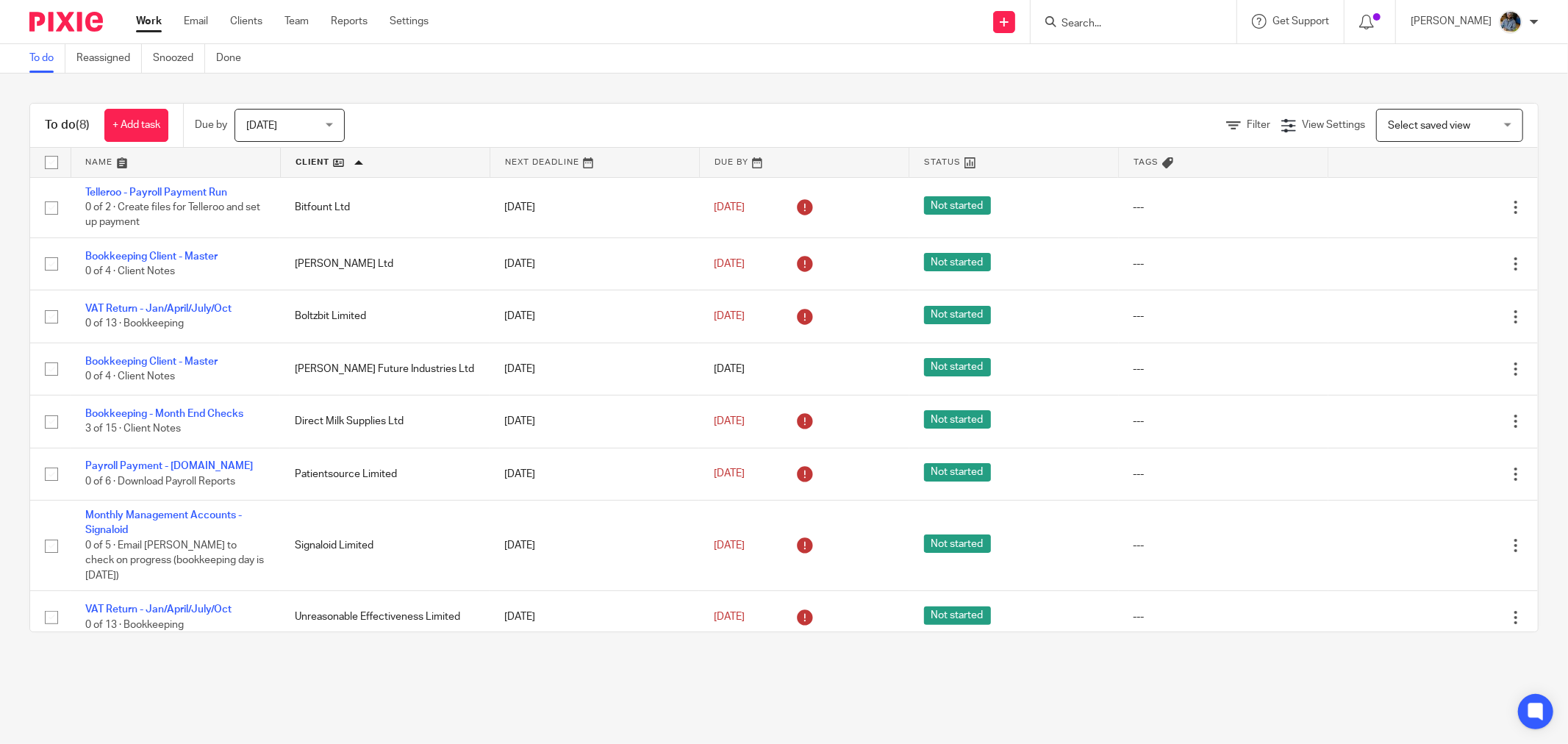
click at [471, 691] on main "To do Reassigned Snoozed Done To do (8) + Add task Due by [DATE] [DATE] [DATE] …" at bounding box center [784, 372] width 1568 height 744
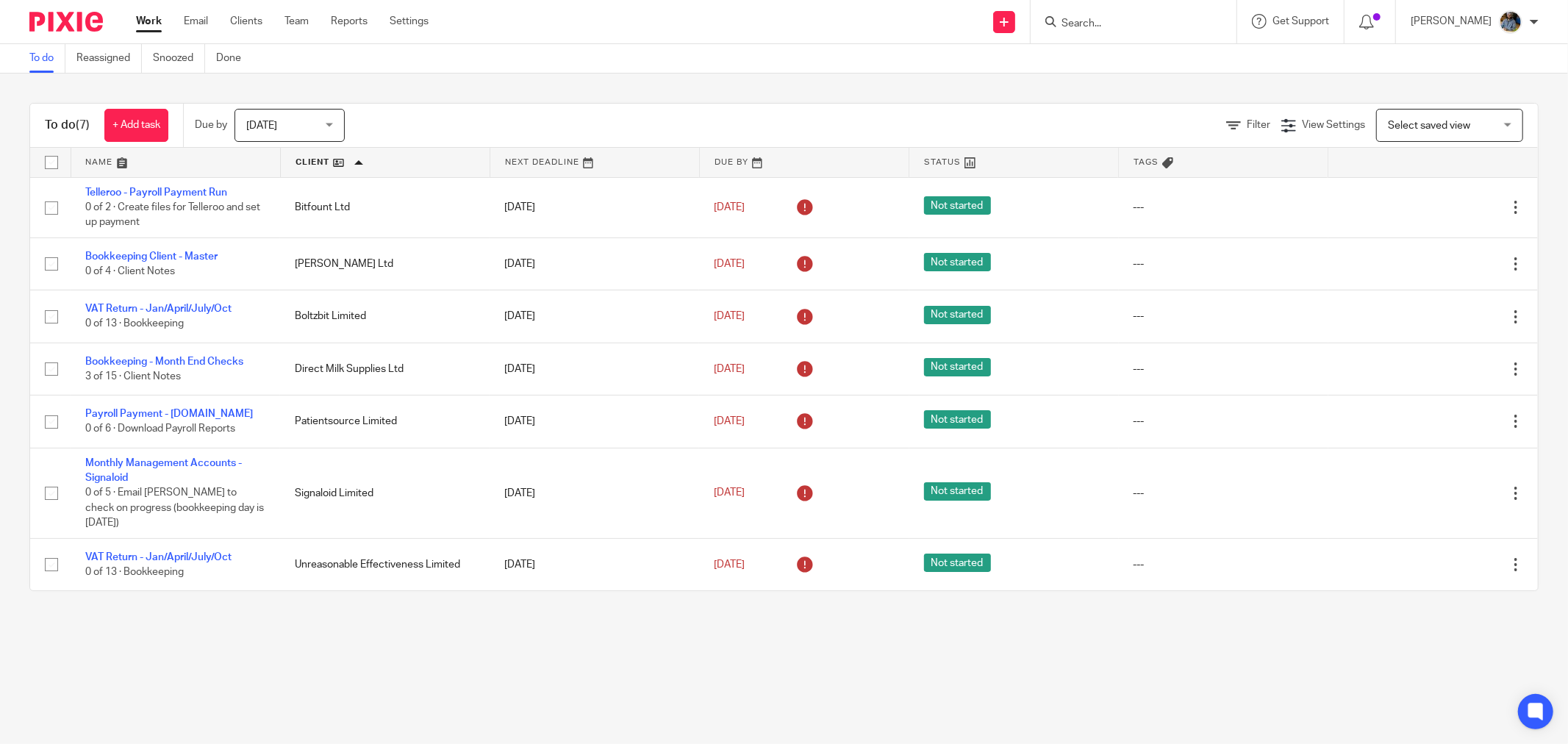
click at [426, 631] on main "To do Reassigned Snoozed Done To do (7) + Add task Due by Today Today Today Tom…" at bounding box center [784, 372] width 1568 height 744
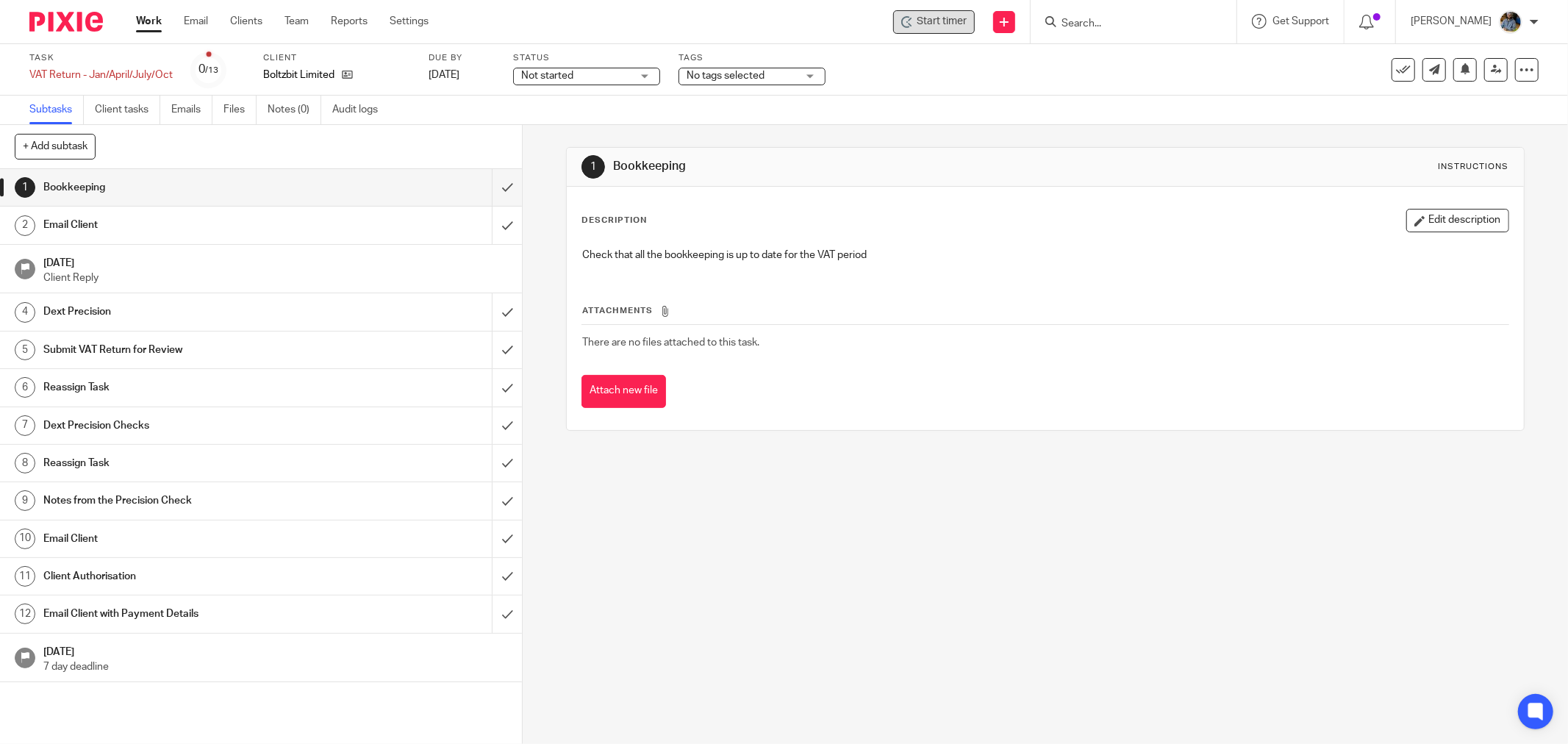
click at [961, 27] on span "Start timer" at bounding box center [942, 21] width 50 height 15
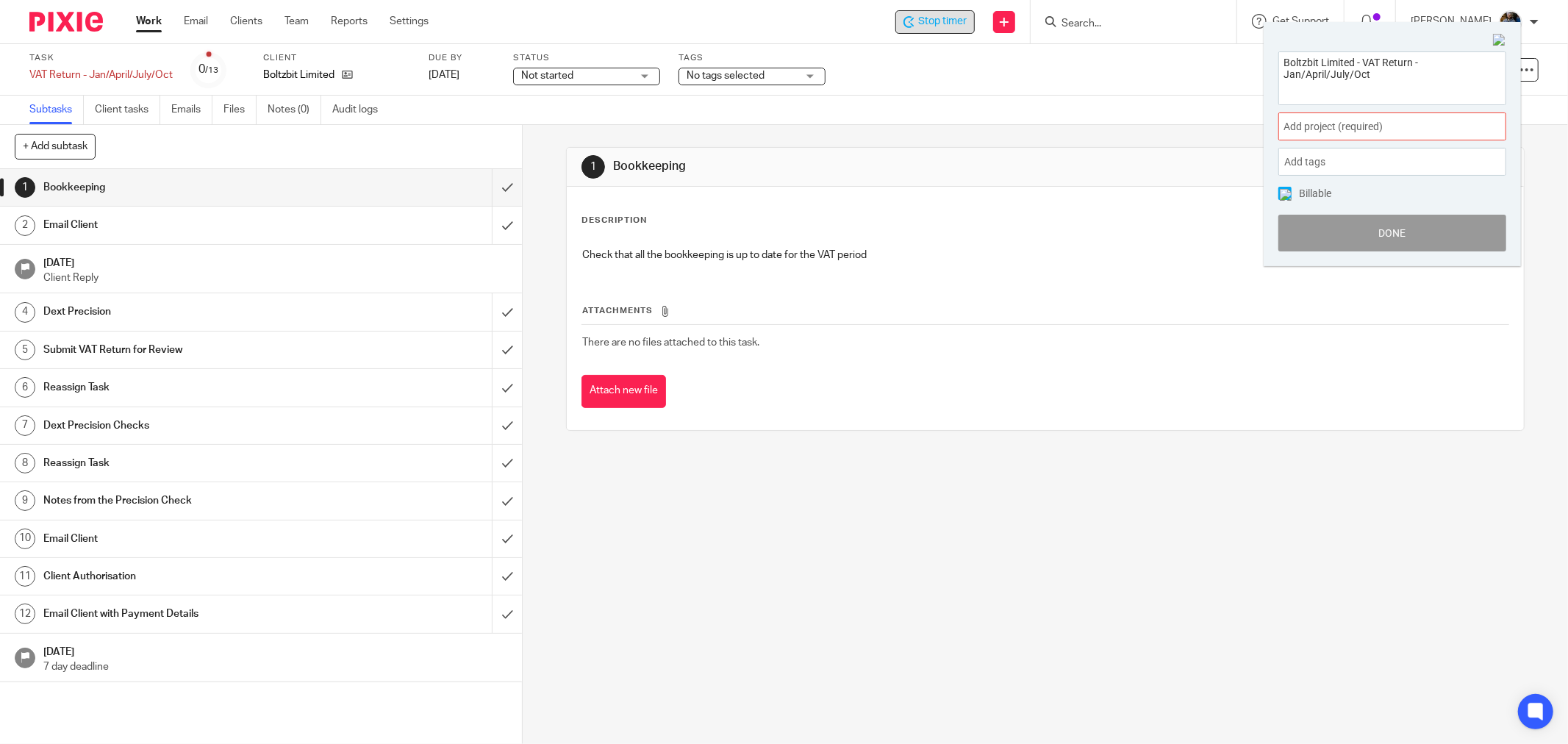
click at [1493, 137] on div "Add project (required) :" at bounding box center [1392, 126] width 228 height 28
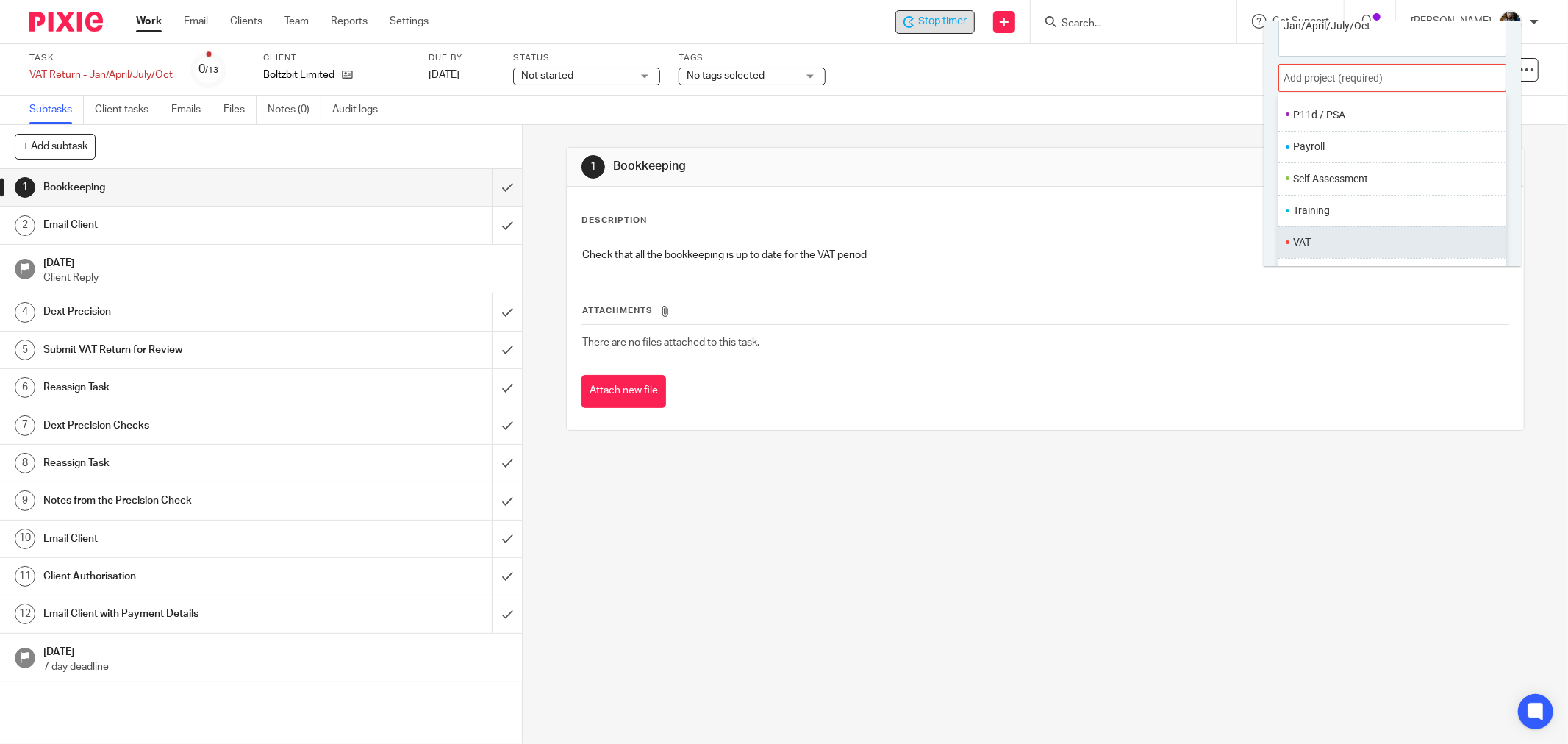
scroll to position [72, 0]
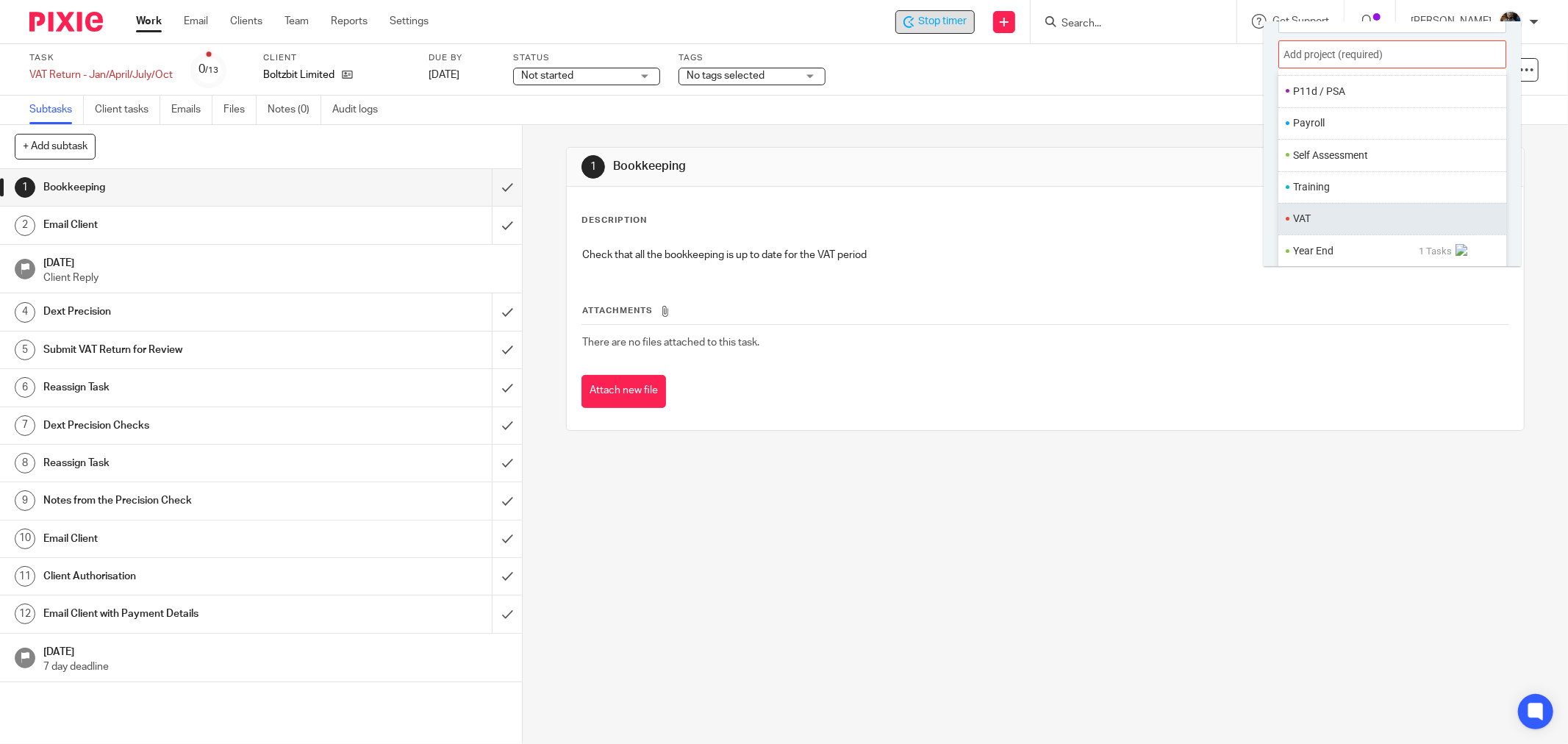
click at [1334, 213] on li "VAT" at bounding box center [1388, 218] width 192 height 15
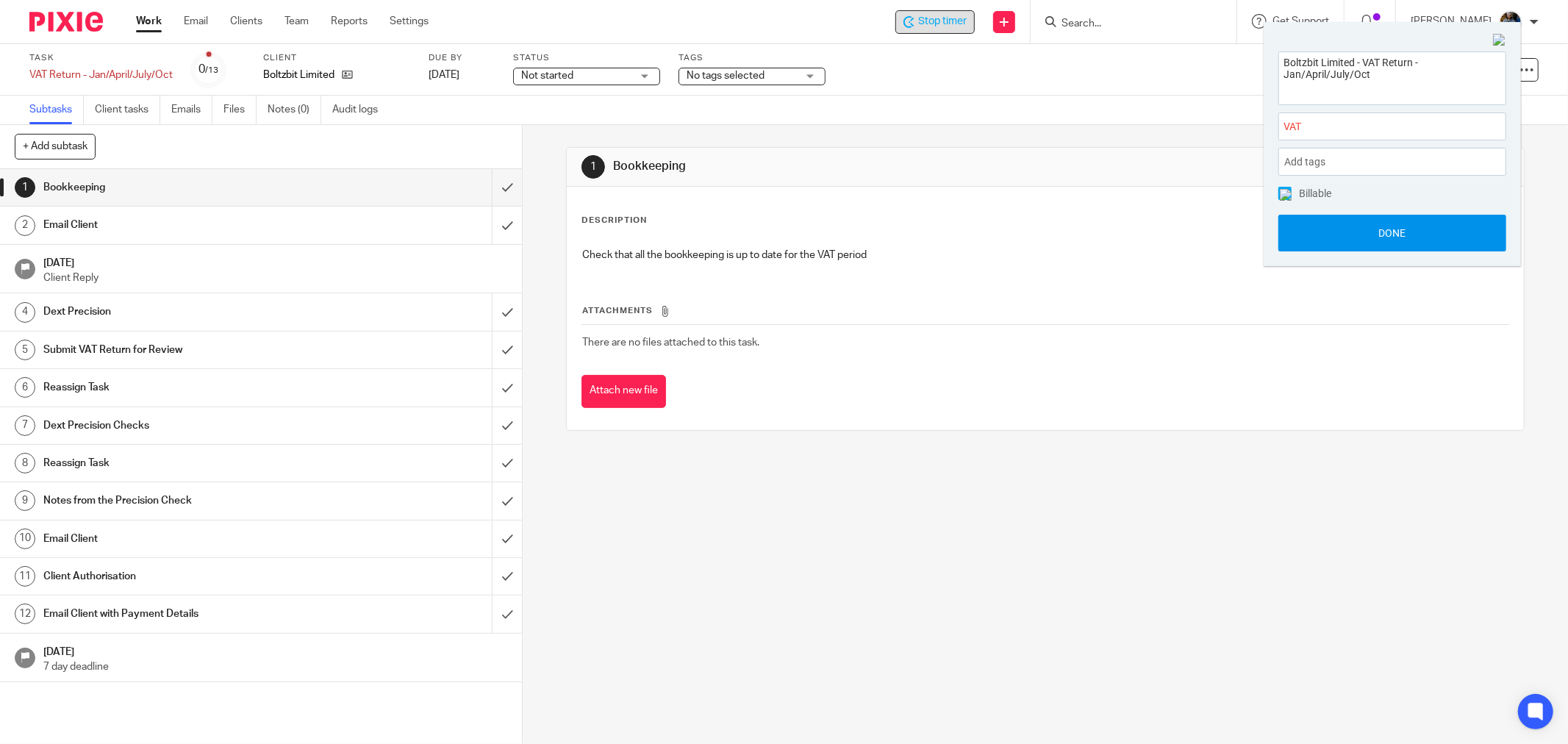
click at [1394, 226] on button "Done" at bounding box center [1392, 233] width 228 height 37
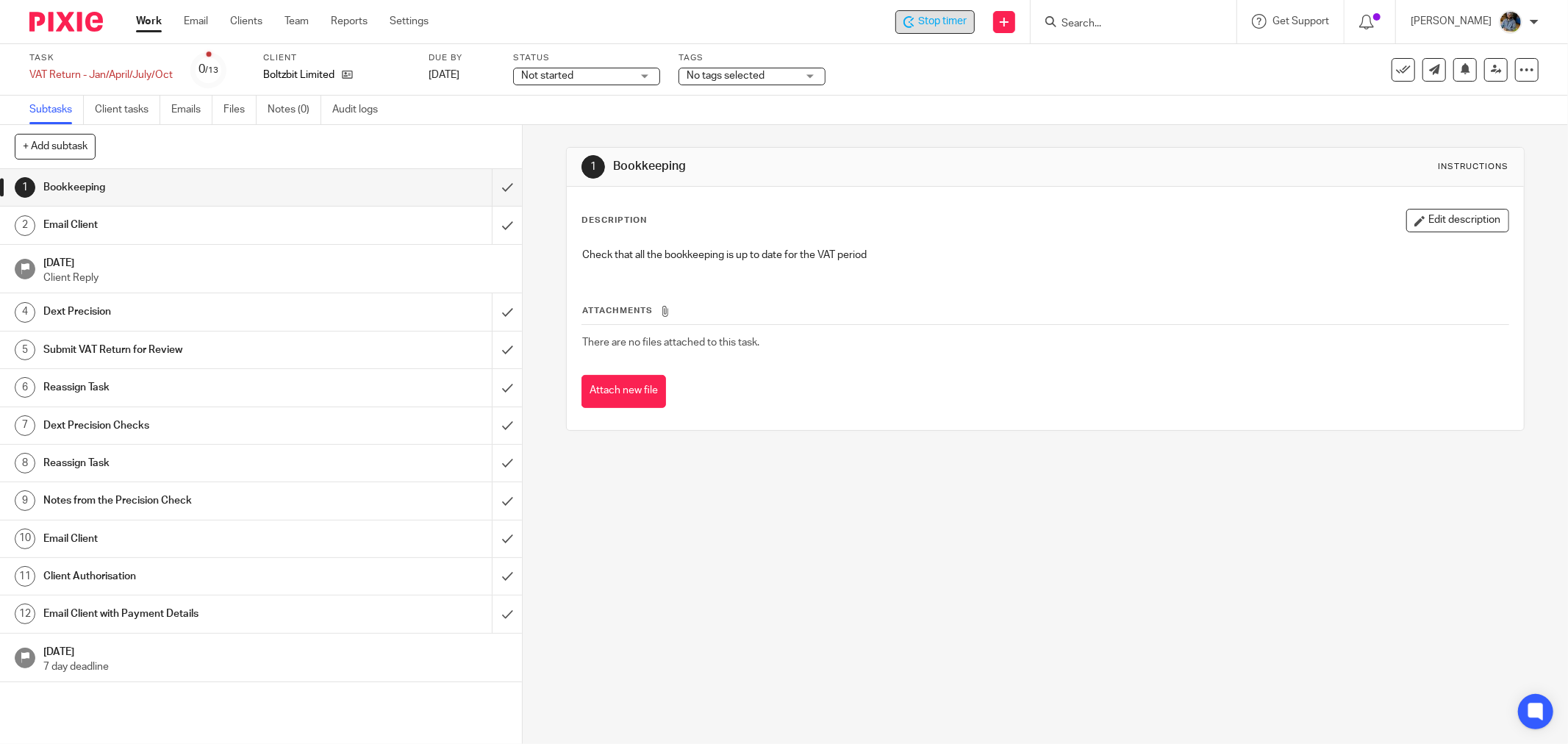
click at [954, 27] on span "Stop timer" at bounding box center [942, 21] width 48 height 15
drag, startPoint x: 973, startPoint y: 136, endPoint x: 910, endPoint y: 111, distance: 67.8
click at [972, 136] on div "1 Bookkeeping Instructions Description Edit description Check that all the book…" at bounding box center [1045, 289] width 959 height 327
click at [935, 78] on div "Task VAT Return - Jan/April/July/Oct Save VAT Return - Jan/April/July/Oct 0 /13…" at bounding box center [658, 70] width 1257 height 35
